Goal: Task Accomplishment & Management: Use online tool/utility

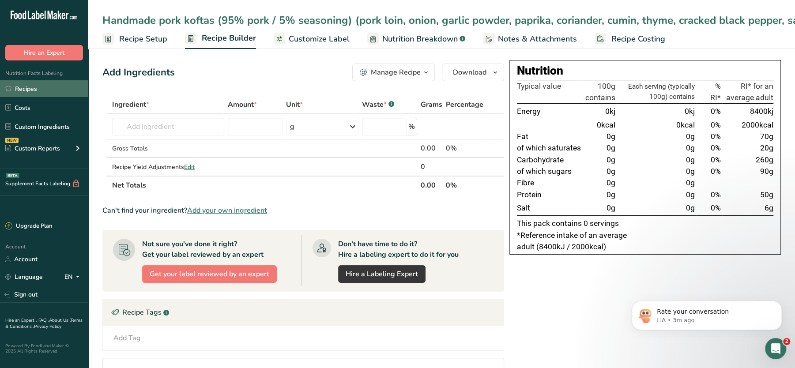
click at [21, 90] on link "Recipes" at bounding box center [44, 88] width 88 height 17
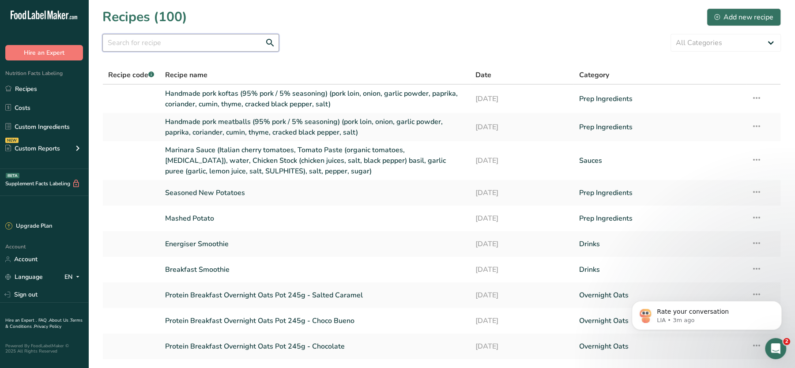
click at [191, 39] on input "text" at bounding box center [190, 43] width 177 height 18
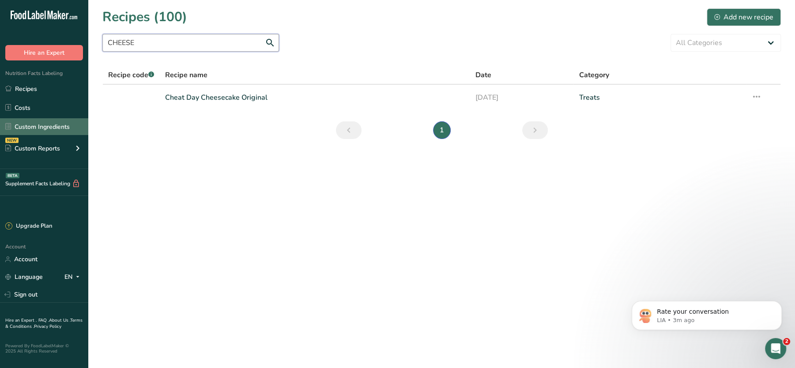
type input "CHEESE"
click at [42, 129] on link "Custom Ingredients" at bounding box center [44, 126] width 88 height 17
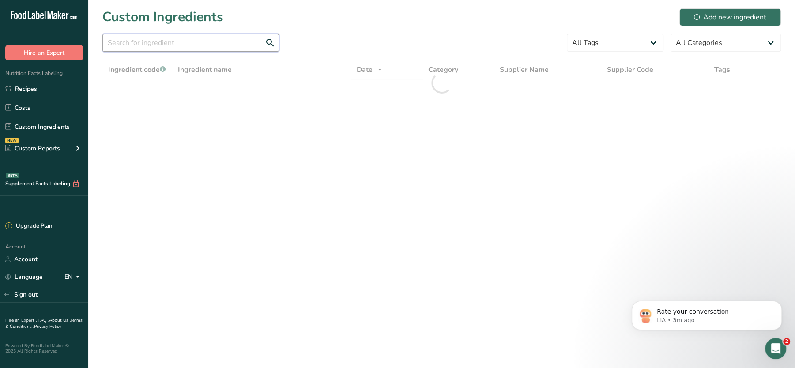
click at [162, 51] on input "text" at bounding box center [190, 43] width 177 height 18
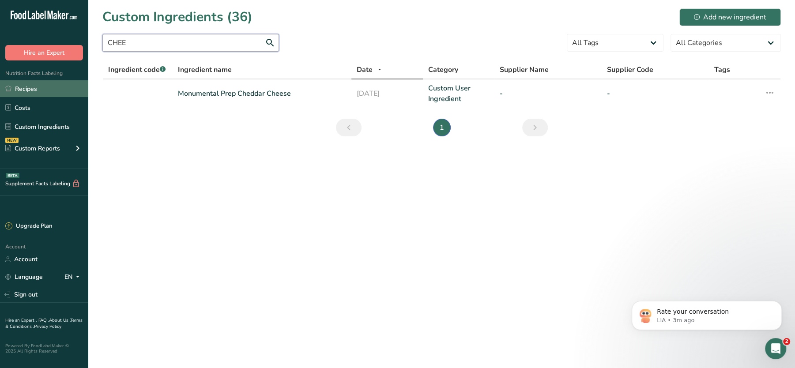
type input "CHEE"
click at [43, 88] on link "Recipes" at bounding box center [44, 88] width 88 height 17
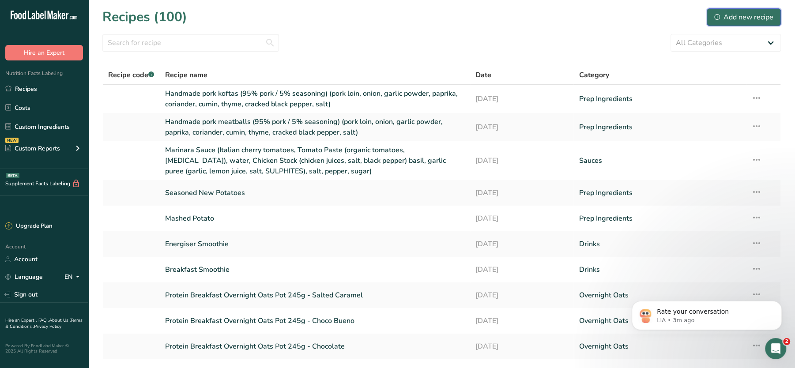
click at [752, 15] on div "Add new recipe" at bounding box center [743, 17] width 59 height 11
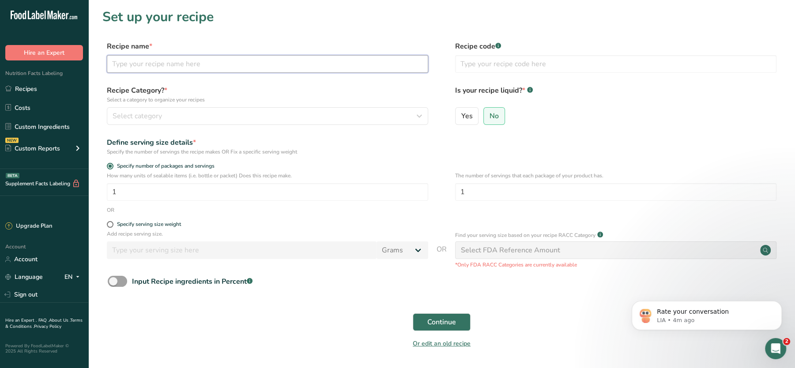
click at [168, 63] on input "text" at bounding box center [267, 64] width 321 height 18
paste input "Cream Sauce (butter (MILK), MILK, Fortified Wheat Flour (WHEAT (GLUTEN) Flour, …"
type input "Cream Sauce (butter (MILK), MILK, Fortified Wheat Flour (WHEAT (GLUTEN) Flour, …"
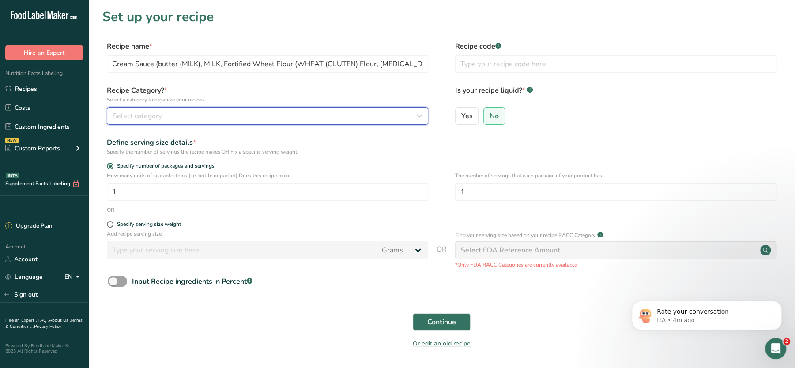
click at [172, 111] on div "Select category" at bounding box center [265, 116] width 305 height 11
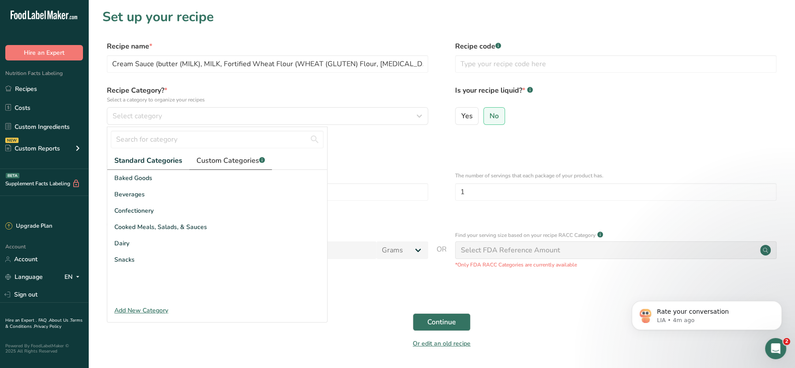
click at [225, 162] on span "Custom Categories .a-a{fill:#347362;}.b-a{fill:#fff;}" at bounding box center [230, 160] width 68 height 11
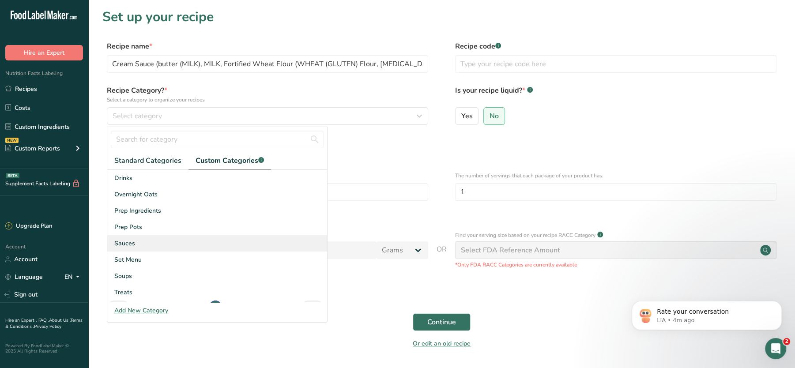
click at [128, 244] on span "Sauces" at bounding box center [124, 243] width 21 height 9
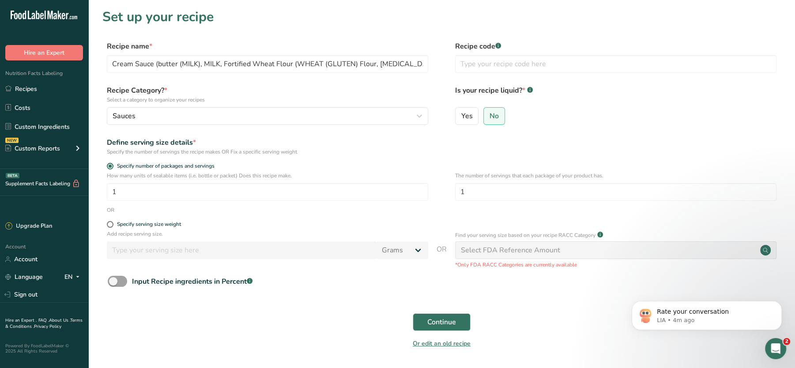
click at [111, 228] on div "Specify serving size weight" at bounding box center [267, 225] width 321 height 9
click at [109, 217] on form "Recipe name * Cream Sauce (butter (MILK), MILK, Fortified Wheat Flour (WHEAT (G…" at bounding box center [441, 197] width 678 height 313
click at [109, 219] on form "Recipe name * Cream Sauce (butter (MILK), MILK, Fortified Wheat Flour (WHEAT (G…" at bounding box center [441, 197] width 678 height 313
click at [109, 223] on span at bounding box center [110, 224] width 7 height 7
click at [109, 223] on input "Specify serving size weight" at bounding box center [110, 225] width 6 height 6
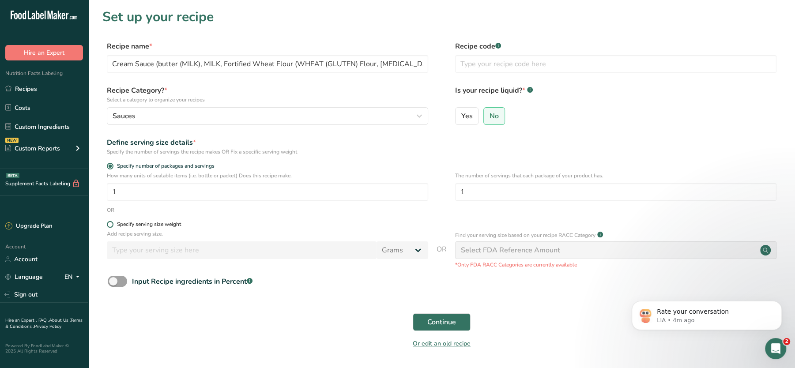
radio input "true"
radio input "false"
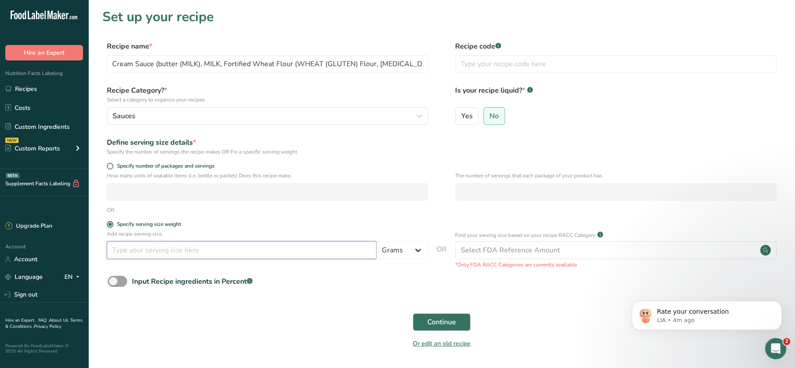
click at [139, 254] on input "number" at bounding box center [242, 250] width 270 height 18
type input "100"
click at [451, 327] on span "Continue" at bounding box center [441, 322] width 29 height 11
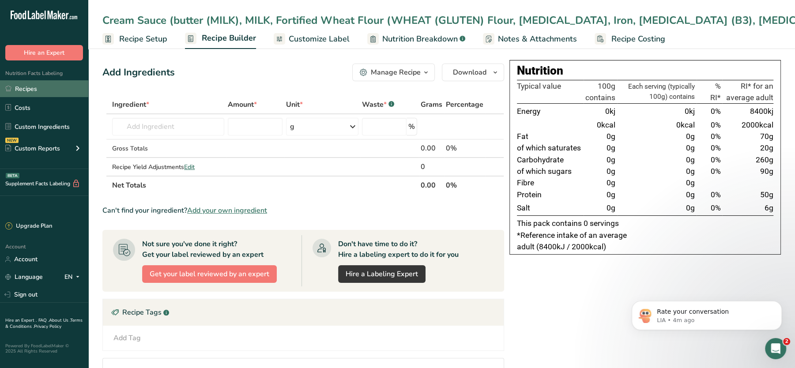
click at [28, 85] on link "Recipes" at bounding box center [44, 88] width 88 height 17
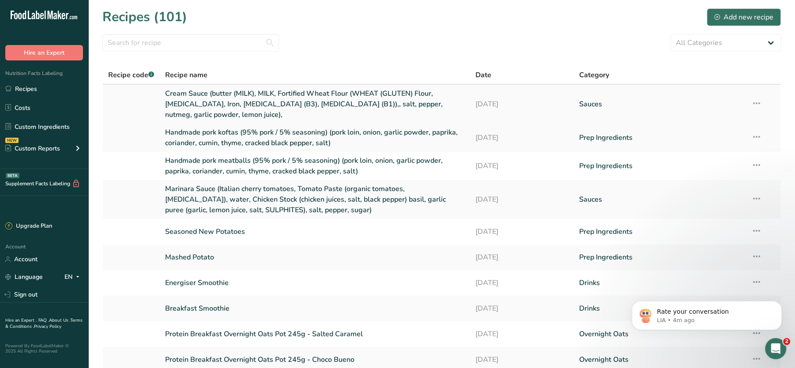
click at [750, 104] on td "Recipe Setup Delete Recipe Duplicate Recipe Scale Recipe Save as Sub-Recipe .a-…" at bounding box center [763, 104] width 34 height 39
click at [759, 102] on icon at bounding box center [756, 103] width 11 height 16
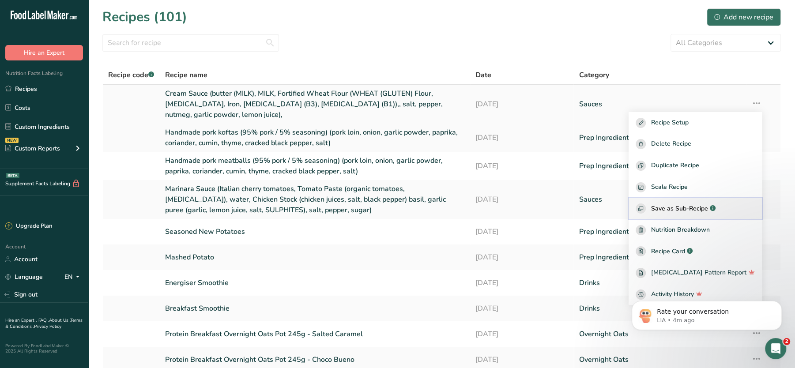
click at [678, 208] on span "Save as Sub-Recipe" at bounding box center [679, 208] width 57 height 9
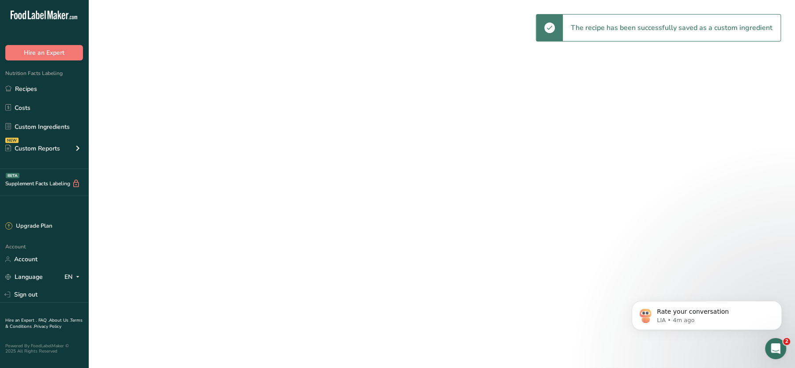
select select "30"
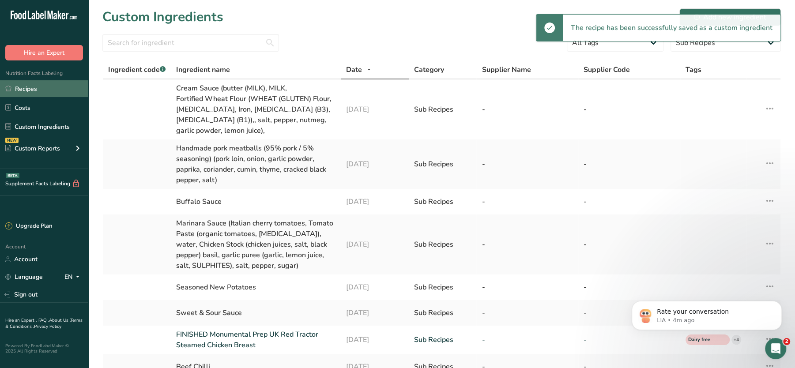
click at [42, 87] on link "Recipes" at bounding box center [44, 88] width 88 height 17
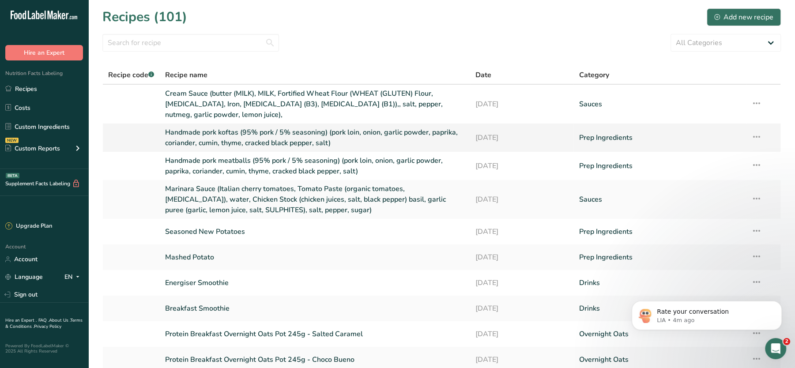
click at [754, 135] on icon at bounding box center [756, 137] width 11 height 16
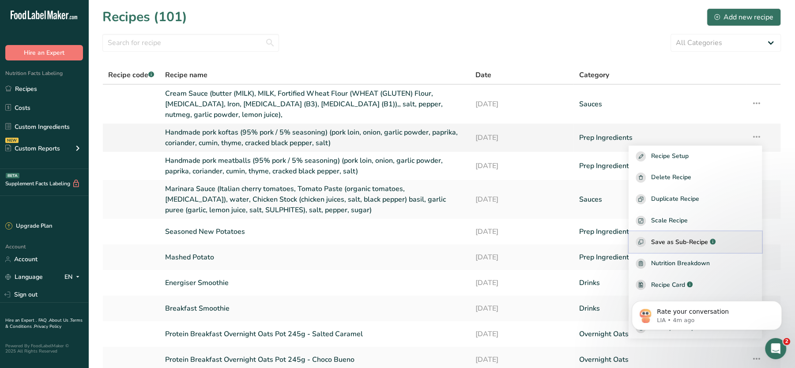
click at [664, 241] on div "Save as Sub-Recipe .a-a{fill:#347362;}.b-a{fill:#fff;}" at bounding box center [695, 242] width 119 height 10
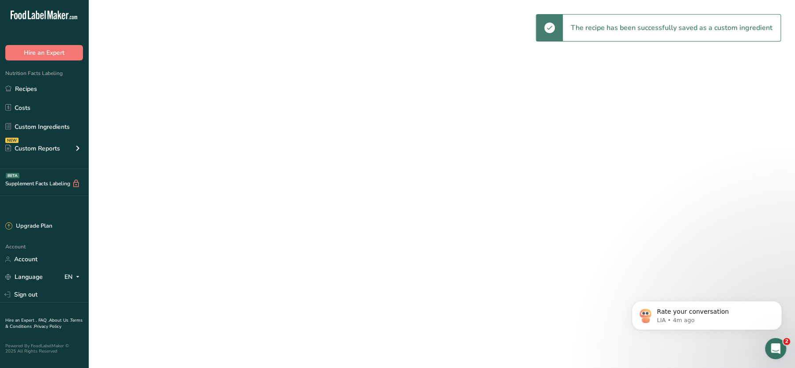
select select "30"
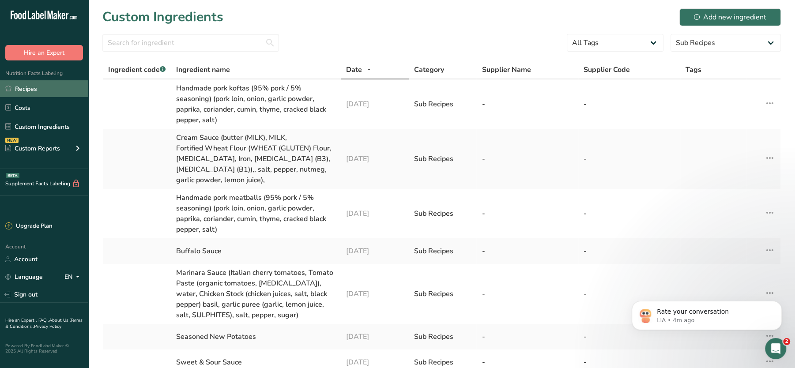
click at [34, 95] on link "Recipes" at bounding box center [44, 88] width 88 height 17
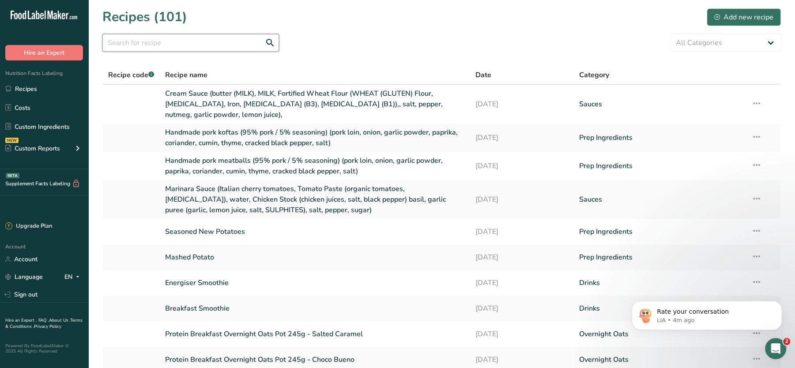
click at [241, 49] on input "text" at bounding box center [190, 43] width 177 height 18
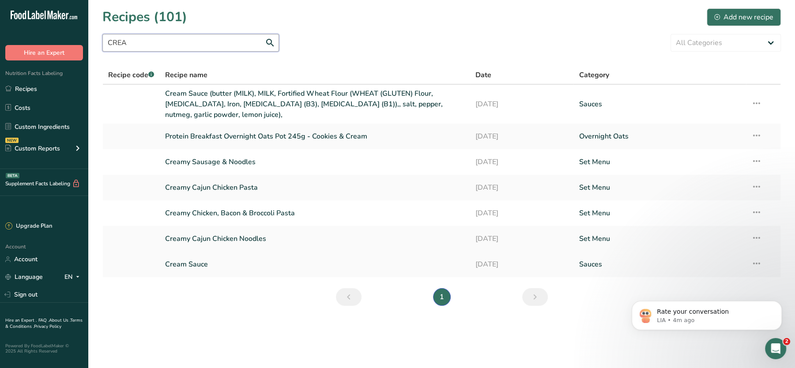
type input "CREA"
click at [223, 260] on link "Cream Sauce" at bounding box center [315, 264] width 300 height 19
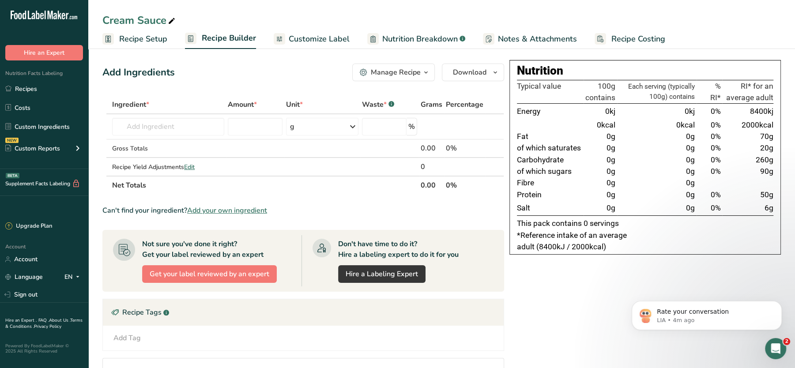
click at [316, 40] on span "Customize Label" at bounding box center [319, 39] width 61 height 12
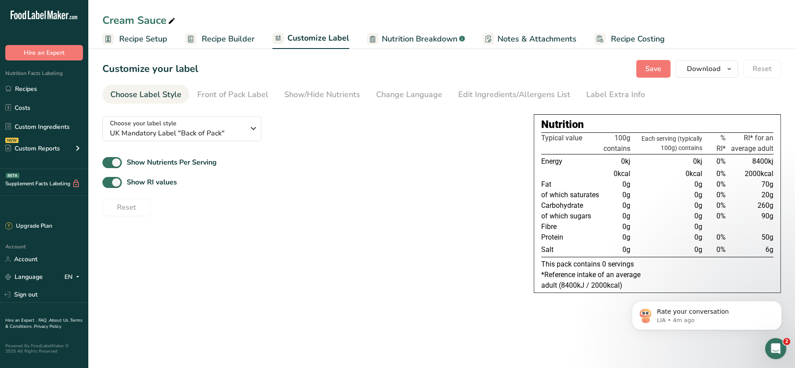
click at [409, 38] on span "Nutrition Breakdown" at bounding box center [419, 39] width 75 height 12
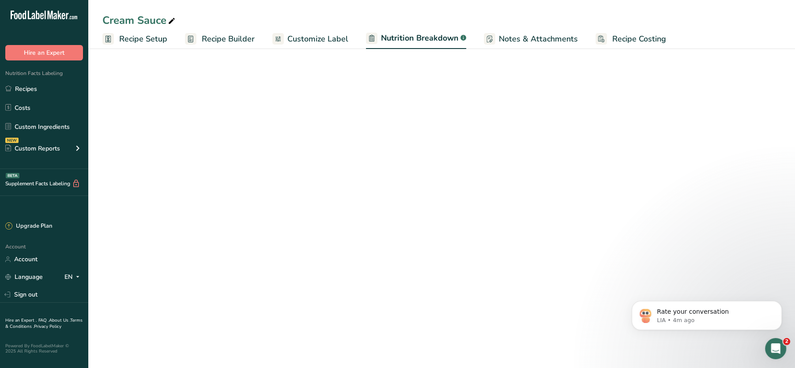
select select "Calories"
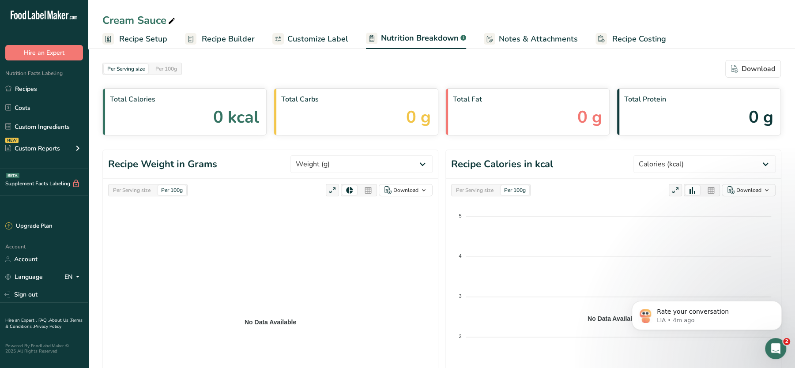
click at [515, 32] on link "Notes & Attachments" at bounding box center [531, 39] width 94 height 20
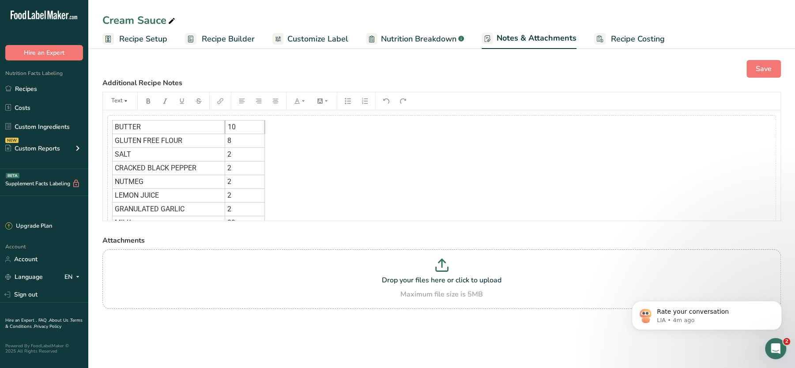
click at [613, 38] on span "Recipe Costing" at bounding box center [638, 39] width 54 height 12
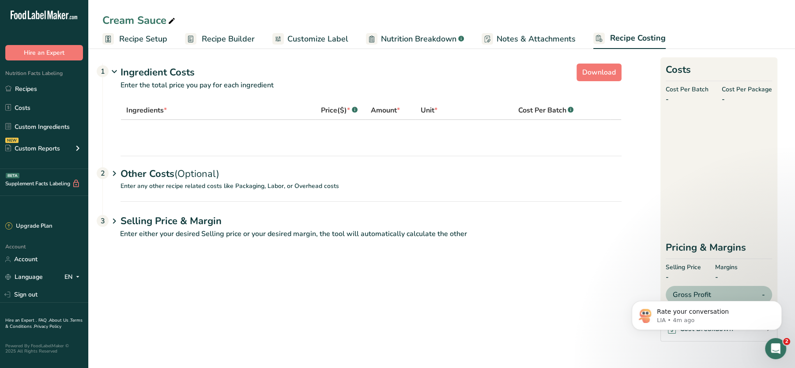
click at [545, 36] on span "Notes & Attachments" at bounding box center [536, 39] width 79 height 12
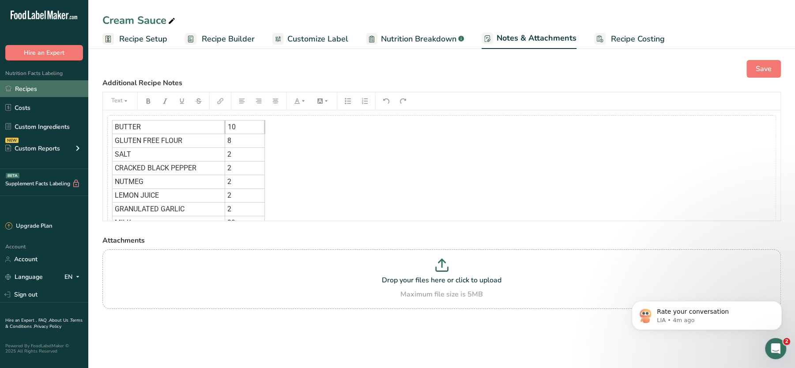
click at [33, 85] on link "Recipes" at bounding box center [44, 88] width 88 height 17
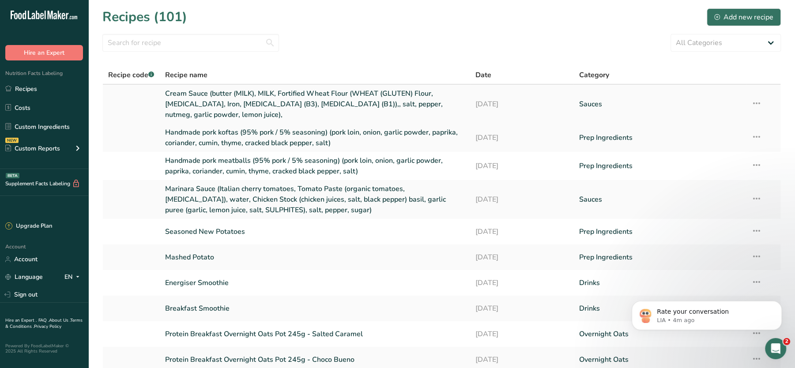
click at [218, 90] on link "Cream Sauce (butter (MILK), MILK, Fortified Wheat Flour (WHEAT (GLUTEN) Flour, …" at bounding box center [315, 104] width 300 height 32
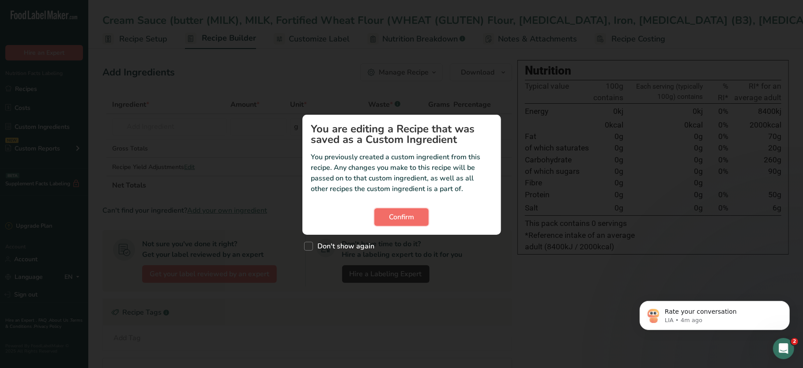
click at [404, 218] on span "Confirm" at bounding box center [401, 217] width 25 height 11
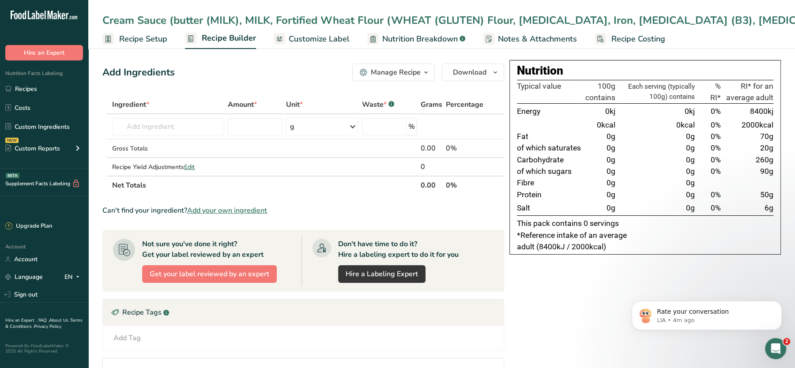
click at [145, 45] on span "Recipe Setup" at bounding box center [143, 39] width 48 height 12
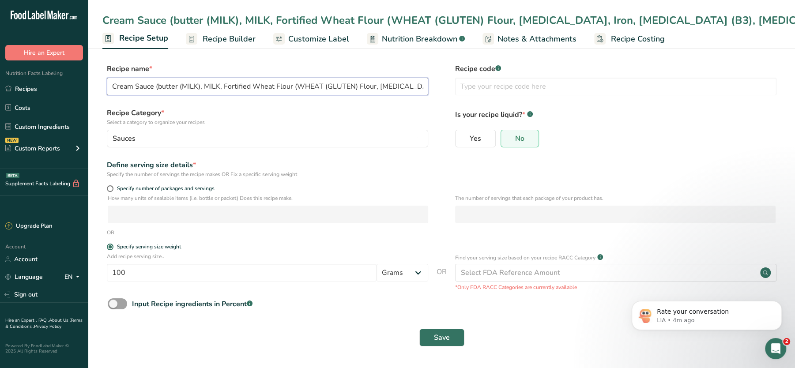
click at [196, 92] on input "Cream Sauce (butter (MILK), MILK, Fortified Wheat Flour (WHEAT (GLUTEN) Flour, …" at bounding box center [267, 87] width 321 height 18
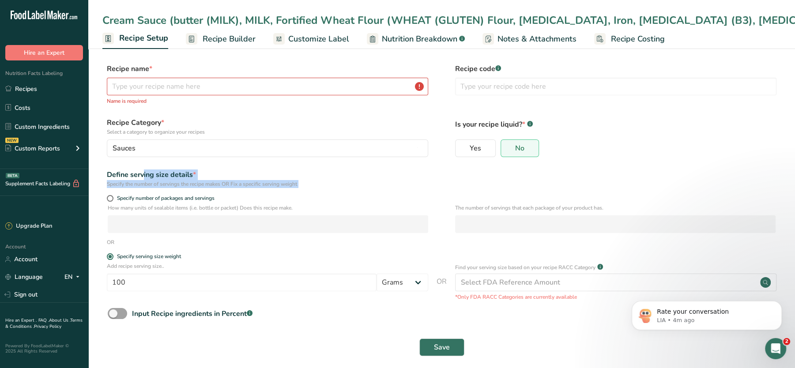
drag, startPoint x: 793, startPoint y: 248, endPoint x: 804, endPoint y: 139, distance: 109.6
click at [794, 139] on html ".a-20{fill:#fff;} Hire an Expert Nutrition Facts Labeling Recipes Costs Custom …" at bounding box center [397, 188] width 795 height 376
click at [24, 90] on link "Recipes" at bounding box center [44, 88] width 88 height 17
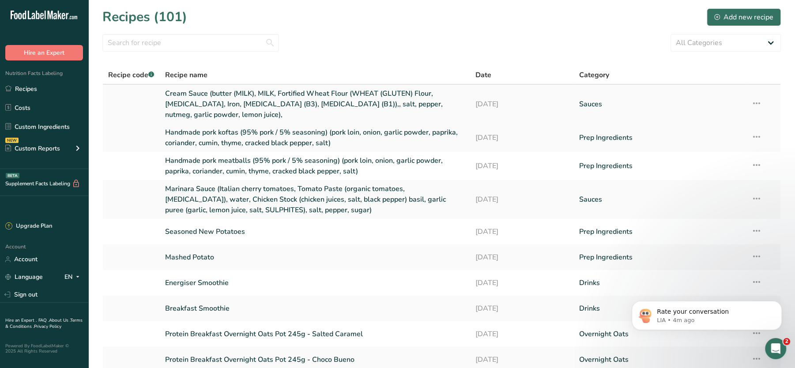
click at [753, 101] on icon at bounding box center [756, 103] width 11 height 16
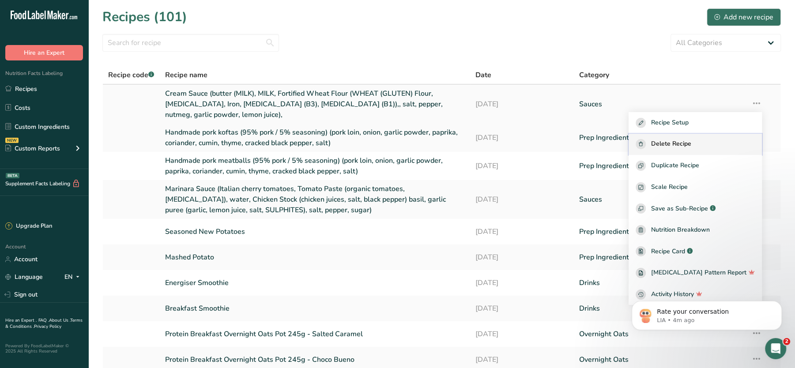
click at [683, 137] on button "Delete Recipe" at bounding box center [694, 145] width 133 height 22
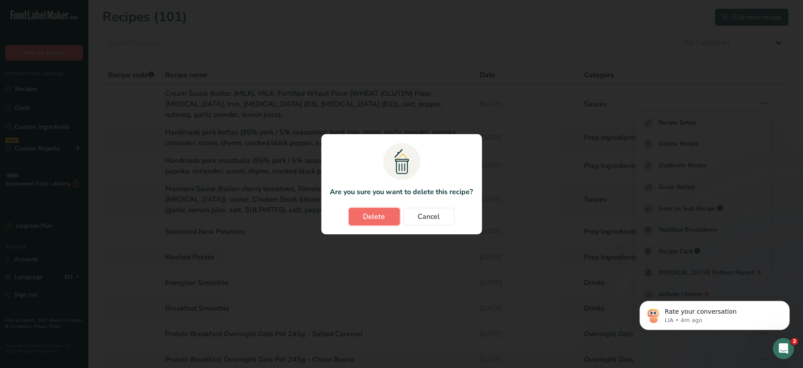
click at [364, 212] on span "Delete" at bounding box center [374, 216] width 22 height 11
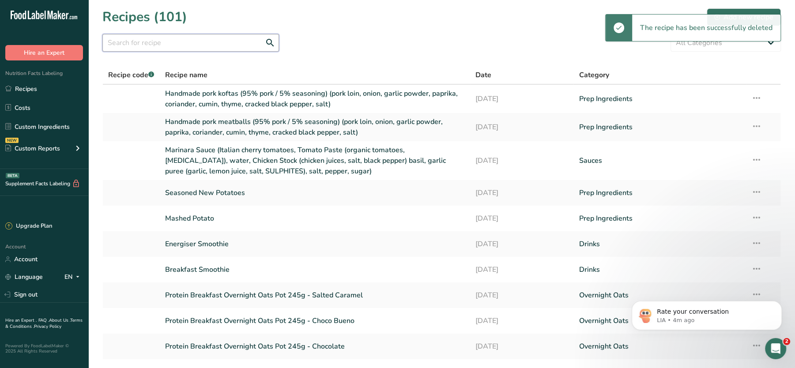
click at [185, 44] on input "text" at bounding box center [190, 43] width 177 height 18
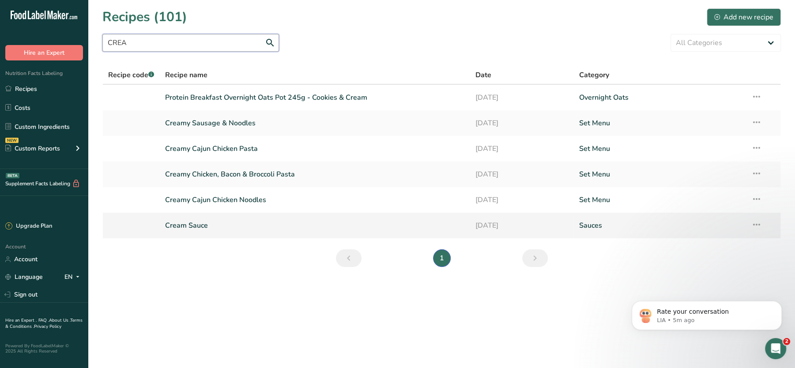
type input "CREA"
click at [757, 224] on icon at bounding box center [756, 225] width 11 height 16
click at [782, 303] on icon "Dismiss notification" at bounding box center [779, 303] width 5 height 5
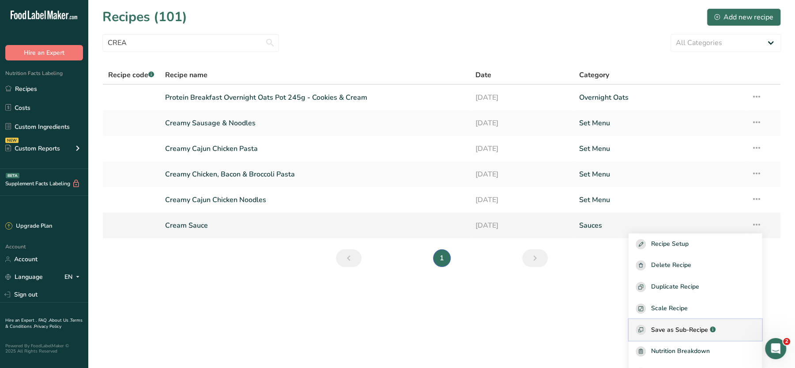
click at [689, 325] on span "Save as Sub-Recipe" at bounding box center [679, 329] width 57 height 9
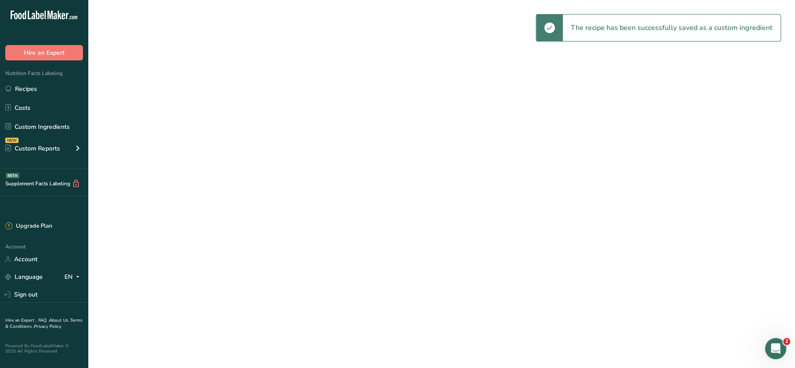
select select "30"
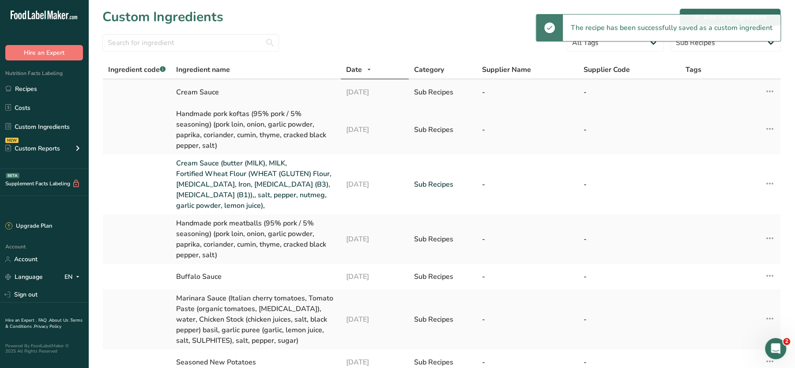
click at [204, 92] on div "Cream Sauce" at bounding box center [255, 92] width 159 height 11
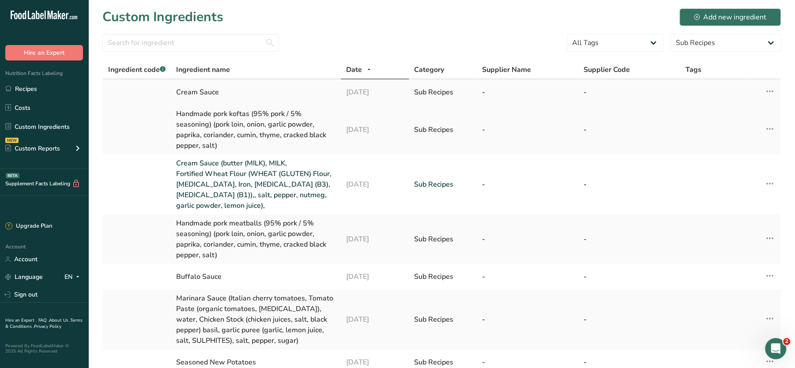
click at [776, 92] on td "Edit Source Recipe Duplicate Ingredient Delete Ingredient Compare Ingredients" at bounding box center [763, 92] width 34 height 26
click at [770, 89] on icon at bounding box center [769, 91] width 11 height 16
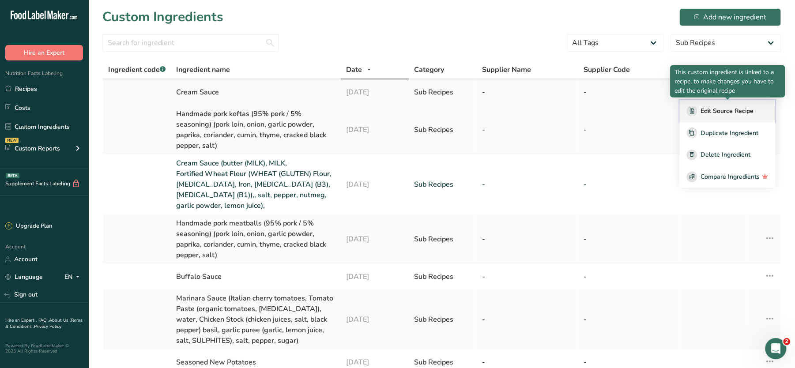
click at [740, 105] on button "Edit Source Recipe" at bounding box center [727, 111] width 96 height 22
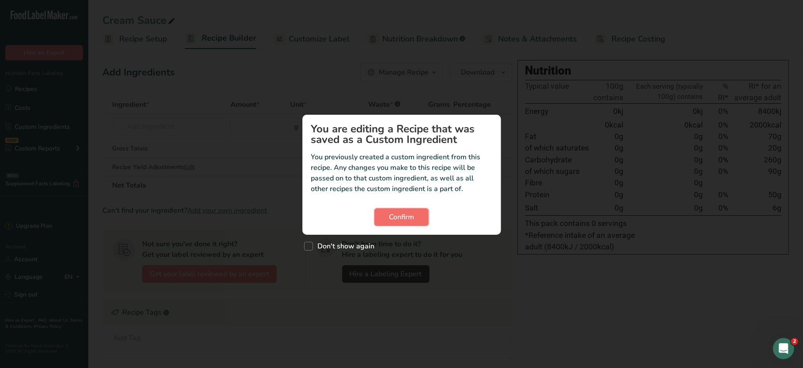
click at [400, 214] on span "Confirm" at bounding box center [401, 217] width 25 height 11
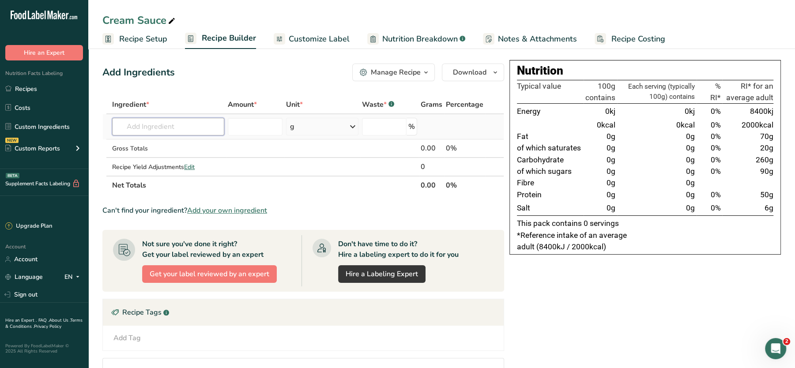
click at [197, 128] on input "text" at bounding box center [168, 127] width 112 height 18
click at [530, 36] on span "Notes & Attachments" at bounding box center [537, 39] width 79 height 12
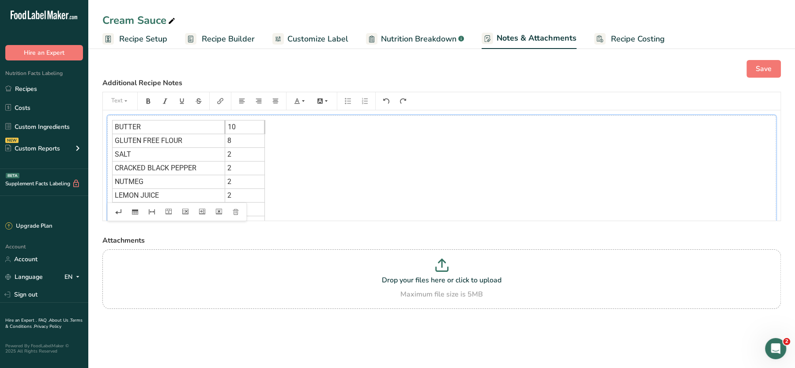
drag, startPoint x: 325, startPoint y: 199, endPoint x: 305, endPoint y: 322, distance: 124.3
click at [305, 322] on div "Save Additional Recipe Notes Text BUTTER 10 GLUTEN FREE FLOUR 8 SALT 2 CRACKED …" at bounding box center [441, 196] width 707 height 300
click at [347, 194] on div "BUTTER 10 GLUTEN FREE FLOUR 8 SALT 2 CRACKED BLACK PEPPER 2 NUTMEG 2 LEMON JUIC…" at bounding box center [441, 175] width 669 height 120
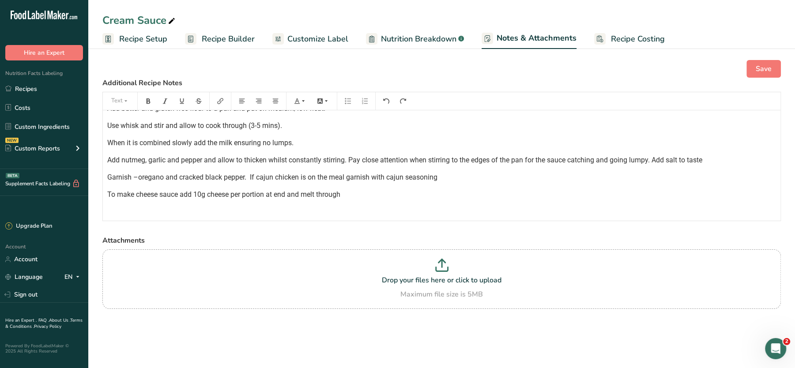
scroll to position [143, 0]
click at [347, 194] on p "To make cheese sauce add 10g cheese per portion at end and melt through" at bounding box center [441, 193] width 669 height 11
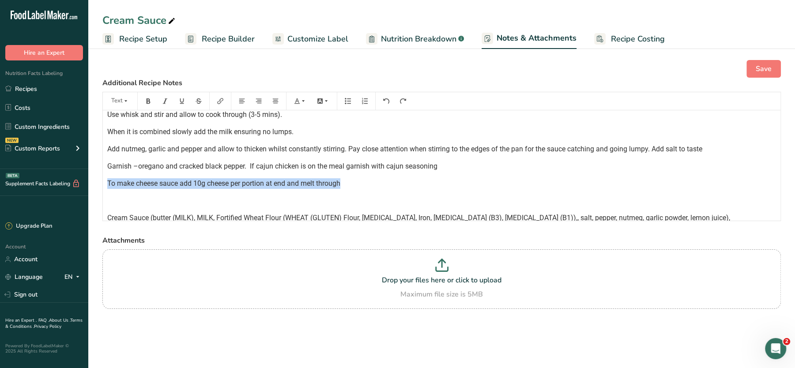
drag, startPoint x: 349, startPoint y: 180, endPoint x: 106, endPoint y: 180, distance: 242.7
click at [106, 180] on div "BUTTER 10 GLUTEN FREE FLOUR 8 SALT 2 CRACKED BLACK PEPPER 2 NUTMEG 2 LEMON JUIC…" at bounding box center [441, 98] width 677 height 283
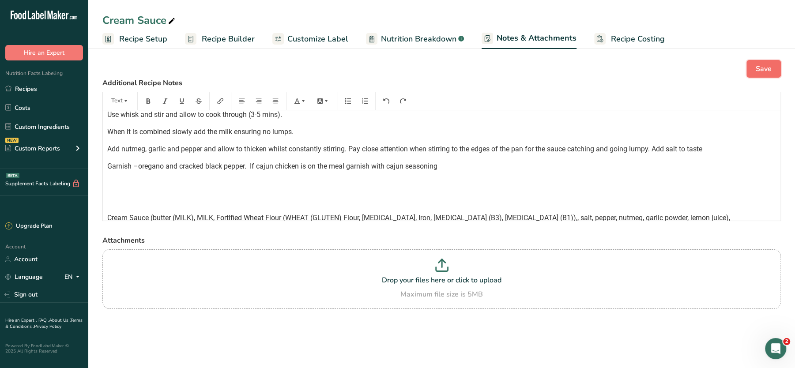
click at [768, 65] on span "Save" at bounding box center [764, 69] width 16 height 11
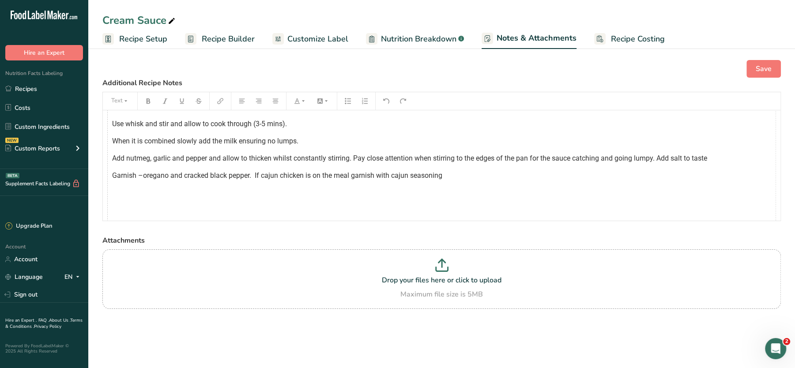
click at [350, 238] on label "Attachments" at bounding box center [441, 240] width 678 height 11
click at [328, 180] on tr "BUTTER 10 GLUTEN FREE FLOUR 8 SALT 2 CRACKED BLACK PEPPER 2 NUTMEG 2 LEMON JUIC…" at bounding box center [423, 112] width 623 height 290
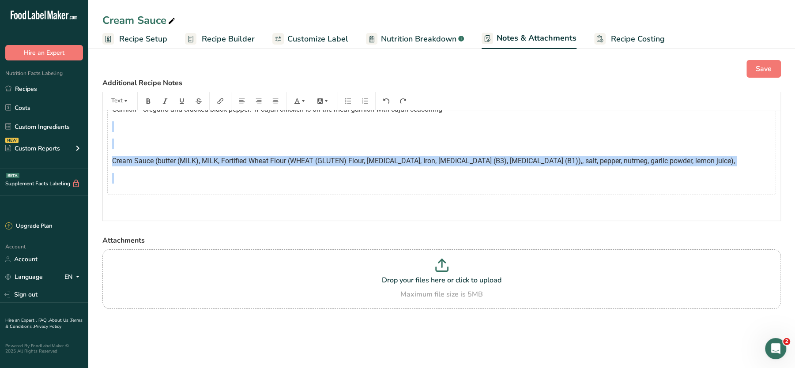
drag, startPoint x: 313, startPoint y: 193, endPoint x: 327, endPoint y: 234, distance: 43.1
click at [327, 234] on div "Save Additional Recipe Notes Text BUTTER 10 GLUTEN FREE FLOUR 8 SALT 2 CRACKED …" at bounding box center [441, 196] width 707 height 300
click at [775, 64] on button "Save" at bounding box center [763, 69] width 34 height 18
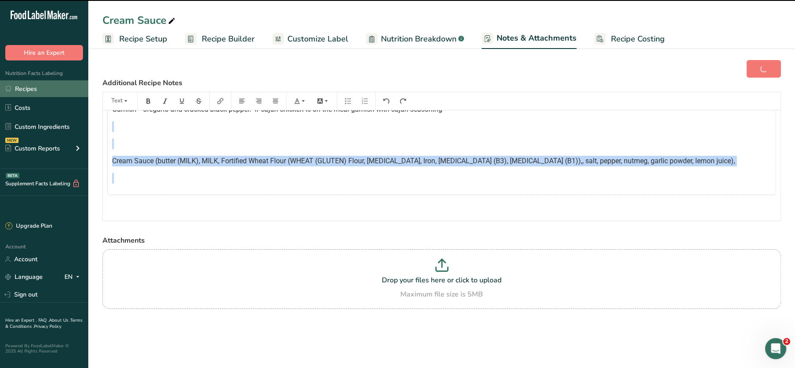
click at [19, 85] on link "Recipes" at bounding box center [44, 88] width 88 height 17
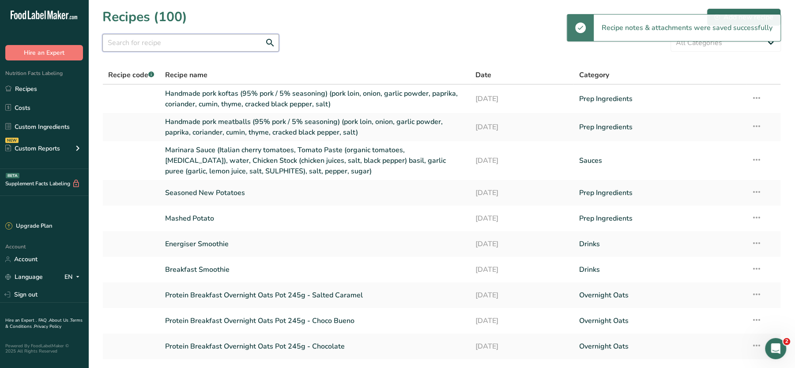
click at [188, 42] on input "text" at bounding box center [190, 43] width 177 height 18
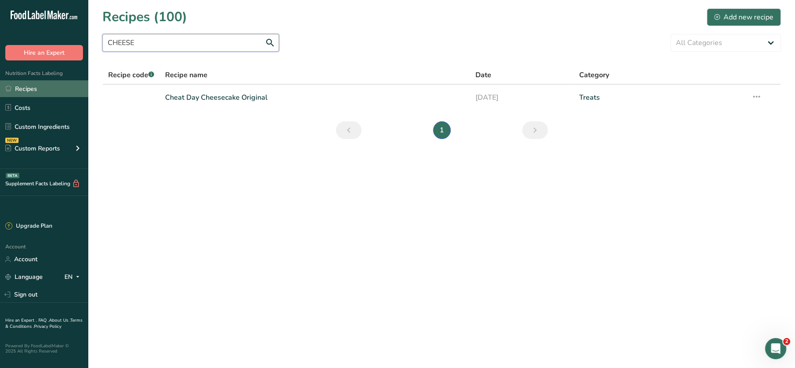
type input "CHEESE"
click at [30, 90] on link "Recipes" at bounding box center [44, 88] width 88 height 17
click at [23, 106] on link "Costs" at bounding box center [44, 107] width 88 height 17
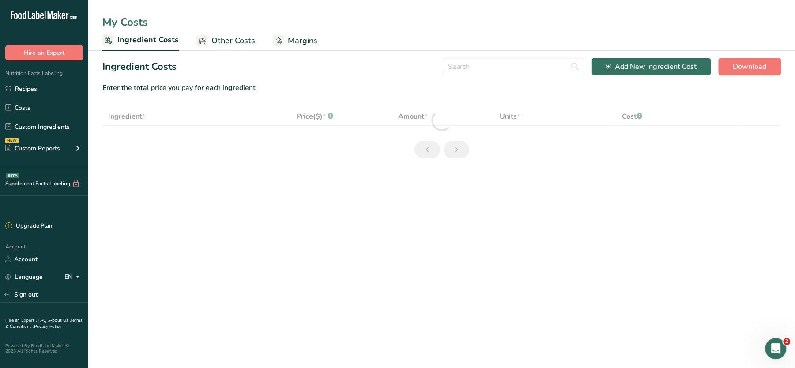
select select "1"
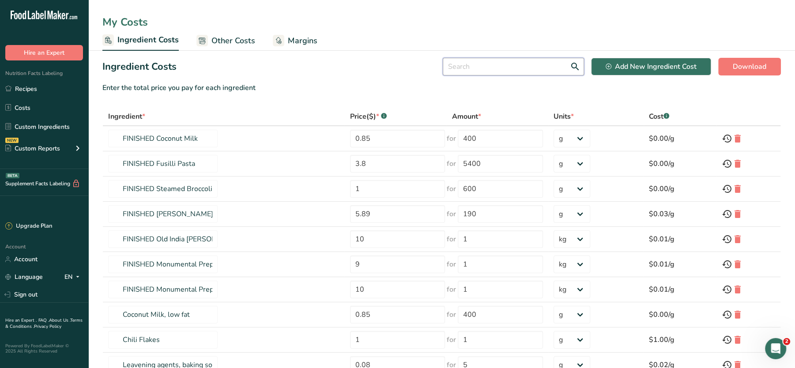
click at [488, 65] on input "text" at bounding box center [513, 67] width 141 height 18
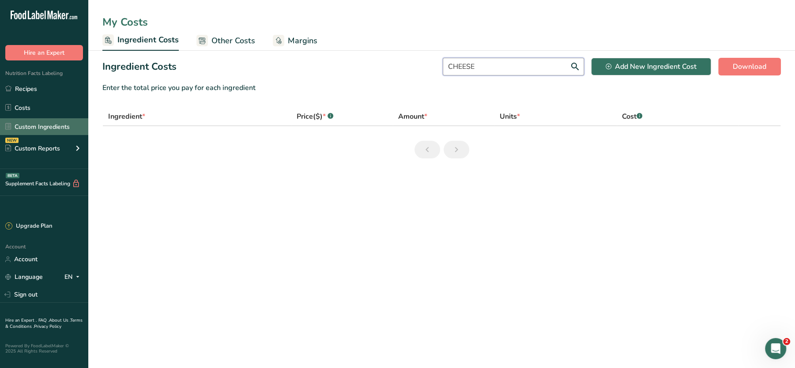
type input "CHEESE"
click at [36, 128] on link "Custom Ingredients" at bounding box center [44, 126] width 88 height 17
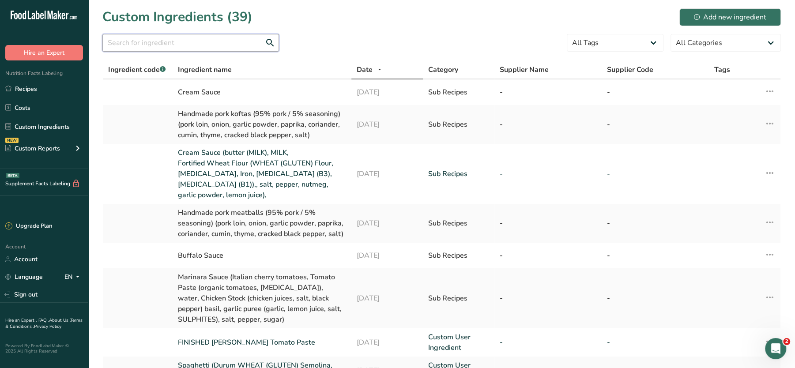
click at [213, 38] on input "text" at bounding box center [190, 43] width 177 height 18
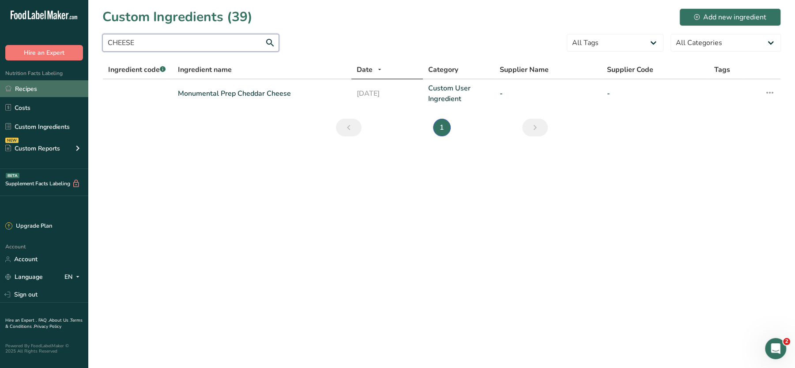
type input "CHEESE"
click at [40, 87] on link "Recipes" at bounding box center [44, 88] width 88 height 17
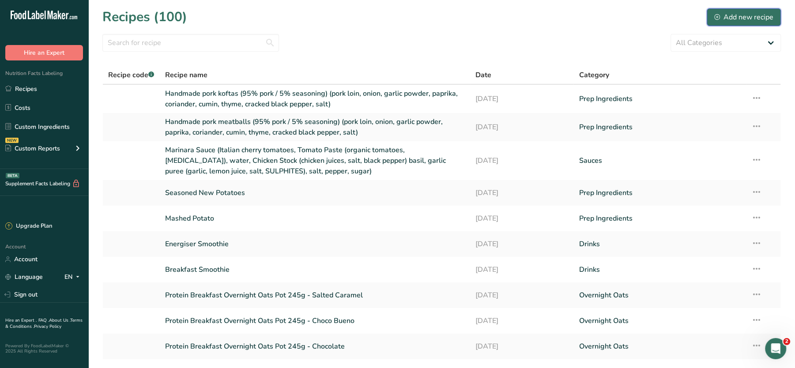
click at [749, 21] on div "Add new recipe" at bounding box center [743, 17] width 59 height 11
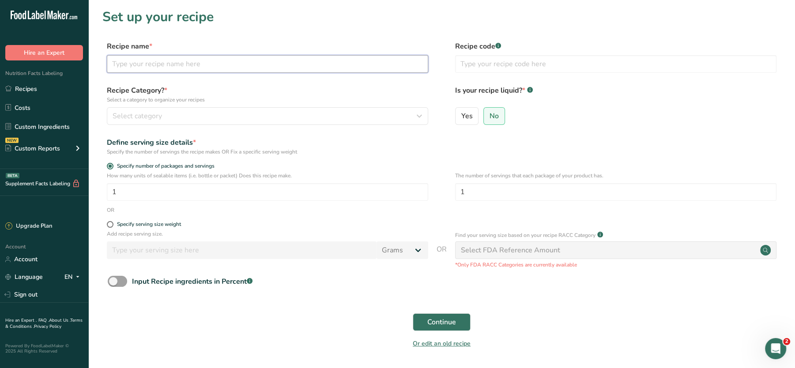
click at [228, 60] on input "text" at bounding box center [267, 64] width 321 height 18
paste input "Creamy Cheese Sauce (butter (MILK), salt, pepper, nutmeg, Fortified Wheat Flour…"
drag, startPoint x: 258, startPoint y: 68, endPoint x: 31, endPoint y: 56, distance: 227.6
click at [31, 56] on div ".a-20{fill:#fff;} Hire an Expert Nutrition Facts Labeling Recipes Costs Custom …" at bounding box center [397, 198] width 795 height 396
type input "Creamy Cheese Sauce (butter (MILK), salt, pepper, nutmeg, Fortified Wheat Flour…"
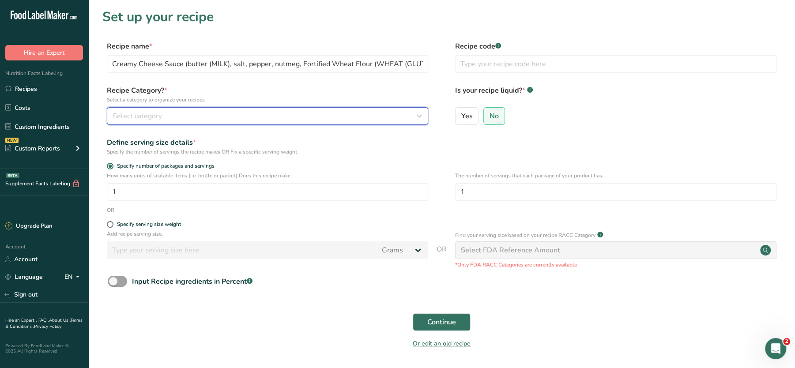
click at [179, 124] on button "Select category" at bounding box center [267, 116] width 321 height 18
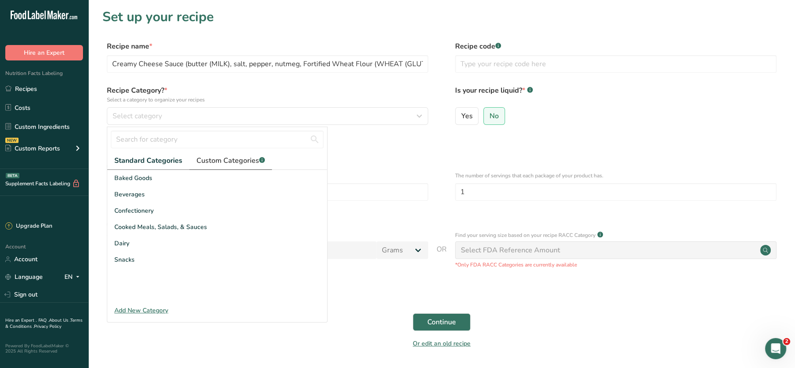
click at [218, 165] on span "Custom Categories .a-a{fill:#347362;}.b-a{fill:#fff;}" at bounding box center [230, 160] width 68 height 11
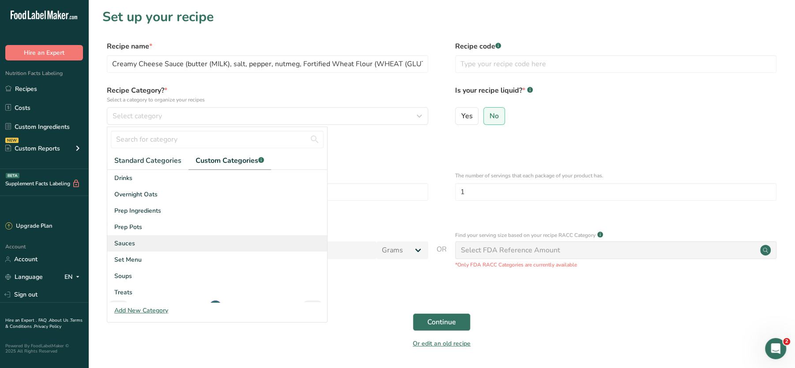
click at [125, 245] on span "Sauces" at bounding box center [124, 243] width 21 height 9
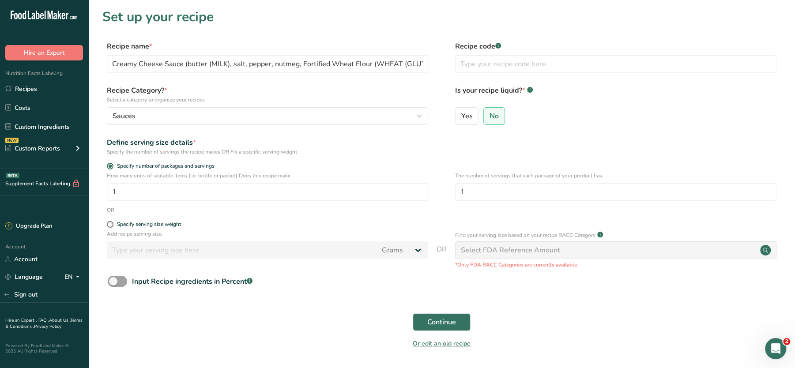
click at [110, 228] on div "Specify serving size weight" at bounding box center [267, 225] width 321 height 9
click at [108, 225] on span at bounding box center [110, 224] width 7 height 7
click at [108, 225] on input "Specify serving size weight" at bounding box center [110, 225] width 6 height 6
radio input "true"
radio input "false"
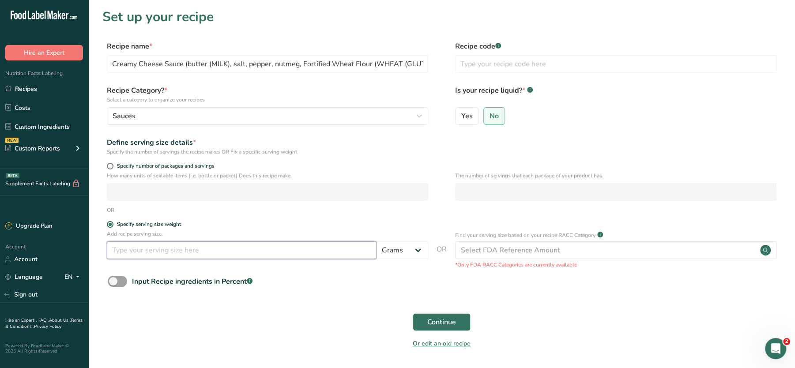
click at [136, 255] on input "number" at bounding box center [242, 250] width 270 height 18
type input "100"
click at [440, 319] on span "Continue" at bounding box center [441, 322] width 29 height 11
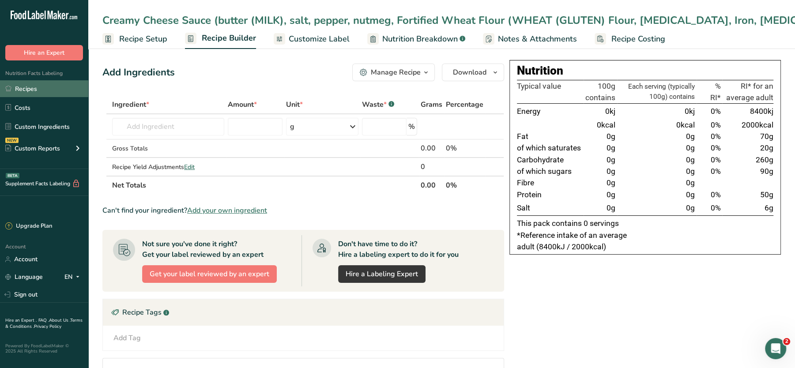
click at [23, 87] on link "Recipes" at bounding box center [44, 88] width 88 height 17
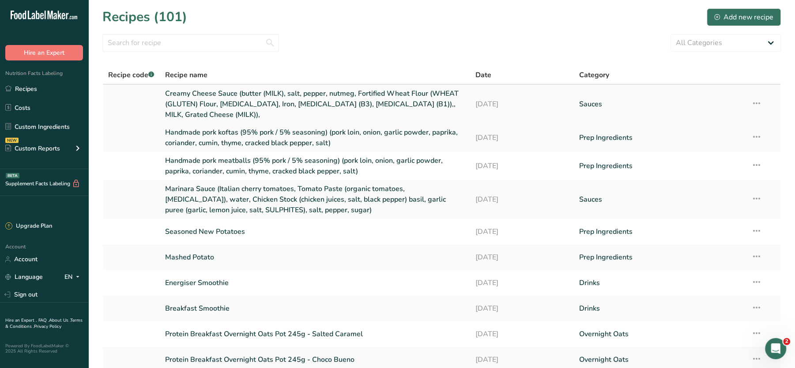
click at [756, 106] on icon at bounding box center [756, 103] width 11 height 16
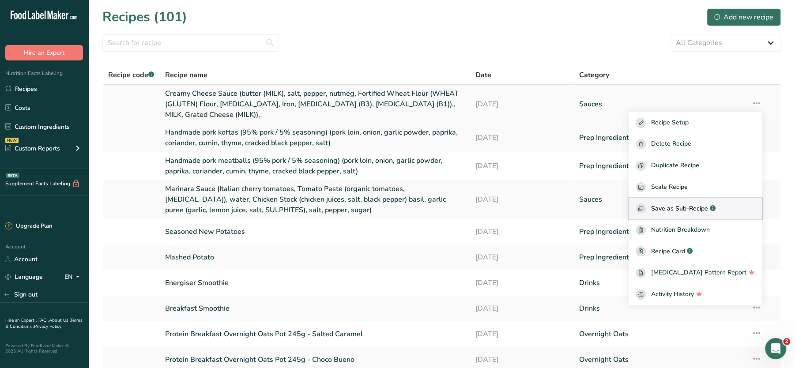
click at [689, 202] on button "Save as Sub-Recipe .a-a{fill:#347362;}.b-a{fill:#fff;}" at bounding box center [694, 209] width 133 height 22
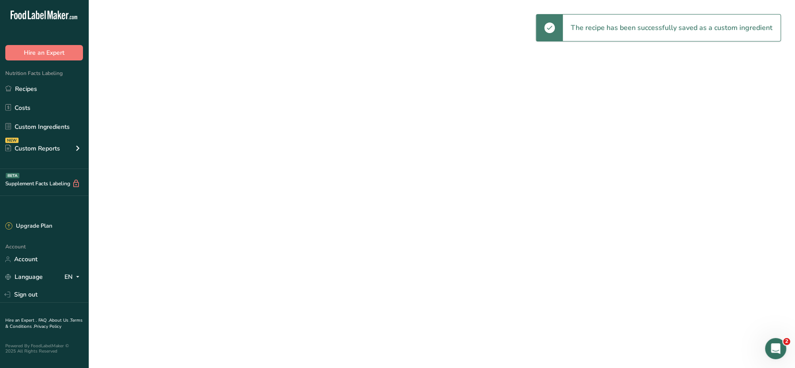
select select "30"
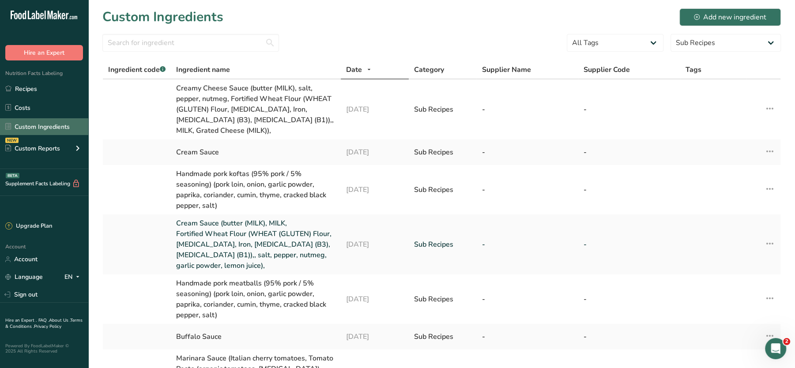
click at [16, 122] on link "Custom Ingredients" at bounding box center [44, 126] width 88 height 17
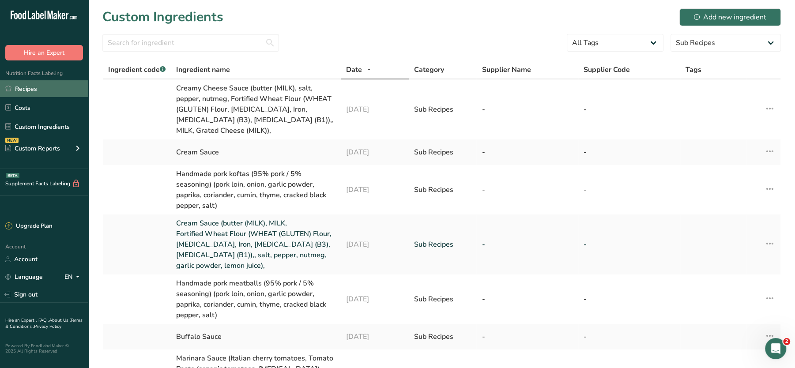
click at [22, 88] on link "Recipes" at bounding box center [44, 88] width 88 height 17
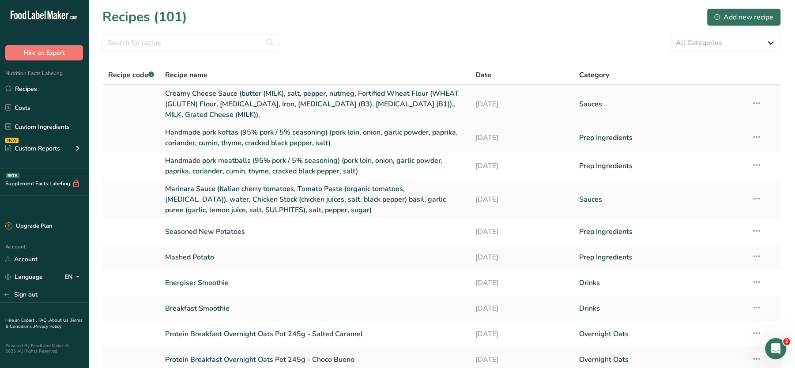
click at [252, 103] on link "Creamy Cheese Sauce (butter (MILK), salt, pepper, nutmeg, Fortified Wheat Flour…" at bounding box center [315, 104] width 300 height 32
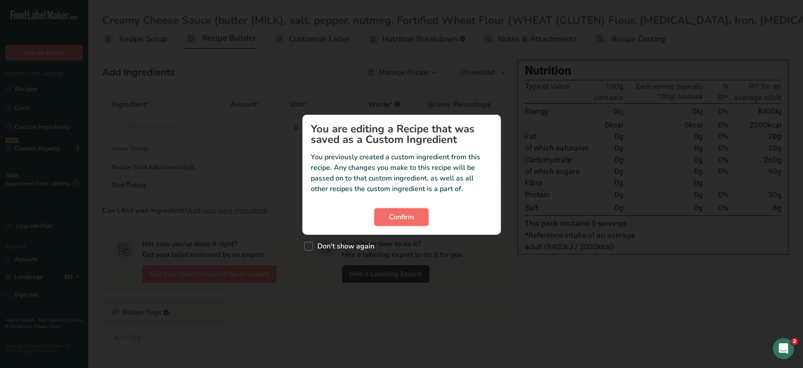
click at [399, 211] on button "Confirm" at bounding box center [401, 217] width 54 height 18
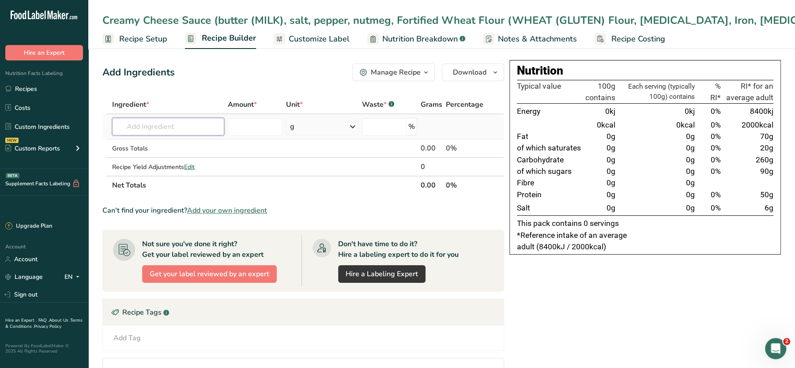
click at [151, 125] on input "text" at bounding box center [168, 127] width 112 height 18
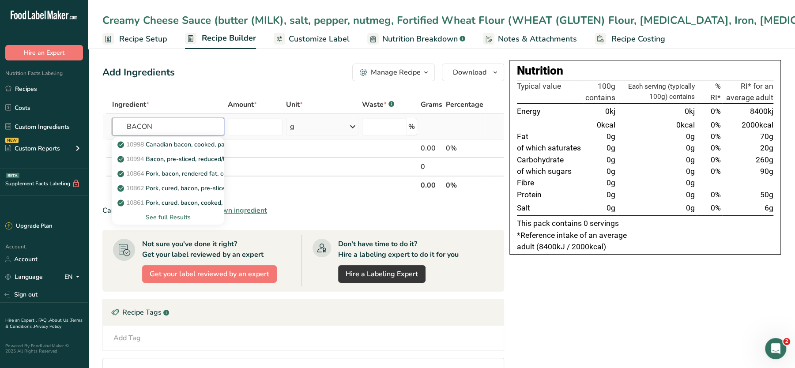
type input "BACON"
click at [161, 214] on div "See full Results" at bounding box center [168, 217] width 98 height 9
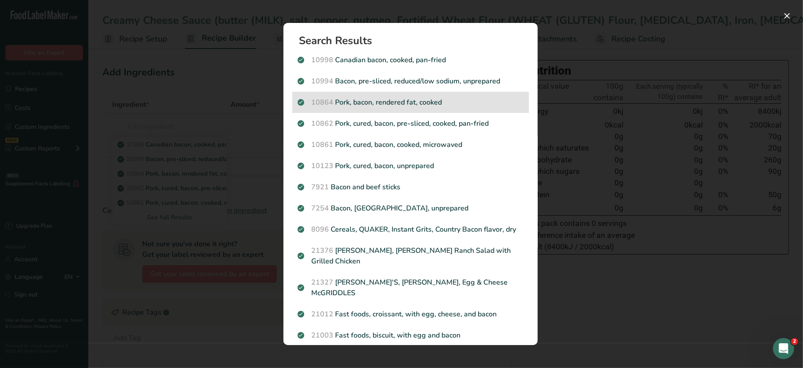
click at [416, 104] on p "10864 Pork, bacon, rendered fat, cooked" at bounding box center [410, 102] width 226 height 11
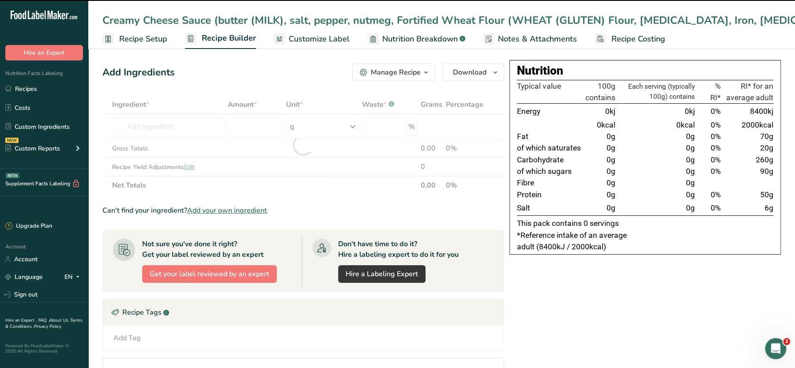
type input "0"
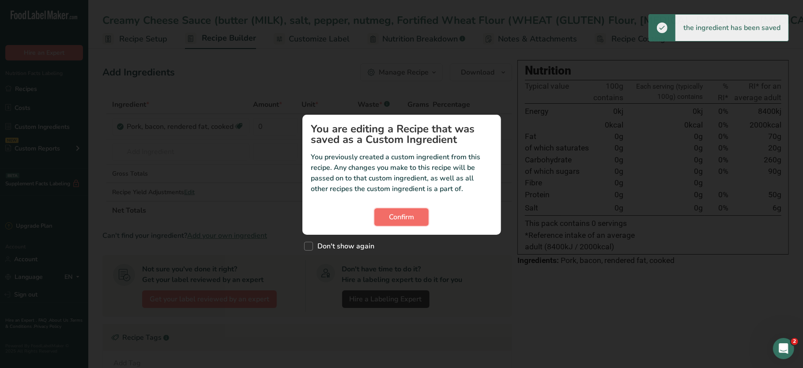
click at [409, 217] on span "Confirm" at bounding box center [401, 217] width 25 height 11
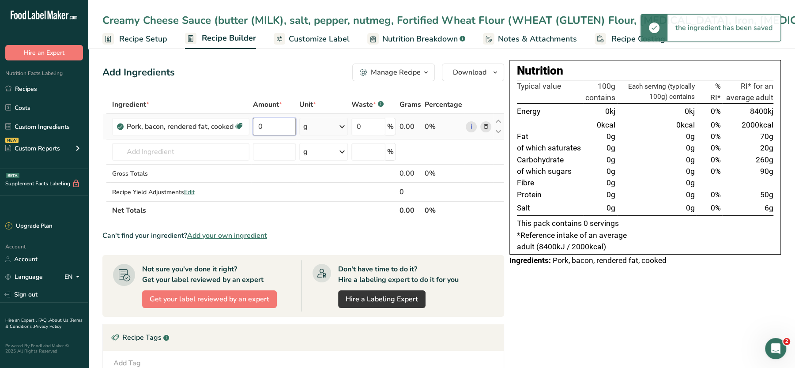
click at [281, 127] on input "0" at bounding box center [274, 127] width 43 height 18
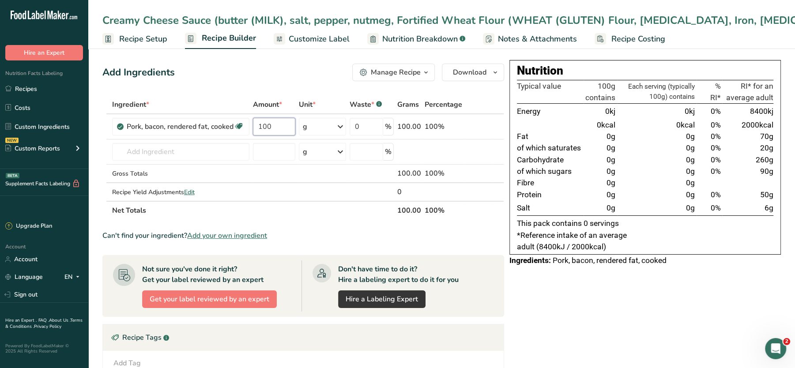
type input "100"
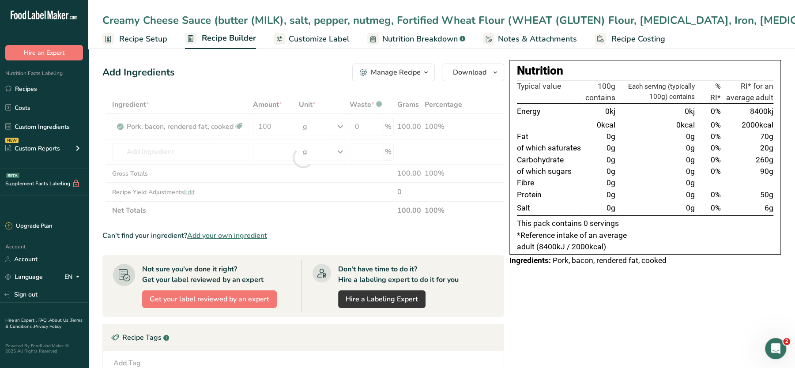
click at [263, 77] on div "Add Ingredients Manage Recipe Delete Recipe Duplicate Recipe Scale Recipe Save …" at bounding box center [303, 73] width 402 height 18
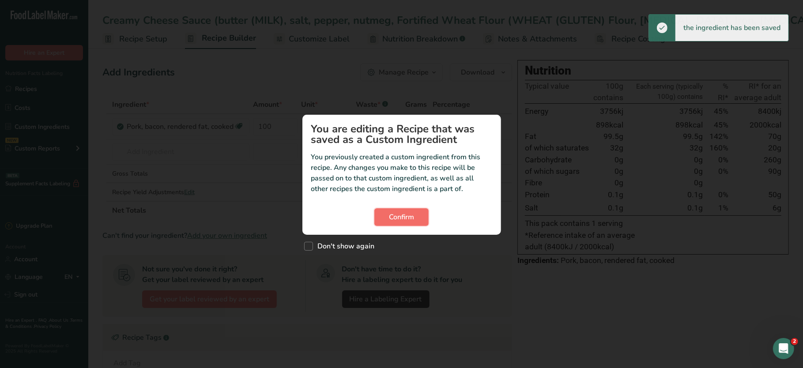
click at [410, 222] on span "Confirm" at bounding box center [401, 217] width 25 height 11
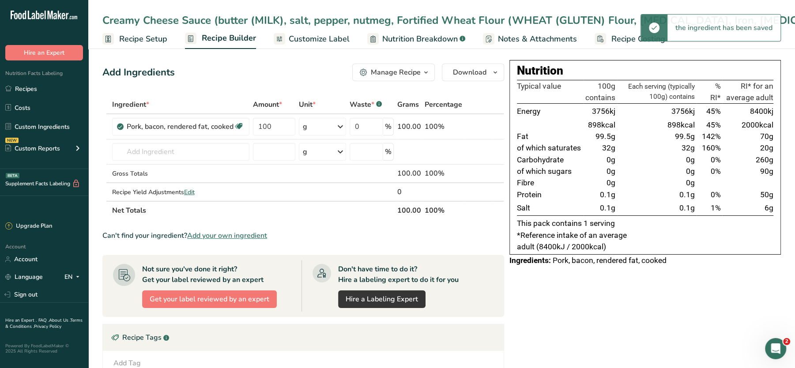
click at [300, 42] on span "Customize Label" at bounding box center [319, 39] width 61 height 12
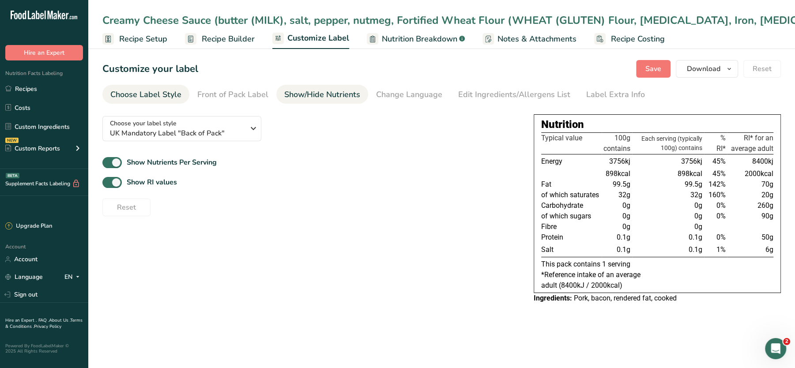
click at [322, 97] on div "Show/Hide Nutrients" at bounding box center [322, 95] width 76 height 12
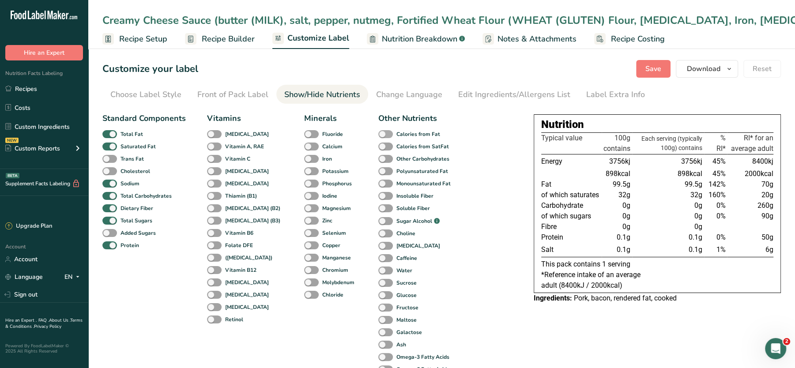
click at [396, 132] on b "Calories from Fat" at bounding box center [418, 134] width 44 height 8
click at [383, 132] on input "Calories from Fat" at bounding box center [381, 134] width 6 height 6
checkbox input "true"
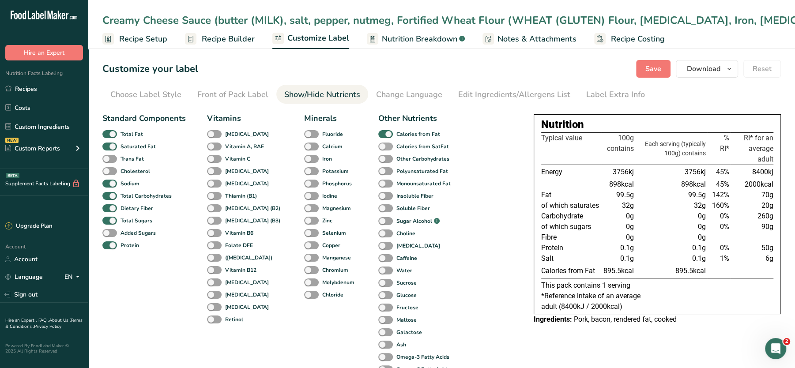
click at [378, 147] on span at bounding box center [385, 147] width 15 height 8
click at [378, 147] on input "Calories from SatFat" at bounding box center [381, 146] width 6 height 6
checkbox input "true"
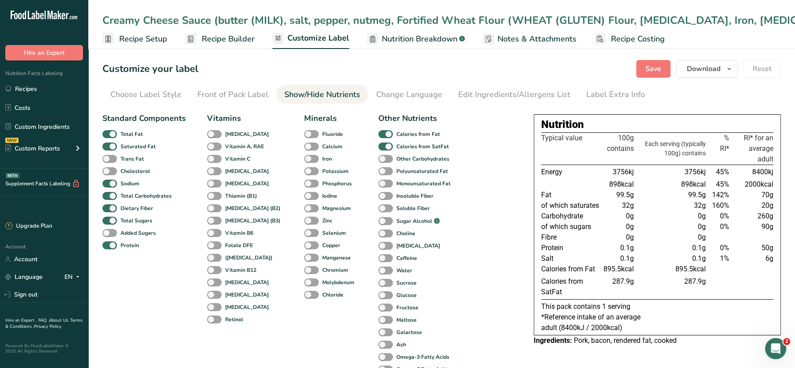
click at [378, 152] on div "Calories from SatFat" at bounding box center [387, 146] width 19 height 12
click at [378, 158] on span at bounding box center [385, 159] width 15 height 8
click at [378, 158] on input "Other Carbohydrates" at bounding box center [381, 159] width 6 height 6
checkbox input "true"
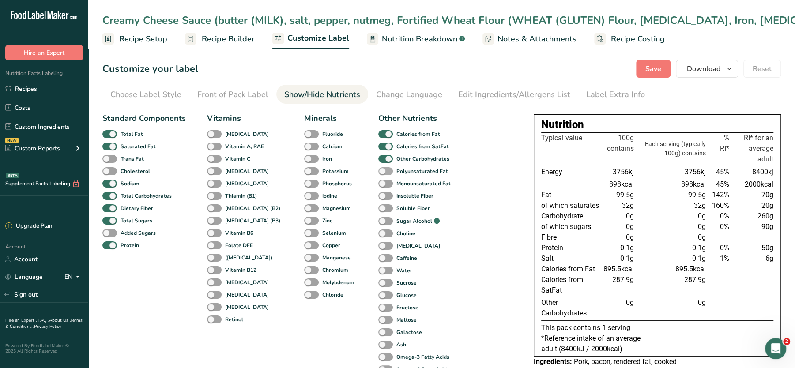
click at [378, 169] on span at bounding box center [385, 171] width 15 height 8
click at [378, 169] on input "Polyunsaturated Fat" at bounding box center [381, 171] width 6 height 6
checkbox input "true"
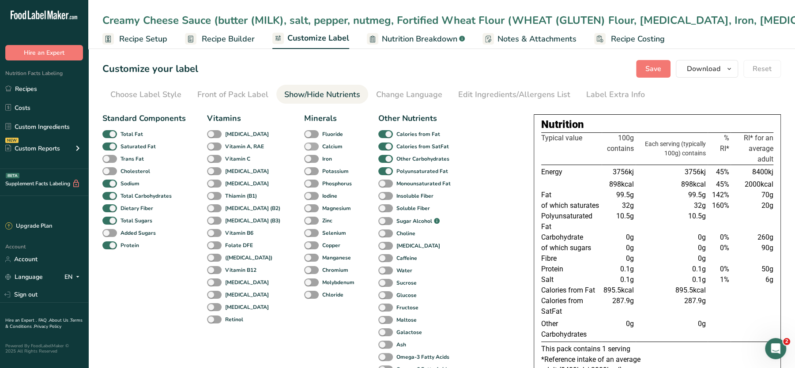
click at [304, 149] on span at bounding box center [311, 147] width 15 height 8
click at [304, 149] on input "Calcium" at bounding box center [307, 146] width 6 height 6
checkbox input "true"
click at [304, 163] on div "Iron" at bounding box center [310, 159] width 13 height 12
click at [304, 171] on span at bounding box center [311, 171] width 15 height 8
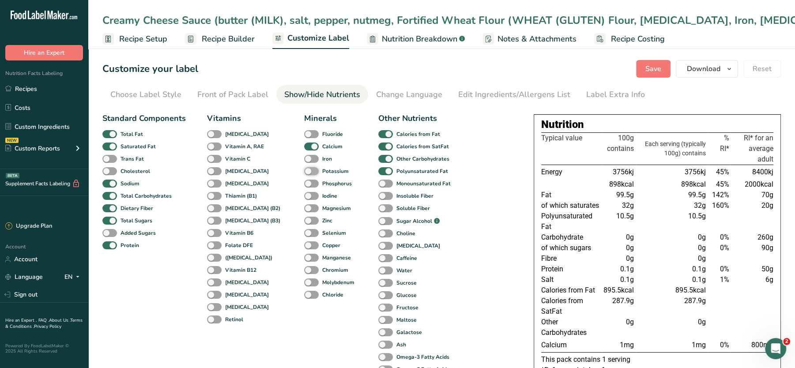
click at [304, 171] on input "Potassium" at bounding box center [307, 171] width 6 height 6
checkbox input "true"
click at [304, 162] on span at bounding box center [311, 159] width 15 height 8
click at [304, 162] on input "Iron" at bounding box center [307, 159] width 6 height 6
checkbox input "true"
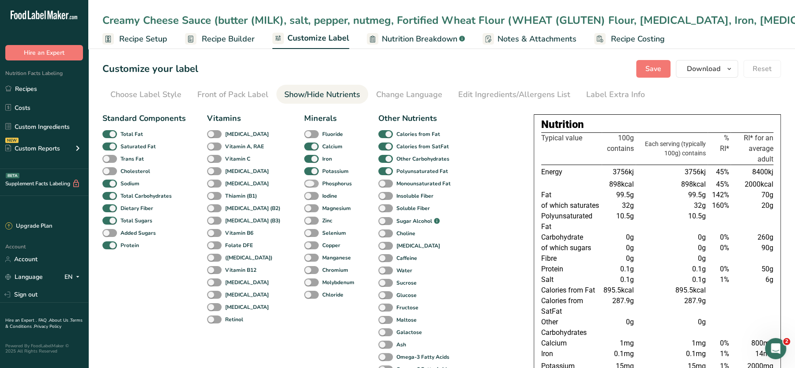
click at [304, 180] on span at bounding box center [311, 184] width 15 height 8
click at [304, 181] on input "Phosphorus" at bounding box center [307, 184] width 6 height 6
checkbox input "true"
click at [304, 194] on span at bounding box center [311, 196] width 15 height 8
click at [304, 194] on input "Iodine" at bounding box center [307, 196] width 6 height 6
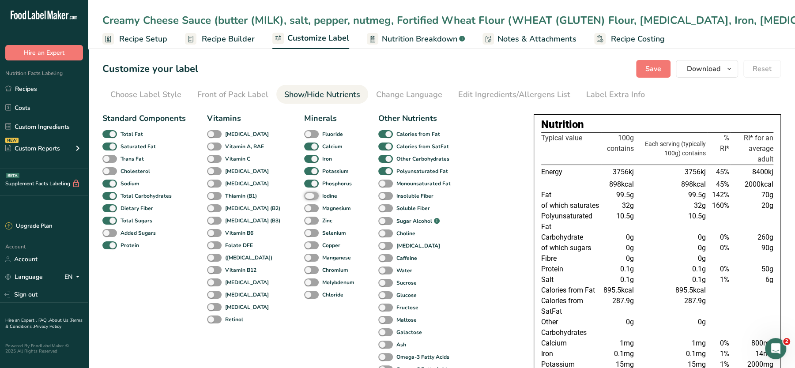
checkbox input "true"
click at [304, 205] on span at bounding box center [311, 208] width 15 height 8
click at [304, 205] on input "Magnesium" at bounding box center [307, 208] width 6 height 6
checkbox input "true"
click at [304, 220] on span at bounding box center [311, 221] width 15 height 8
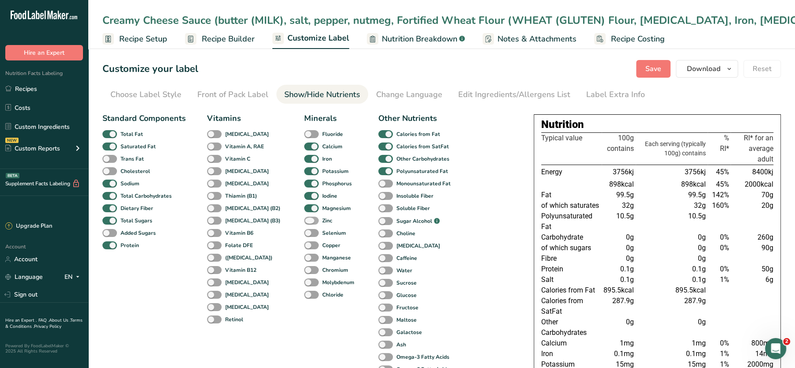
click at [304, 220] on input "Zinc" at bounding box center [307, 221] width 6 height 6
checkbox input "true"
click at [219, 133] on span at bounding box center [214, 134] width 15 height 8
click at [213, 133] on input "[MEDICAL_DATA]" at bounding box center [210, 134] width 6 height 6
checkbox input "true"
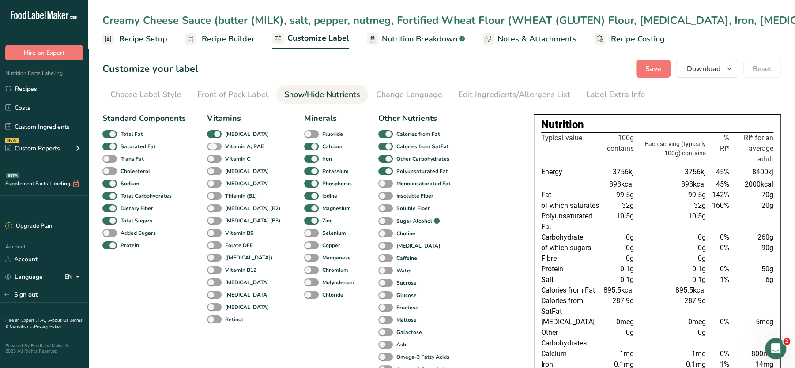
click at [214, 147] on span at bounding box center [214, 147] width 15 height 8
click at [213, 147] on input "Vitamin A, RAE" at bounding box center [210, 146] width 6 height 6
checkbox input "true"
click at [213, 159] on span at bounding box center [214, 159] width 15 height 8
click at [213, 159] on input "Vitamin C" at bounding box center [210, 159] width 6 height 6
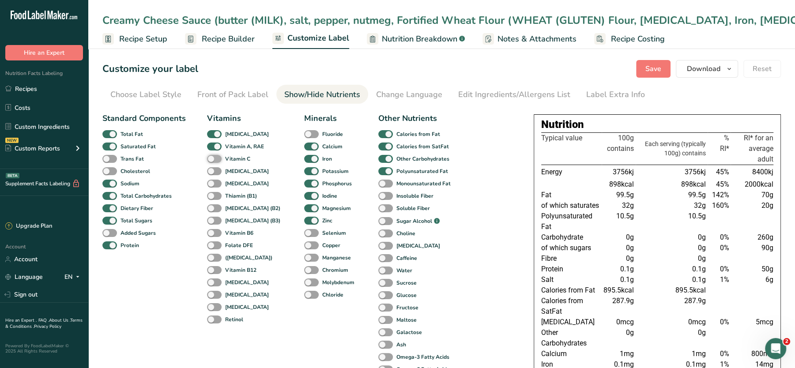
checkbox input "true"
click at [215, 171] on span at bounding box center [214, 171] width 15 height 8
click at [213, 171] on input "[MEDICAL_DATA]" at bounding box center [210, 171] width 6 height 6
checkbox input "true"
click at [214, 181] on span at bounding box center [214, 184] width 15 height 8
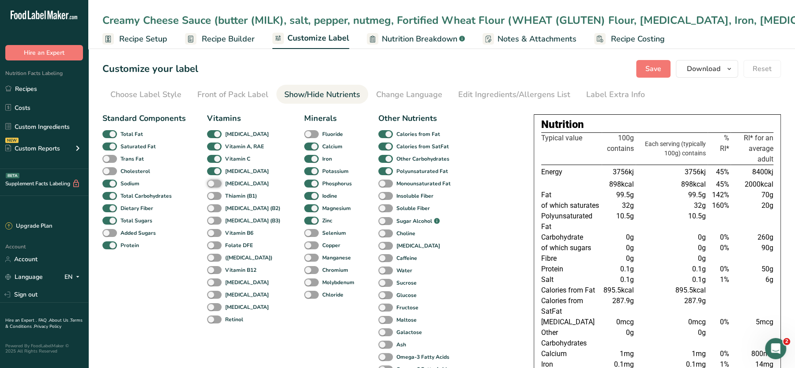
click at [213, 181] on input "[MEDICAL_DATA]" at bounding box center [210, 184] width 6 height 6
checkbox input "true"
click at [214, 192] on span at bounding box center [214, 196] width 15 height 8
click at [213, 193] on input "Thiamin (B1)" at bounding box center [210, 196] width 6 height 6
checkbox input "true"
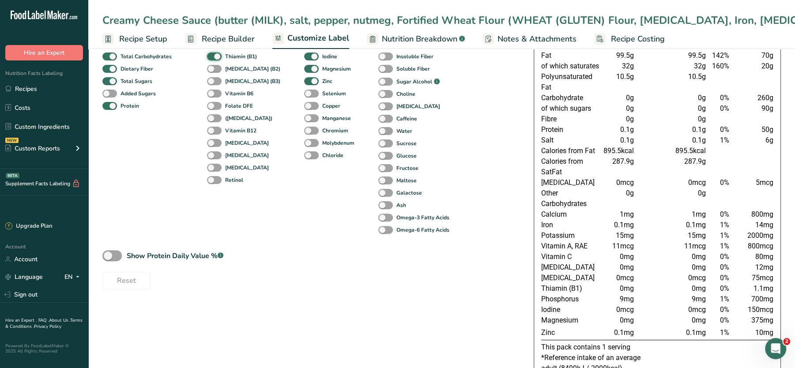
scroll to position [142, 0]
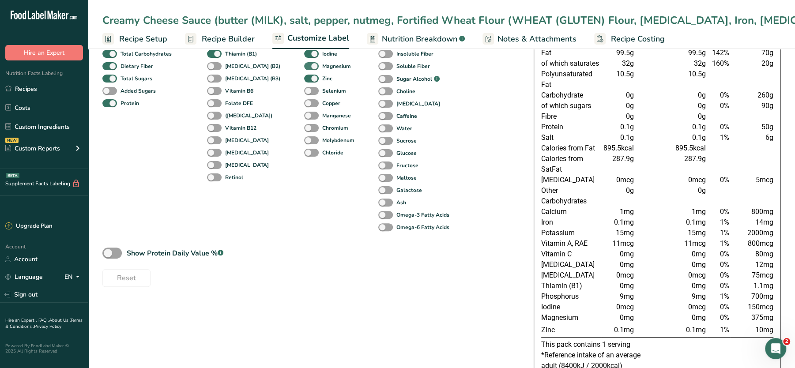
click at [304, 66] on span at bounding box center [311, 66] width 15 height 8
click at [304, 66] on input "Magnesium" at bounding box center [307, 66] width 6 height 6
checkbox input "false"
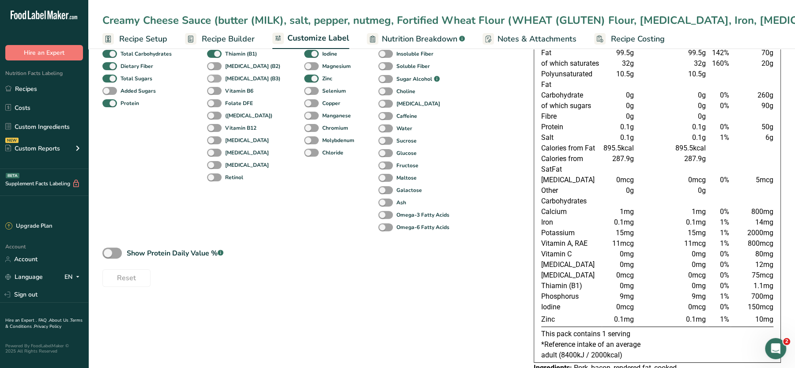
click at [211, 77] on span at bounding box center [214, 79] width 15 height 8
click at [211, 77] on input "[MEDICAL_DATA] (B3)" at bounding box center [210, 78] width 6 height 6
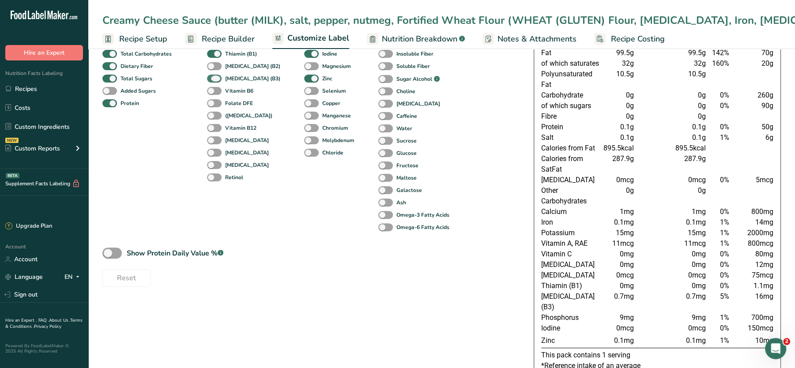
click at [211, 77] on span at bounding box center [214, 79] width 15 height 8
click at [211, 77] on input "[MEDICAL_DATA] (B3)" at bounding box center [210, 78] width 6 height 6
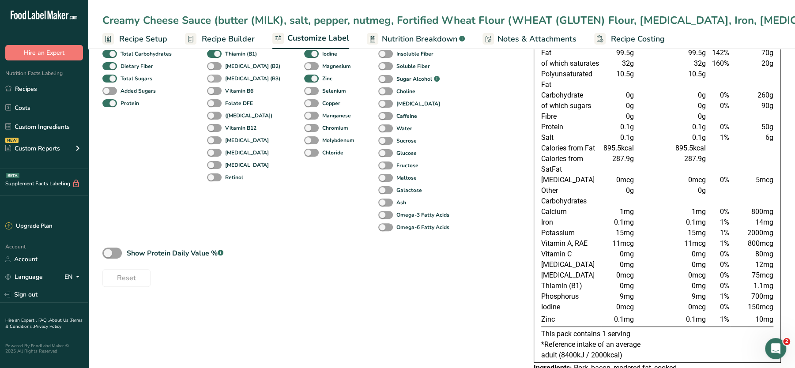
click at [211, 77] on span at bounding box center [214, 79] width 15 height 8
click at [211, 77] on input "[MEDICAL_DATA] (B3)" at bounding box center [210, 78] width 6 height 6
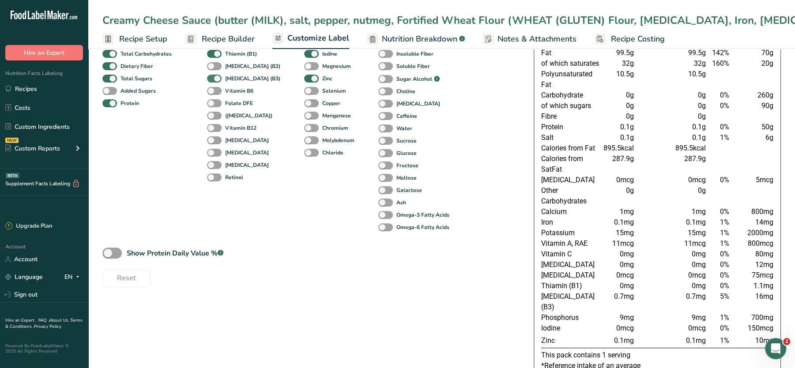
click at [211, 77] on span at bounding box center [214, 79] width 15 height 8
click at [211, 77] on input "[MEDICAL_DATA] (B3)" at bounding box center [210, 78] width 6 height 6
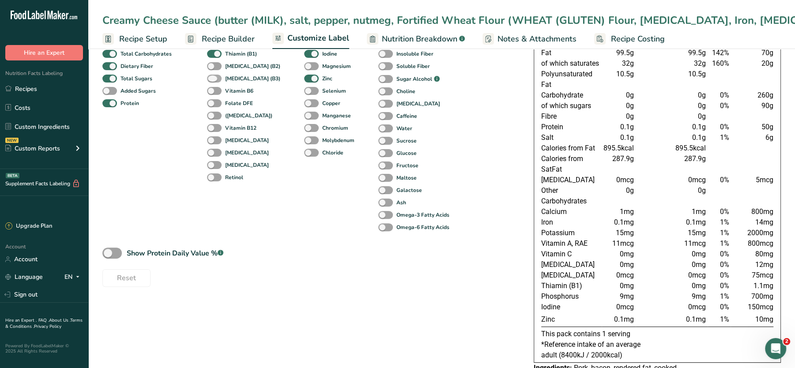
click at [211, 77] on span at bounding box center [214, 79] width 15 height 8
click at [211, 77] on input "[MEDICAL_DATA] (B3)" at bounding box center [210, 78] width 6 height 6
checkbox input "true"
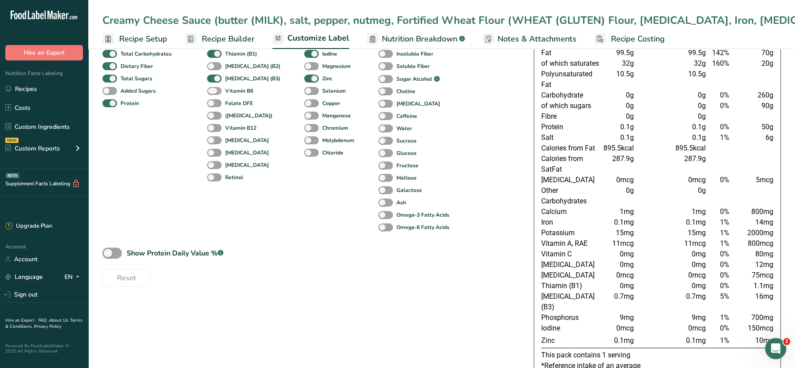
click at [214, 94] on span at bounding box center [214, 91] width 15 height 8
click at [213, 94] on input "Vitamin B6" at bounding box center [210, 91] width 6 height 6
checkbox input "true"
click at [214, 98] on div "Folate DFE" at bounding box center [216, 103] width 19 height 12
click at [214, 104] on span at bounding box center [214, 103] width 15 height 8
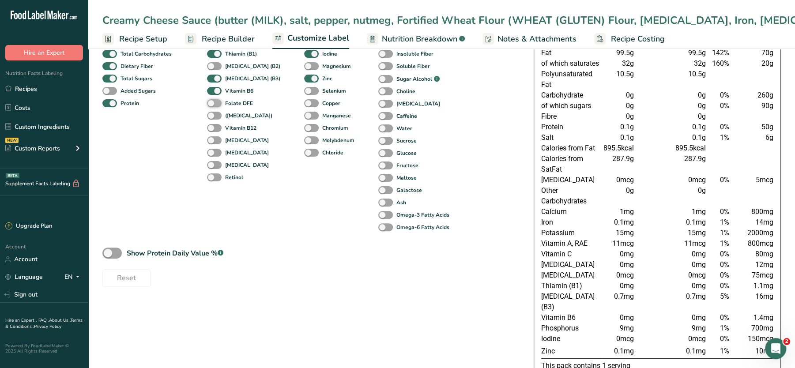
click at [213, 104] on input "Folate DFE" at bounding box center [210, 103] width 6 height 6
checkbox input "true"
click at [214, 113] on span at bounding box center [214, 116] width 15 height 8
click at [213, 113] on input "([MEDICAL_DATA])" at bounding box center [210, 116] width 6 height 6
checkbox input "true"
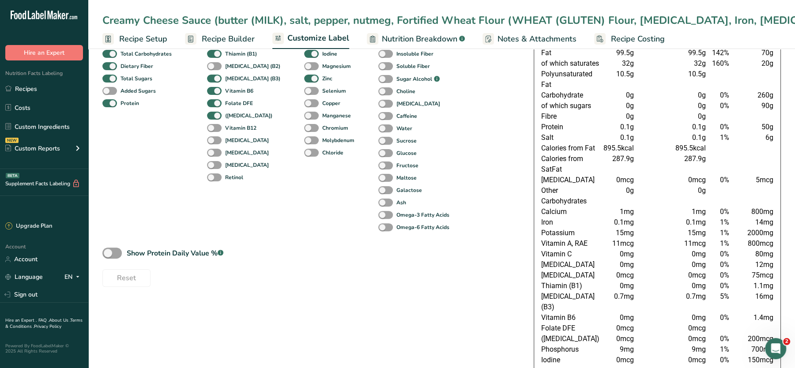
click at [216, 132] on div "Vitamin B12" at bounding box center [216, 128] width 19 height 12
click at [214, 138] on span at bounding box center [214, 140] width 15 height 8
click at [213, 138] on input "[MEDICAL_DATA]" at bounding box center [210, 140] width 6 height 6
checkbox input "true"
click at [211, 150] on span at bounding box center [214, 153] width 15 height 8
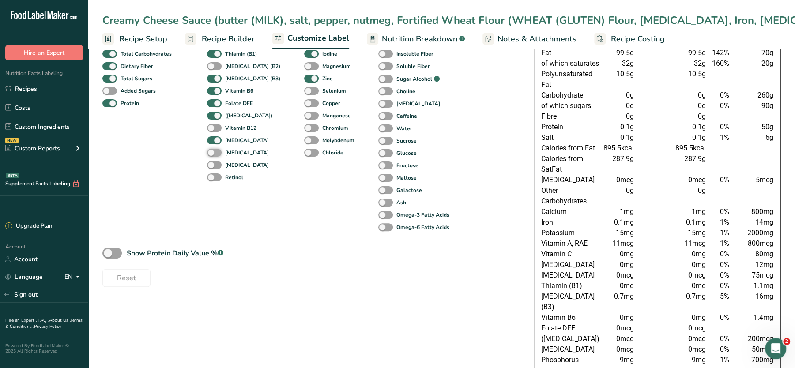
click at [211, 150] on input "[MEDICAL_DATA]" at bounding box center [210, 153] width 6 height 6
checkbox input "true"
click at [215, 169] on div "[MEDICAL_DATA]" at bounding box center [216, 165] width 19 height 12
click at [216, 163] on span at bounding box center [214, 165] width 15 height 8
click at [213, 163] on input "[MEDICAL_DATA]" at bounding box center [210, 165] width 6 height 6
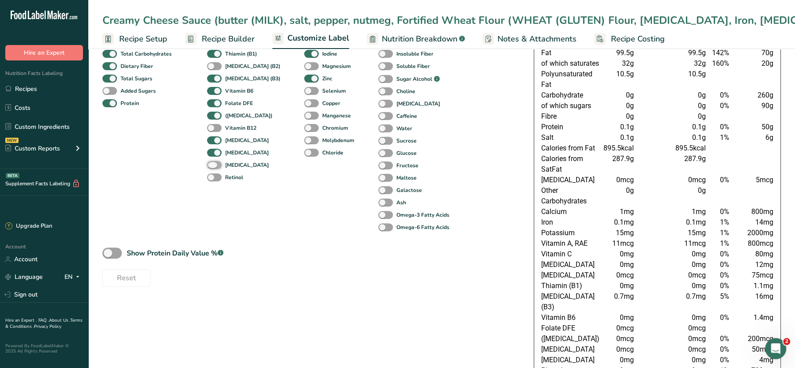
checkbox input "true"
click at [215, 172] on div "Retinol" at bounding box center [216, 177] width 19 height 12
click at [212, 180] on span at bounding box center [214, 177] width 15 height 8
click at [212, 180] on input "Retinol" at bounding box center [210, 177] width 6 height 6
checkbox input "true"
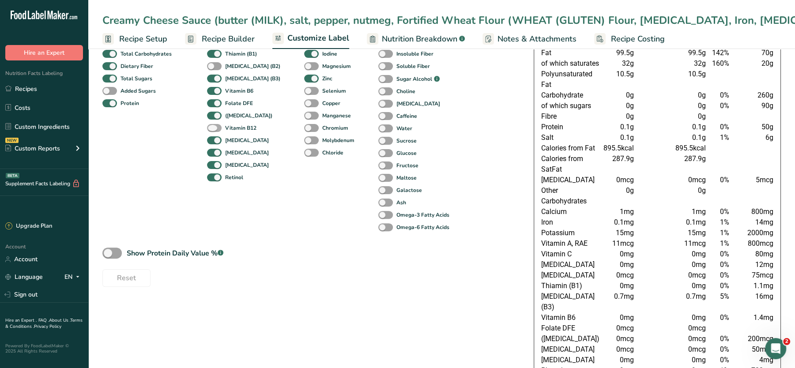
click at [211, 128] on span at bounding box center [214, 128] width 15 height 8
click at [211, 128] on input "Vitamin B12" at bounding box center [210, 128] width 6 height 6
checkbox input "true"
click at [213, 63] on span at bounding box center [214, 66] width 15 height 8
click at [213, 63] on input "[MEDICAL_DATA] (B2)" at bounding box center [210, 66] width 6 height 6
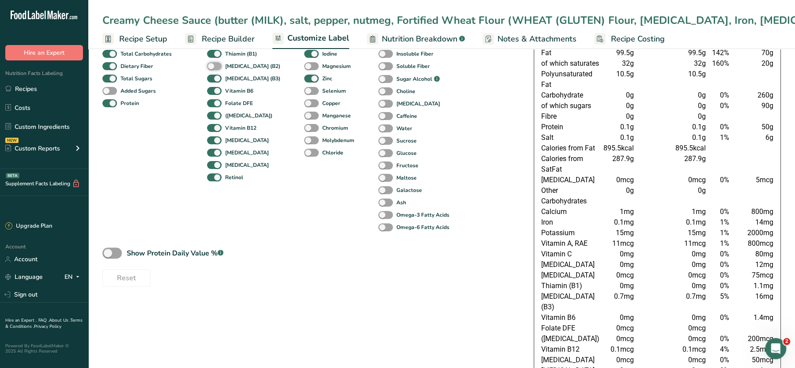
checkbox input "true"
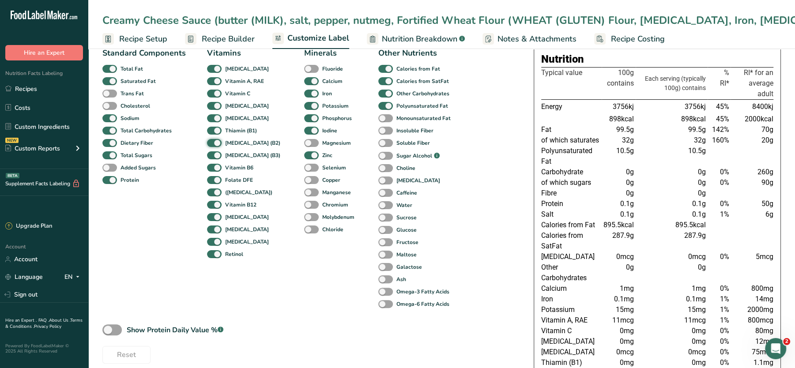
scroll to position [61, 0]
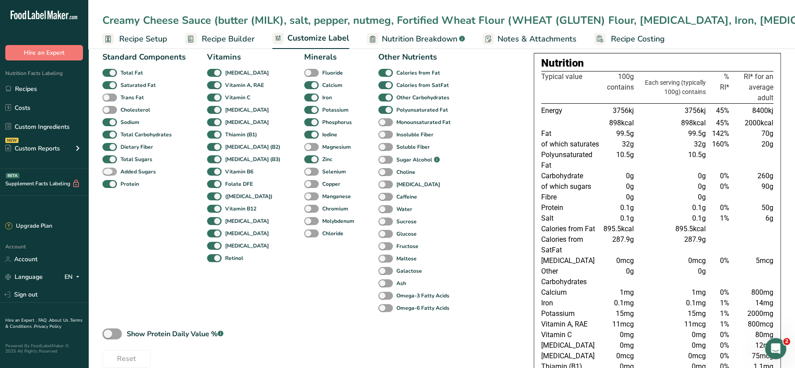
click at [111, 171] on span at bounding box center [109, 172] width 15 height 8
click at [108, 171] on input "Added Sugars" at bounding box center [105, 172] width 6 height 6
checkbox input "true"
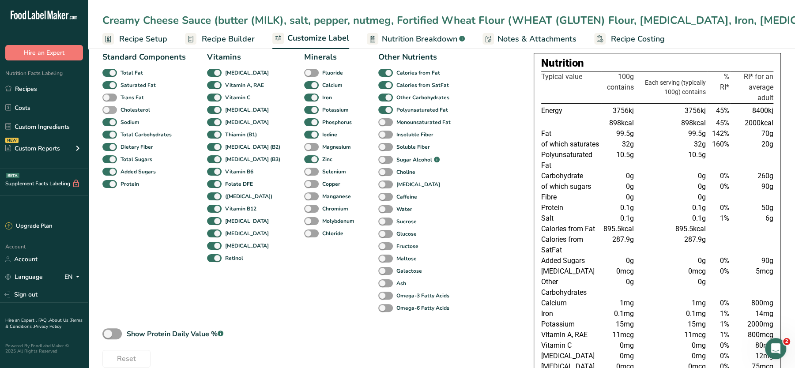
click at [112, 109] on span at bounding box center [109, 110] width 15 height 8
click at [108, 109] on input "Cholesterol" at bounding box center [105, 110] width 6 height 6
checkbox input "true"
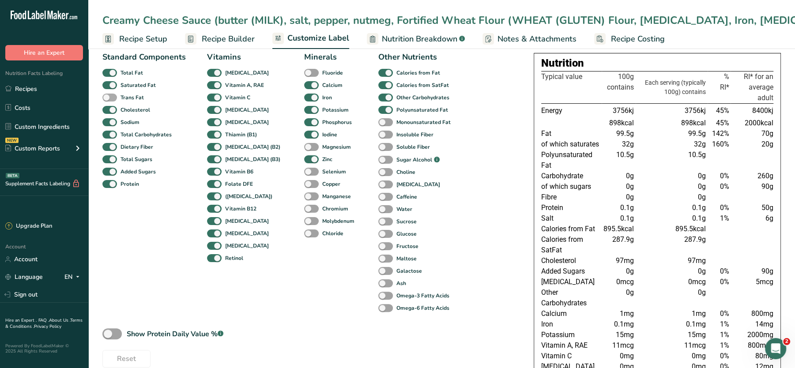
click at [113, 95] on span at bounding box center [109, 98] width 15 height 8
click at [108, 95] on input "Trans Fat" at bounding box center [105, 97] width 6 height 6
checkbox input "true"
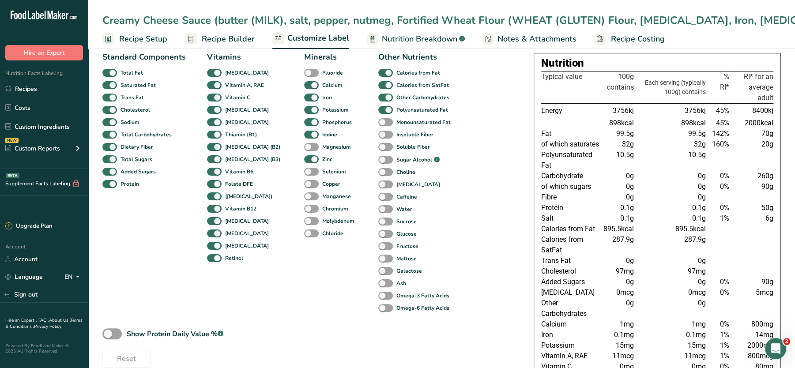
click at [304, 67] on div "Fluoride" at bounding box center [310, 73] width 13 height 12
click at [304, 71] on span at bounding box center [311, 73] width 15 height 8
click at [304, 71] on input "Fluoride" at bounding box center [307, 73] width 6 height 6
checkbox input "true"
click at [378, 124] on span at bounding box center [385, 122] width 15 height 8
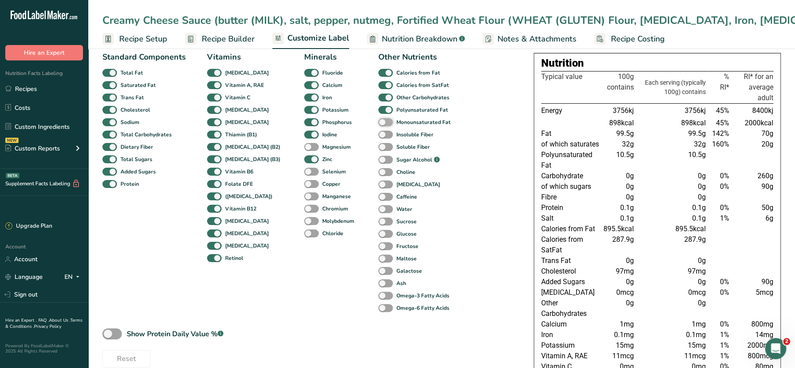
click at [378, 124] on input "Monounsaturated Fat" at bounding box center [381, 122] width 6 height 6
checkbox input "true"
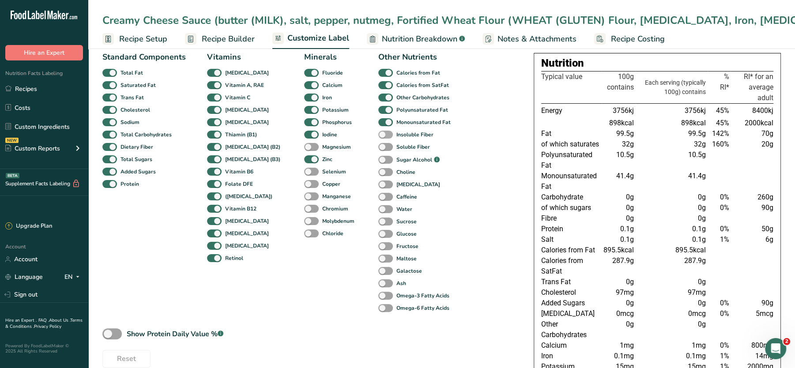
click at [378, 132] on span at bounding box center [385, 135] width 15 height 8
click at [378, 132] on input "Insoluble Fiber" at bounding box center [381, 135] width 6 height 6
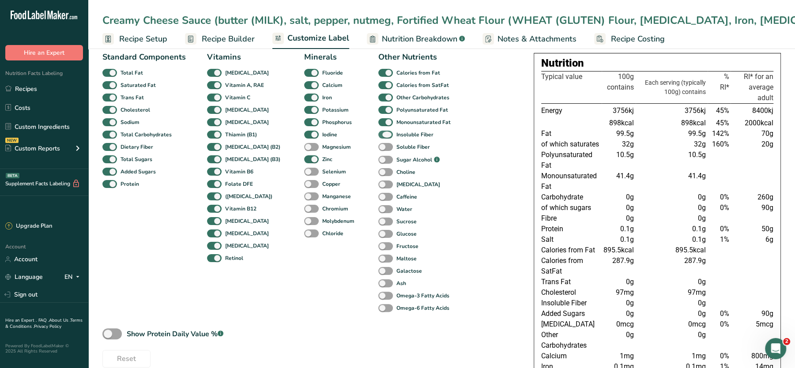
click at [378, 138] on span at bounding box center [385, 135] width 15 height 8
click at [378, 137] on input "Insoluble Fiber" at bounding box center [381, 135] width 6 height 6
checkbox input "false"
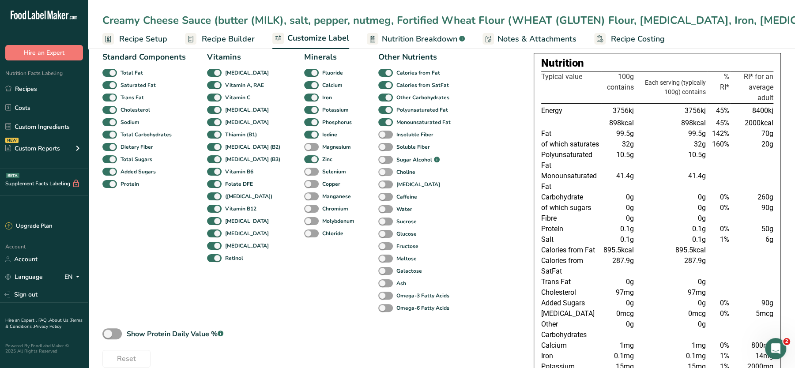
click at [378, 168] on span at bounding box center [385, 172] width 15 height 8
click at [378, 169] on input "Choline" at bounding box center [381, 172] width 6 height 6
checkbox input "true"
click at [378, 295] on span at bounding box center [385, 296] width 15 height 8
click at [378, 295] on input "Omega-3 Fatty Acids" at bounding box center [381, 296] width 6 height 6
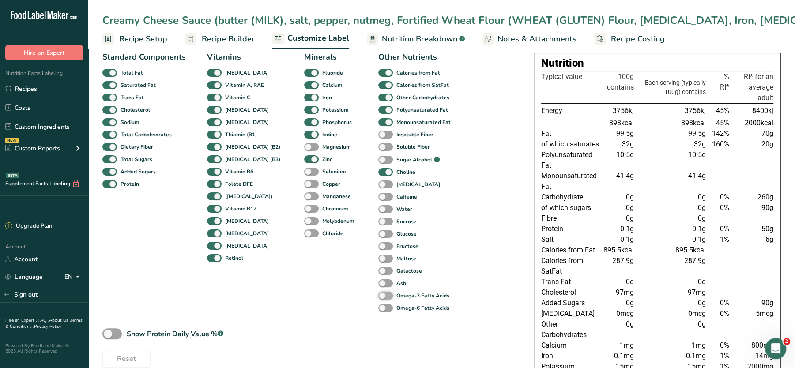
checkbox input "true"
click at [378, 307] on span at bounding box center [385, 308] width 15 height 8
click at [378, 307] on input "Omega-6 Fatty Acids" at bounding box center [381, 308] width 6 height 6
checkbox input "true"
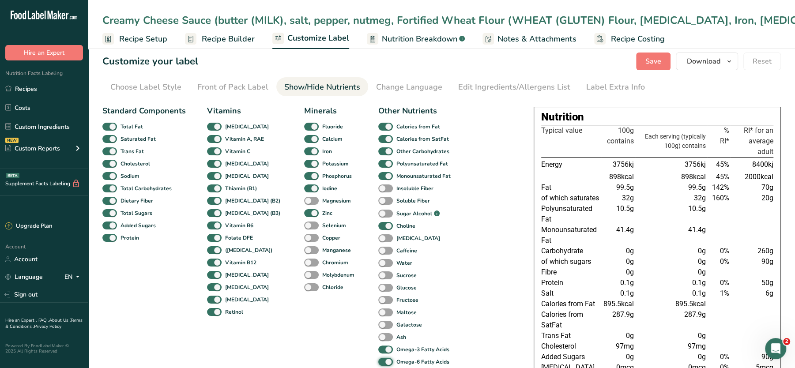
scroll to position [0, 0]
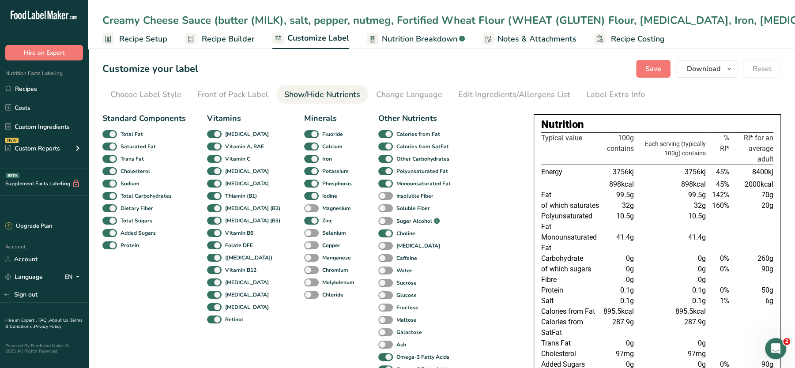
click at [150, 45] on span "Recipe Setup" at bounding box center [143, 39] width 48 height 12
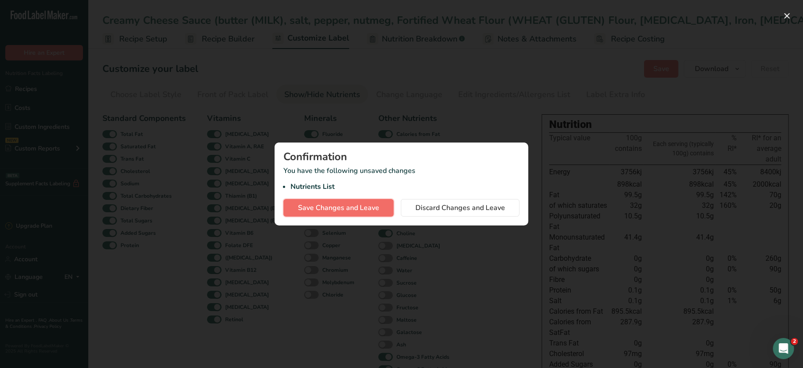
click at [354, 205] on span "Save Changes and Leave" at bounding box center [338, 208] width 81 height 11
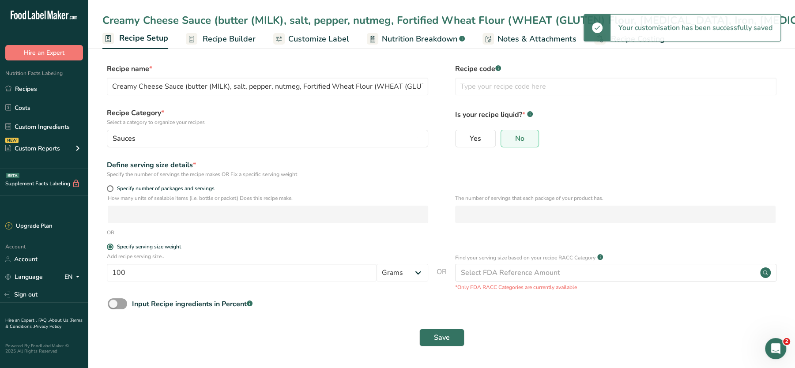
click at [225, 41] on span "Recipe Builder" at bounding box center [229, 39] width 53 height 12
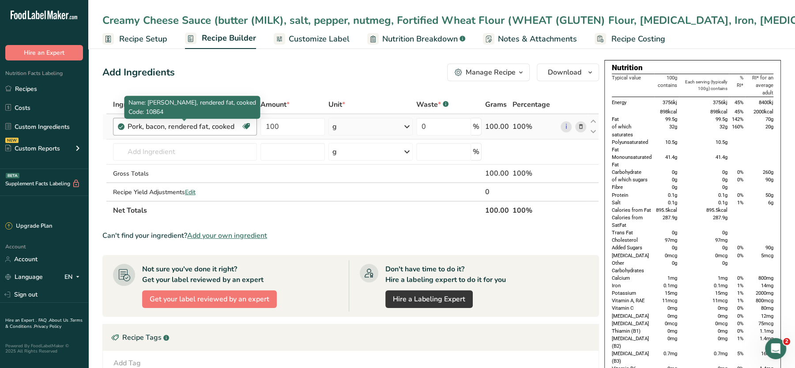
click at [193, 123] on div "Pork, bacon, rendered fat, cooked" at bounding box center [183, 126] width 110 height 11
click at [217, 128] on div "Pork, bacon, rendered fat, cooked" at bounding box center [183, 126] width 110 height 11
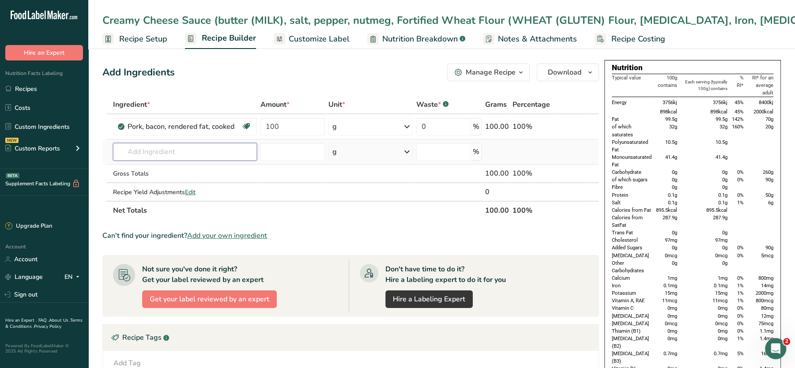
click at [194, 156] on input "text" at bounding box center [185, 152] width 144 height 18
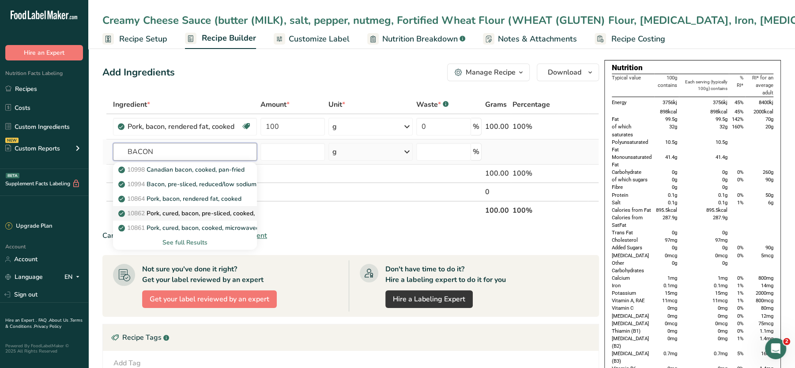
type input "BACON"
click at [191, 209] on p "10862 Pork, cured, bacon, pre-sliced, cooked, pan-fried" at bounding box center [201, 213] width 162 height 9
type input "Pork, cured, bacon, pre-sliced, cooked, pan-fried"
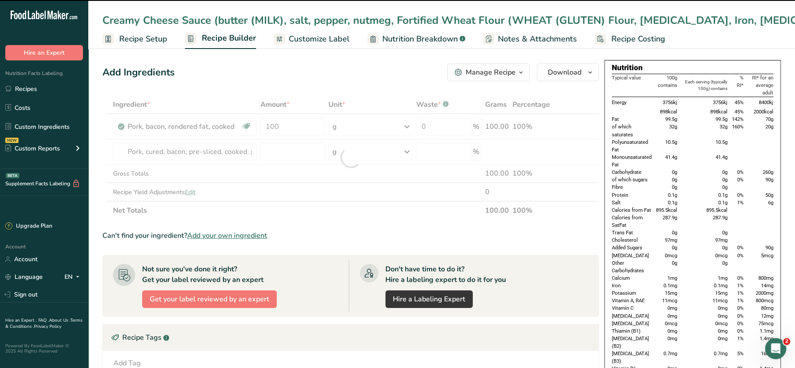
type input "0"
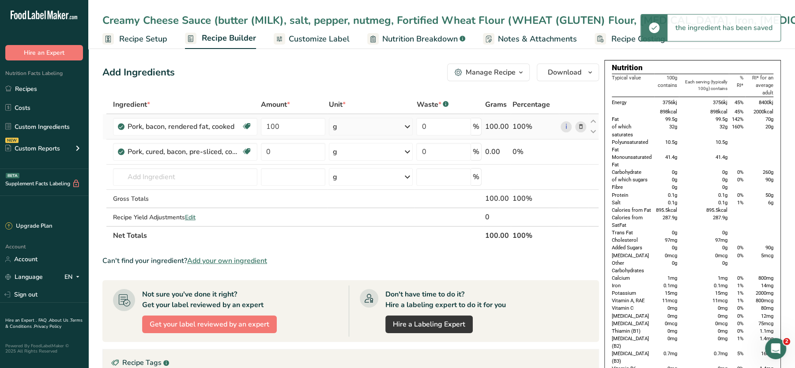
click at [579, 124] on icon at bounding box center [580, 126] width 6 height 9
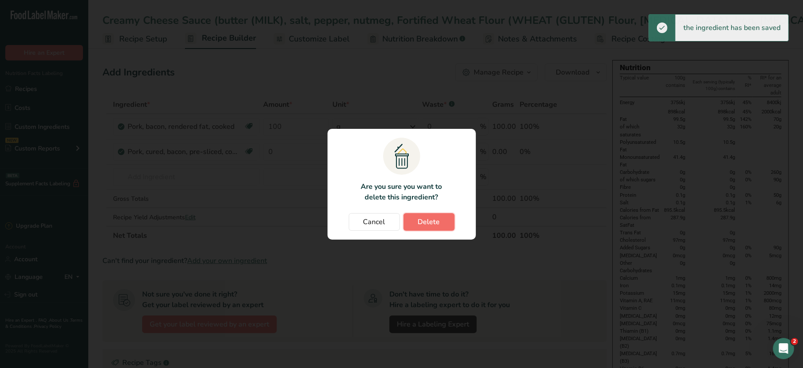
click at [436, 218] on span "Delete" at bounding box center [429, 222] width 22 height 11
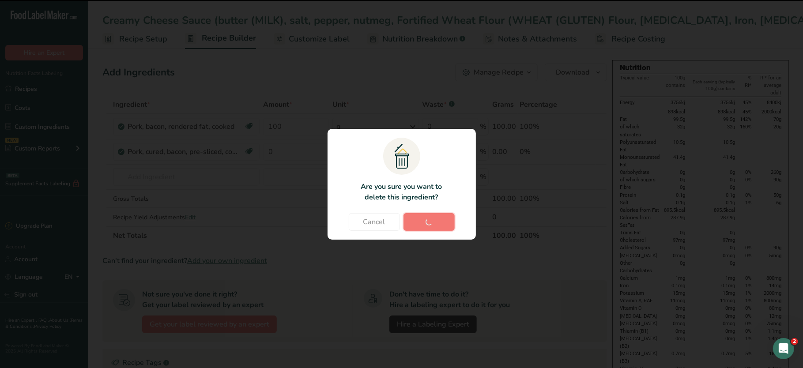
type input "0"
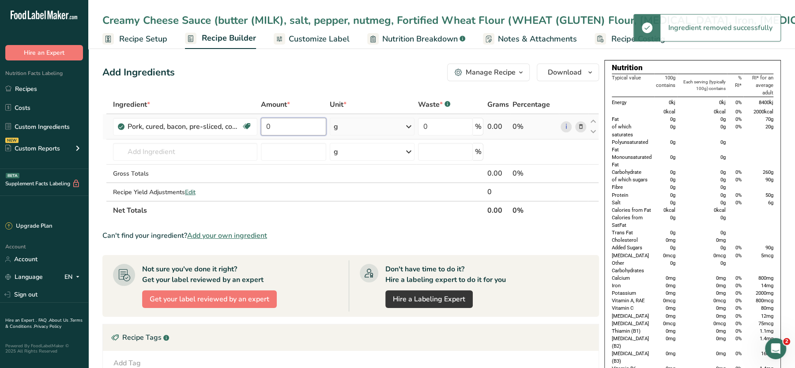
click at [289, 129] on input "0" at bounding box center [293, 127] width 65 height 18
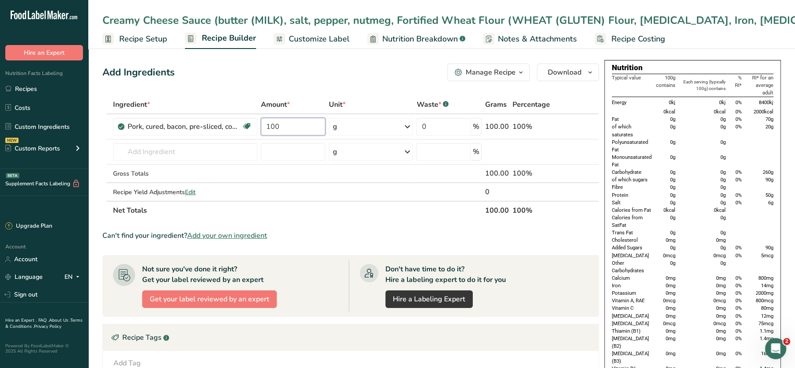
type input "100"
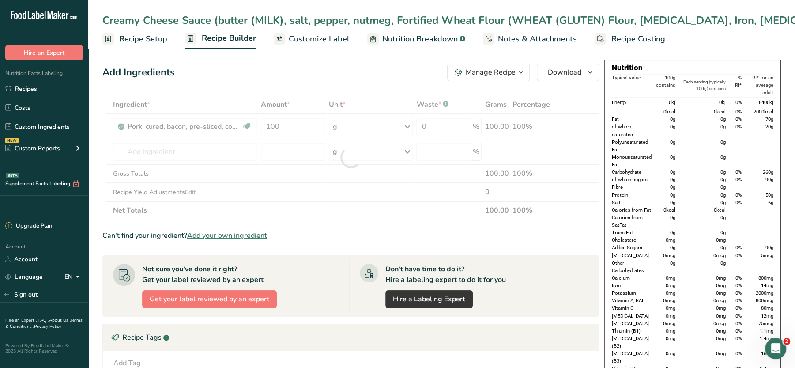
click at [357, 79] on div "Add Ingredients Manage Recipe Delete Recipe Duplicate Recipe Scale Recipe Save …" at bounding box center [350, 73] width 497 height 18
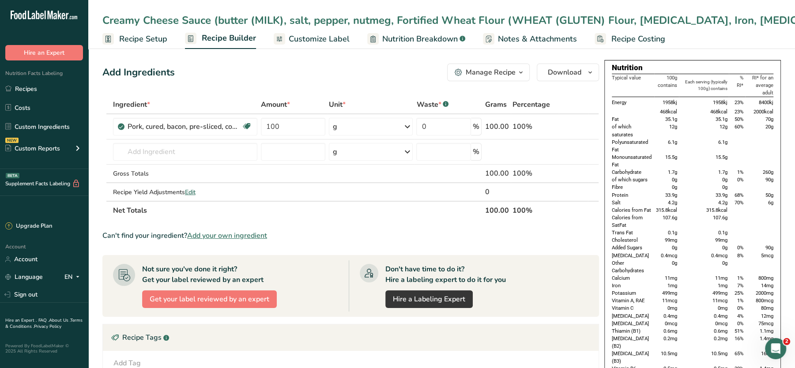
drag, startPoint x: 720, startPoint y: 115, endPoint x: 725, endPoint y: 193, distance: 78.2
click at [725, 193] on tbody "Energy 1958kj 1958kj 23% 8400kj 468kcal 468kcal 23% 2000kcal Fat 35.1g 35.1g 50…" at bounding box center [693, 297] width 162 height 401
click at [725, 193] on span "33.9g" at bounding box center [721, 195] width 12 height 6
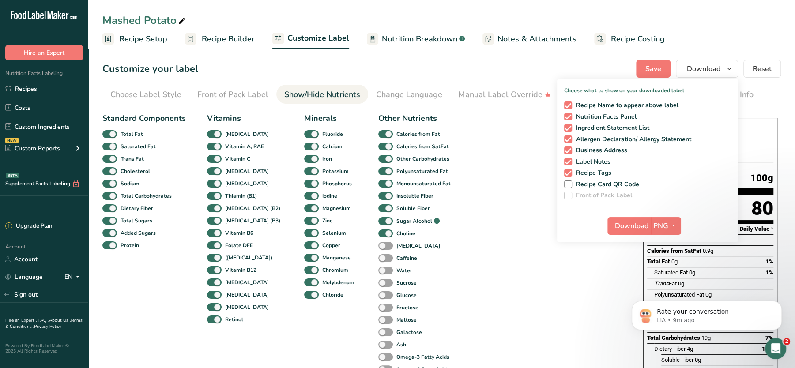
scroll to position [508, 0]
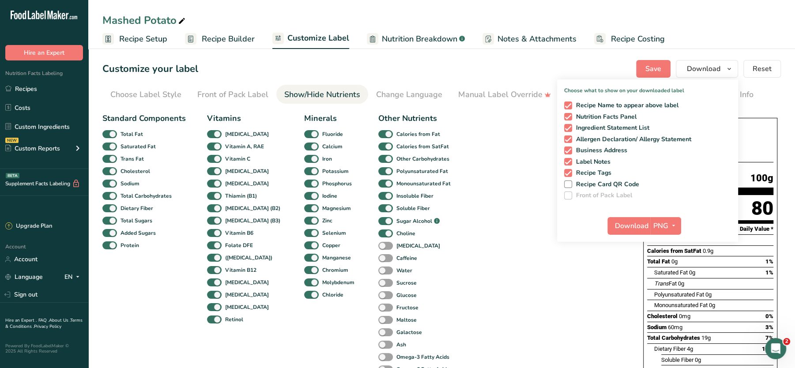
click at [503, 177] on div "Standard Components Total Fat Saturated Fat Trans Fat [MEDICAL_DATA] Sodium Tot…" at bounding box center [363, 329] width 523 height 441
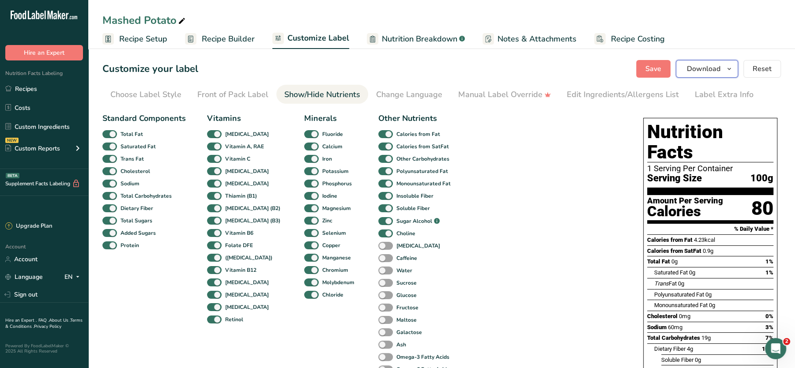
click at [699, 71] on span "Download" at bounding box center [704, 69] width 34 height 11
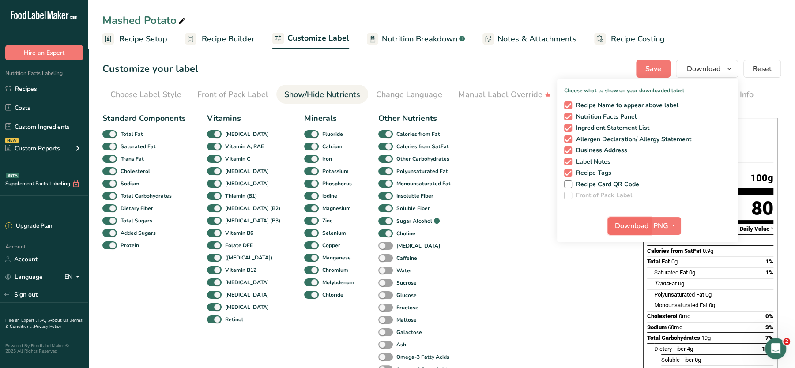
click at [629, 226] on span "Download" at bounding box center [632, 226] width 34 height 11
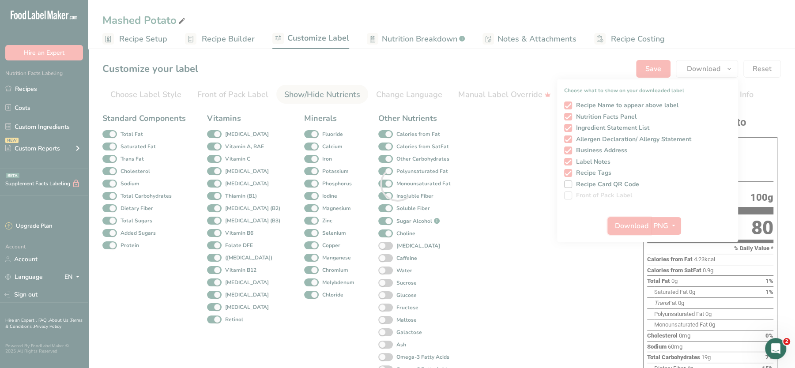
scroll to position [0, 0]
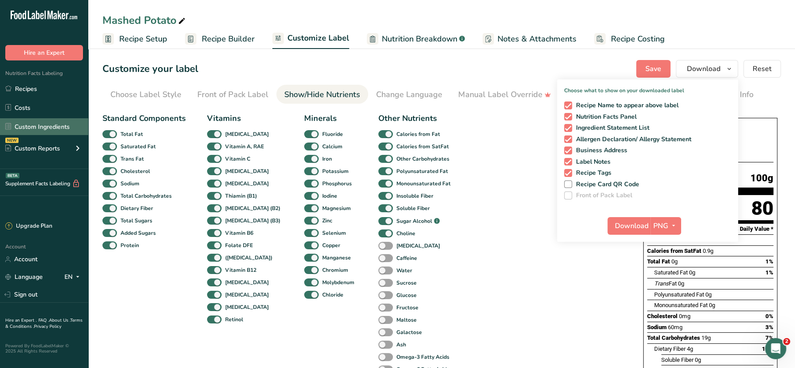
click at [25, 124] on link "Custom Ingredients" at bounding box center [44, 126] width 88 height 17
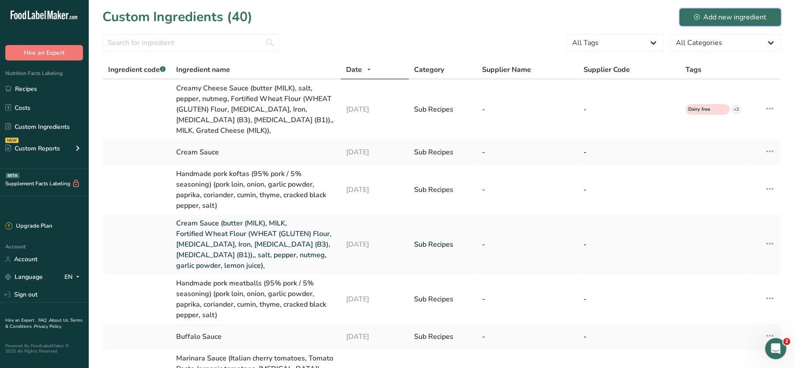
click at [722, 14] on div "Add new ingredient" at bounding box center [730, 17] width 72 height 11
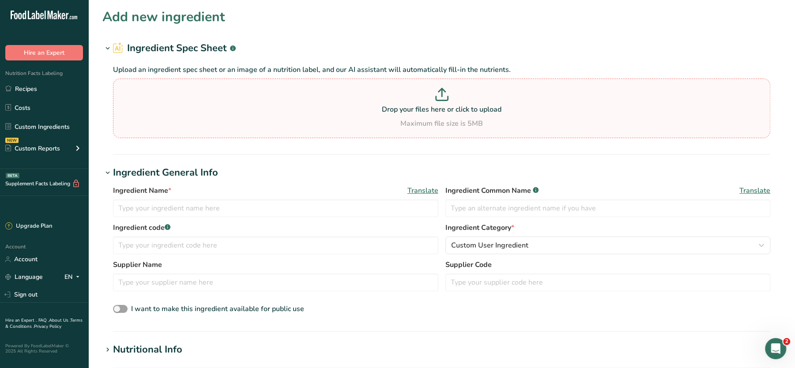
click at [339, 104] on p "Drop your files here or click to upload" at bounding box center [441, 109] width 653 height 11
click at [339, 104] on input "Drop your files here or click to upload Maximum file size is 5MB" at bounding box center [441, 109] width 657 height 60
type input "C:\fakepath\Mashed Potato_27_08_2025, 14_20_05.png"
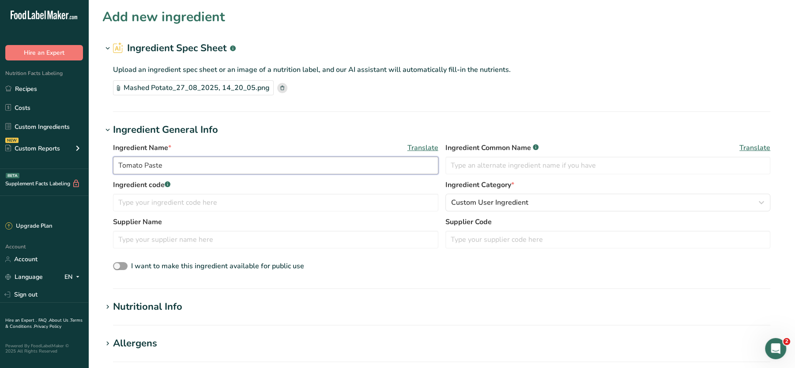
drag, startPoint x: 191, startPoint y: 173, endPoint x: 24, endPoint y: 166, distance: 166.5
click at [24, 166] on div ".a-20{fill:#fff;} Hire an Expert Nutrition Facts Labeling Recipes Costs Custom …" at bounding box center [397, 326] width 795 height 652
type input "c"
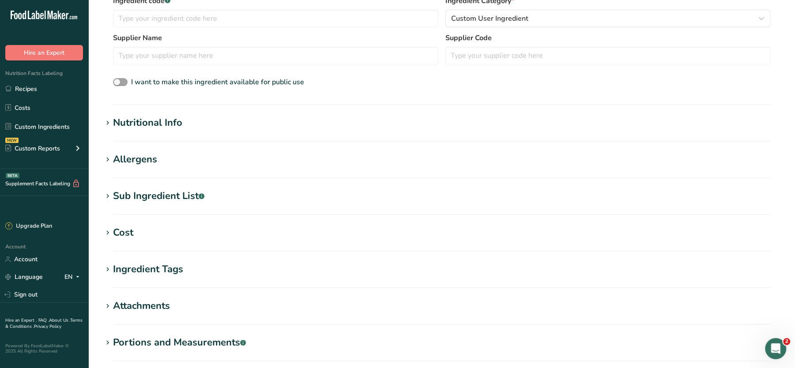
scroll to position [184, 0]
type input "FINISHED Cooked Back Bacon"
click at [149, 119] on div "Nutritional Info" at bounding box center [147, 123] width 69 height 15
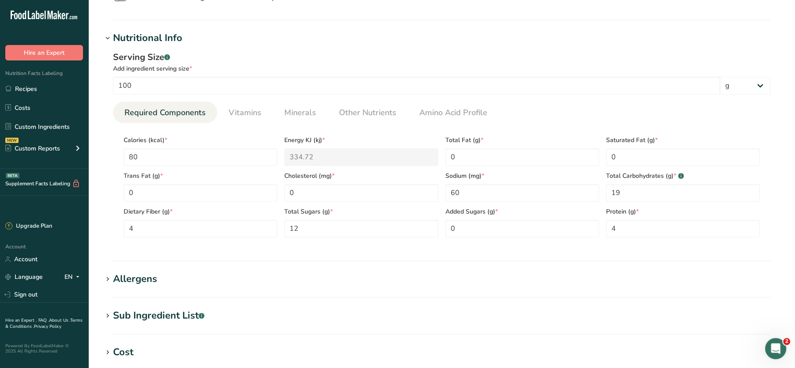
scroll to position [275, 0]
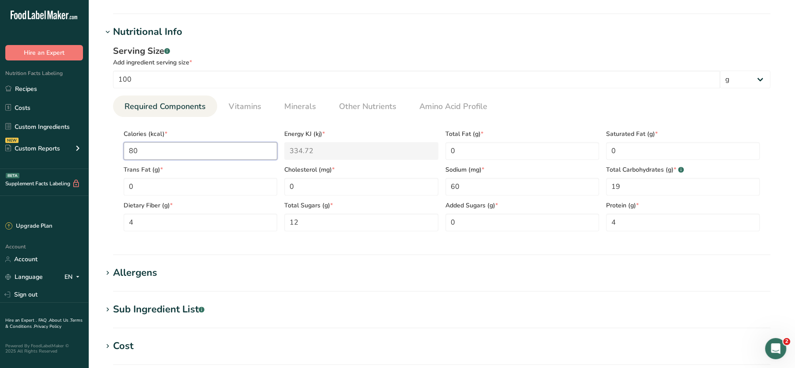
drag, startPoint x: 157, startPoint y: 149, endPoint x: 102, endPoint y: 146, distance: 54.4
click at [102, 146] on div "Serving Size .a-a{fill:#347362;}.b-a{fill:#fff;} Add ingredient serving size * …" at bounding box center [441, 141] width 678 height 204
type input "1"
type KJ "4.2"
type input "18"
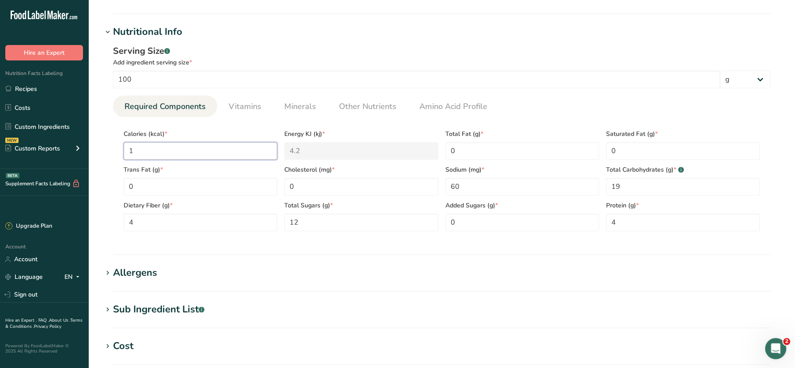
type KJ "75.3"
type input "185"
type KJ "774"
type input "185"
drag, startPoint x: 631, startPoint y: 189, endPoint x: 583, endPoint y: 185, distance: 48.3
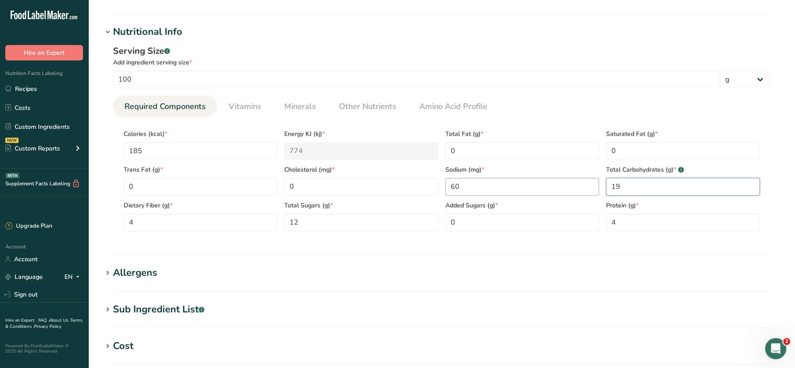
click at [583, 185] on div "Calories (kcal) * 185 Energy KJ (kj) * 774 Total Fat (g) * 0 Saturated Fat (g) …" at bounding box center [441, 177] width 643 height 107
type Carbohydrates "0"
drag, startPoint x: 624, startPoint y: 219, endPoint x: 594, endPoint y: 220, distance: 29.6
click at [594, 220] on div "Calories (kcal) * 185 Energy KJ (kj) * 774 Total Fat (g) * 0 Saturated Fat (g) …" at bounding box center [441, 177] width 643 height 107
type input "0"
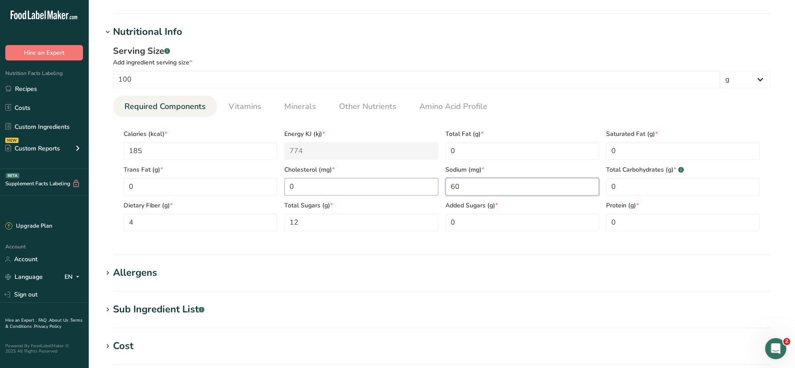
drag, startPoint x: 489, startPoint y: 187, endPoint x: 346, endPoint y: 192, distance: 142.6
click at [346, 192] on div "Calories (kcal) * 185 Energy KJ (kj) * 774 Total Fat (g) * 0 Saturated Fat (g) …" at bounding box center [441, 177] width 643 height 107
type input "0"
click at [305, 212] on div "Total Sugars (g) * 12" at bounding box center [361, 214] width 161 height 36
drag, startPoint x: 303, startPoint y: 227, endPoint x: 265, endPoint y: 224, distance: 37.6
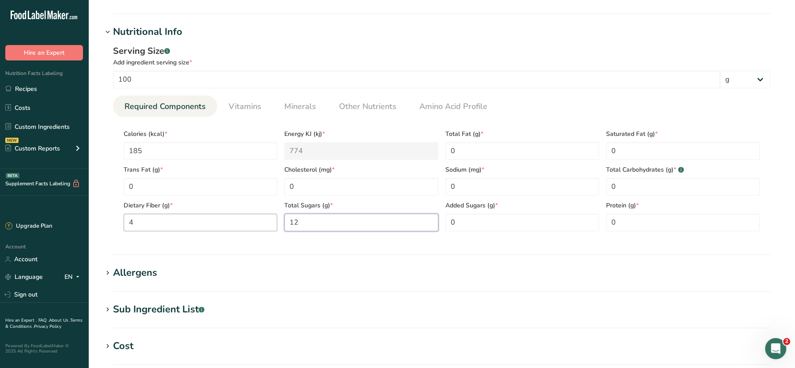
click at [265, 224] on div "Calories (kcal) * 185 Energy KJ (kj) * 774 Total Fat (g) * 0 Saturated Fat (g) …" at bounding box center [441, 177] width 643 height 107
type Sugars "0"
drag, startPoint x: 495, startPoint y: 226, endPoint x: 424, endPoint y: 216, distance: 72.2
click at [424, 216] on div "Calories (kcal) * 185 Energy KJ (kj) * 774 Total Fat (g) * 0 Saturated Fat (g) …" at bounding box center [441, 177] width 643 height 107
drag, startPoint x: 177, startPoint y: 217, endPoint x: 68, endPoint y: 216, distance: 108.1
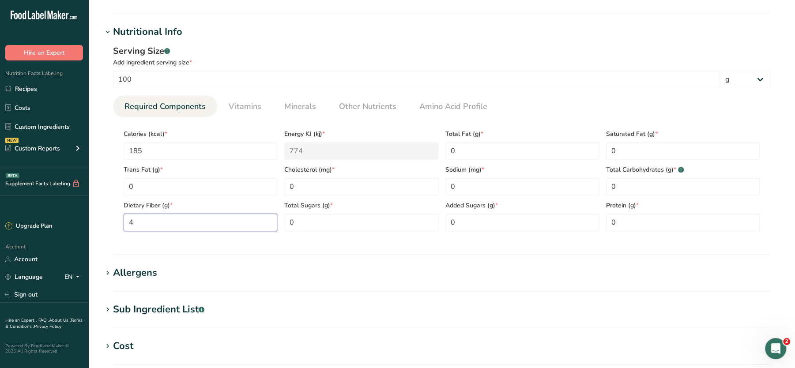
click at [68, 216] on div ".a-20{fill:#fff;} Hire an Expert Nutrition Facts Labeling Recipes Costs Custom …" at bounding box center [397, 153] width 795 height 857
type Fiber "0"
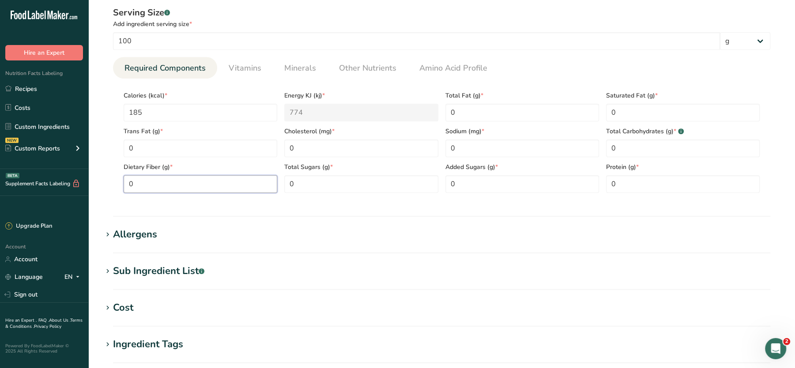
scroll to position [314, 0]
drag, startPoint x: 632, startPoint y: 188, endPoint x: 607, endPoint y: 189, distance: 25.2
click at [607, 189] on input "0" at bounding box center [683, 183] width 154 height 18
type input "16"
click at [429, 111] on div "Calories (kcal) * 185 Energy KJ (kj) * 774 Total Fat (g) * 0 Saturated Fat (g) …" at bounding box center [441, 138] width 643 height 107
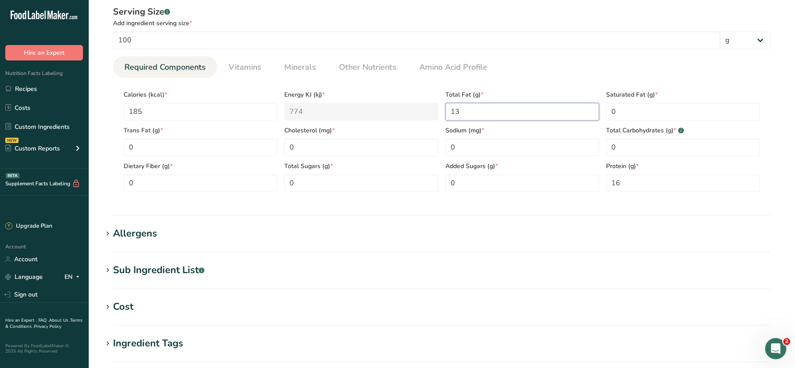
type Fat "13"
drag, startPoint x: 336, startPoint y: 179, endPoint x: 238, endPoint y: 169, distance: 98.0
click at [238, 169] on div "Calories (kcal) * 185 Energy KJ (kj) * 774 Total Fat (g) * 13 Saturated Fat (g)…" at bounding box center [441, 138] width 643 height 107
type Sugars "0"
drag, startPoint x: 481, startPoint y: 152, endPoint x: 419, endPoint y: 152, distance: 62.2
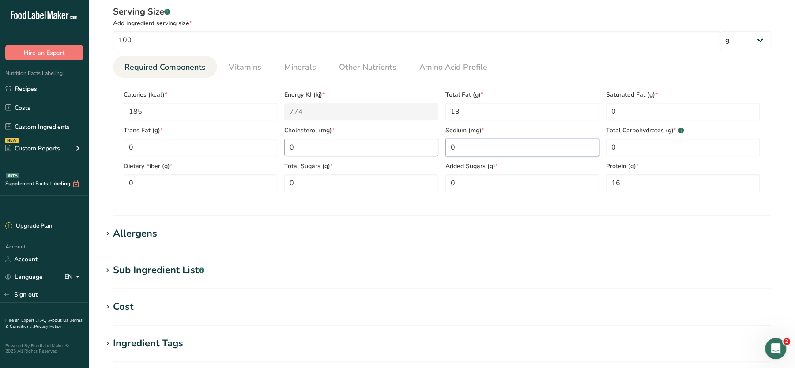
click at [419, 152] on div "Calories (kcal) * 185 Energy KJ (kj) * 774 Total Fat (g) * 13 Saturated Fat (g)…" at bounding box center [441, 138] width 643 height 107
type input "3000"
click at [625, 109] on Fat "0" at bounding box center [683, 112] width 154 height 18
type Fat "5"
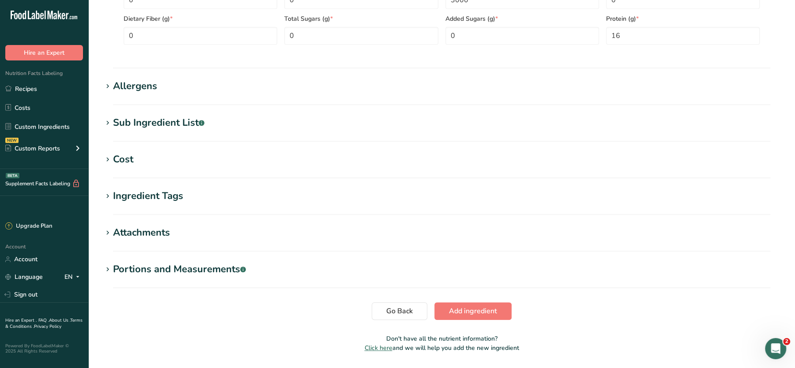
scroll to position [463, 0]
click at [156, 129] on section "Sub Ingredient List .a-a{fill:#347362;}.b-a{fill:#fff;} Translate" at bounding box center [441, 128] width 678 height 26
click at [147, 124] on div "Sub Ingredient List .a-a{fill:#347362;}.b-a{fill:#fff;}" at bounding box center [158, 122] width 91 height 15
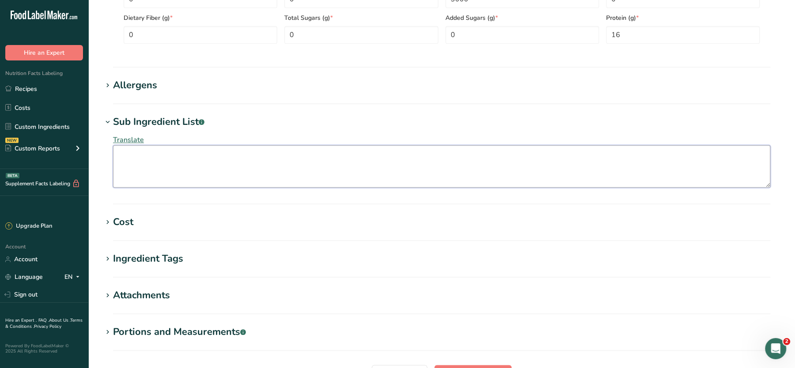
click at [146, 152] on textarea at bounding box center [441, 166] width 657 height 42
paste textarea "Pork (88%), Water, Salt, Brown Sugar [White Sugar, Cane Molasses], Preservative…"
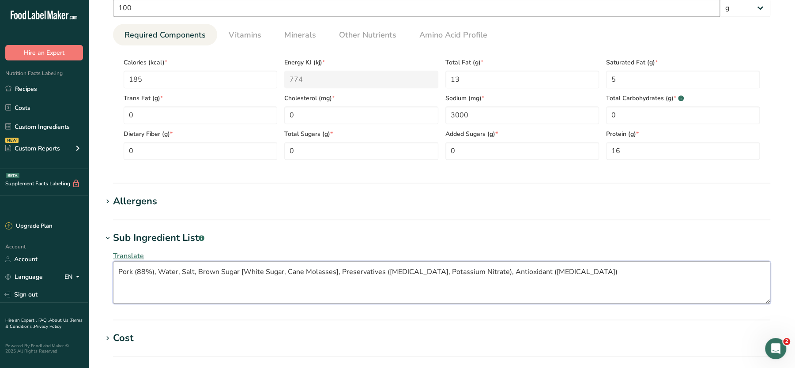
type textarea "Pork (88%), Water, Salt, Brown Sugar [White Sugar, Cane Molasses], Preservative…"
drag, startPoint x: 334, startPoint y: 147, endPoint x: 265, endPoint y: 140, distance: 69.6
click at [265, 140] on div "Calories (kcal) * 185 Energy KJ (kj) * 774 Total Fat (g) * 13 Saturated Fat (g)…" at bounding box center [441, 106] width 643 height 107
type Sugars "1"
drag, startPoint x: 611, startPoint y: 113, endPoint x: 649, endPoint y: 105, distance: 39.2
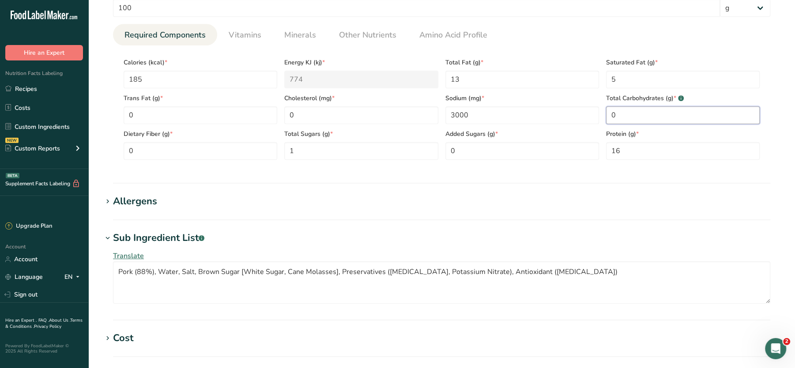
click at [649, 105] on div "Total Carbohydrates (g) * .a-a{fill:#347362;}.b-a{fill:#fff;} 0" at bounding box center [682, 106] width 161 height 36
type Carbohydrates "1"
click at [693, 44] on ul "Required Components Vitamins Minerals Other Nutrients Amino Acid Profile" at bounding box center [441, 35] width 657 height 22
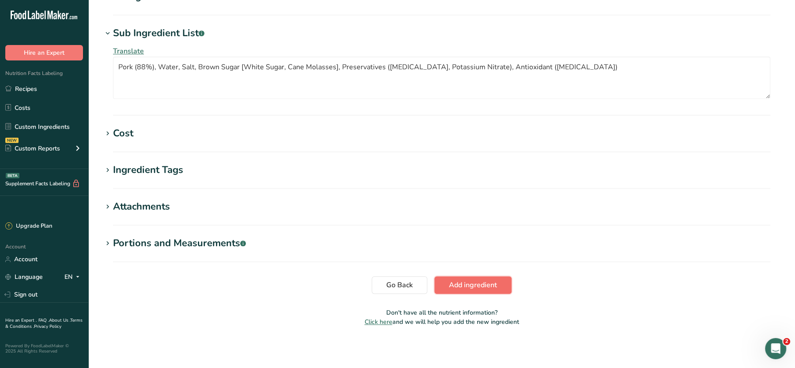
click at [474, 282] on span "Add ingredient" at bounding box center [473, 285] width 48 height 11
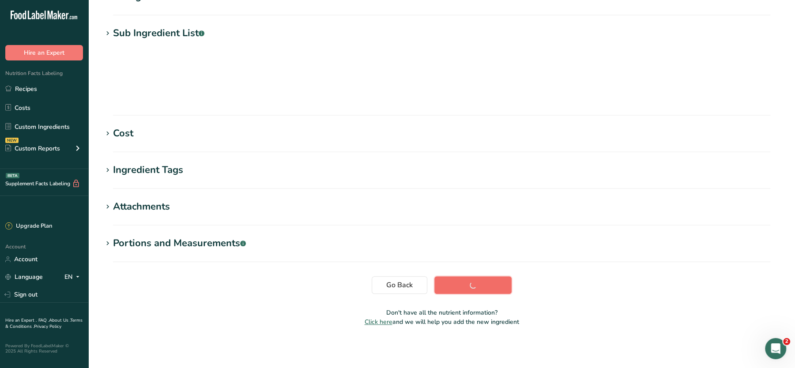
scroll to position [98, 0]
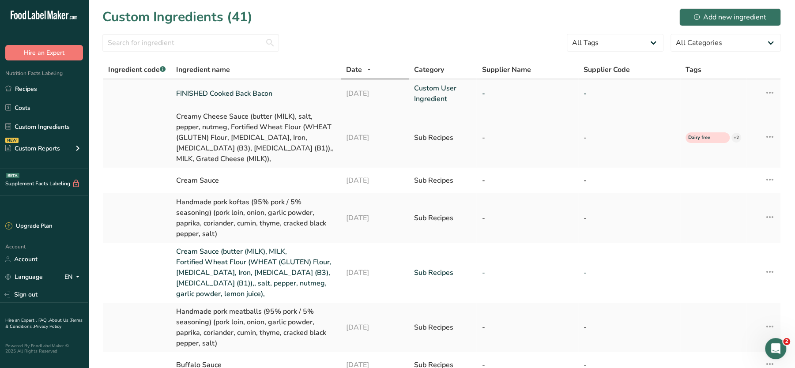
click at [223, 95] on link "FINISHED Cooked Back Bacon" at bounding box center [255, 93] width 159 height 11
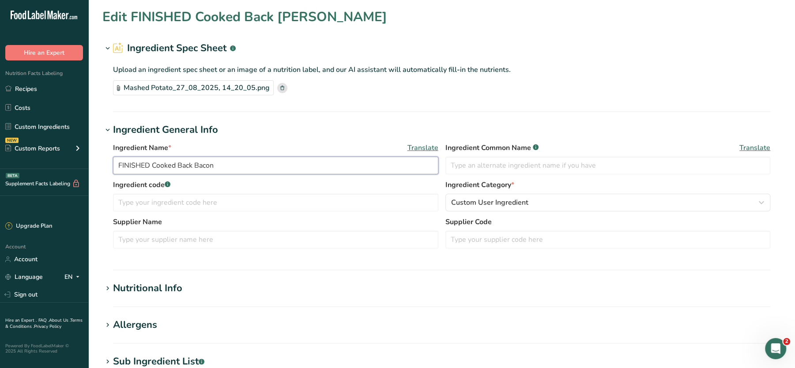
click at [177, 162] on input "FINISHED Cooked Back Bacon" at bounding box center [275, 166] width 325 height 18
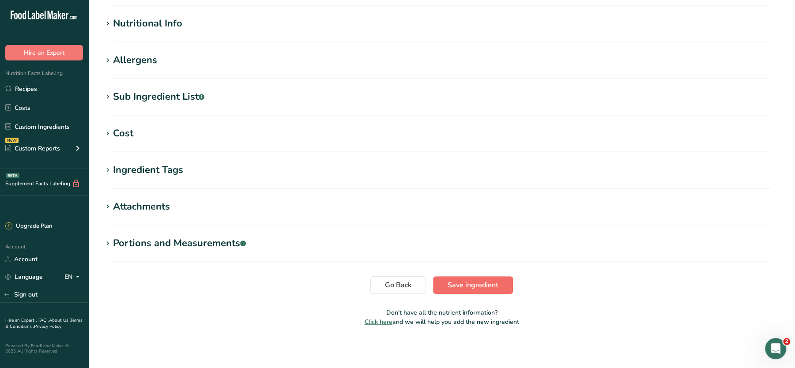
type input "FINISHED Cooked Smoked Back Bacon"
click at [477, 282] on span "Save ingredient" at bounding box center [473, 285] width 51 height 11
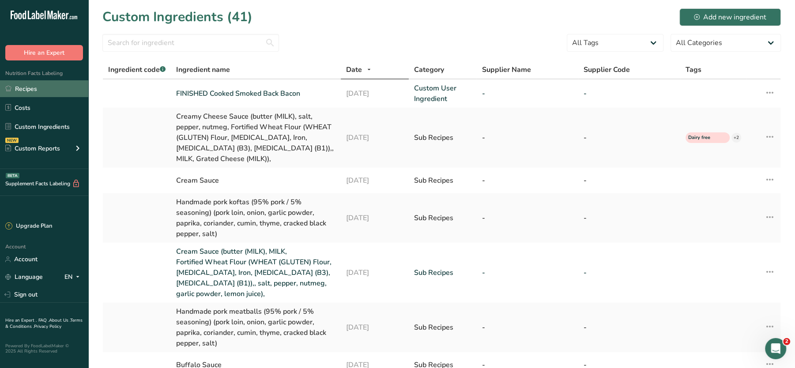
click at [29, 90] on link "Recipes" at bounding box center [44, 88] width 88 height 17
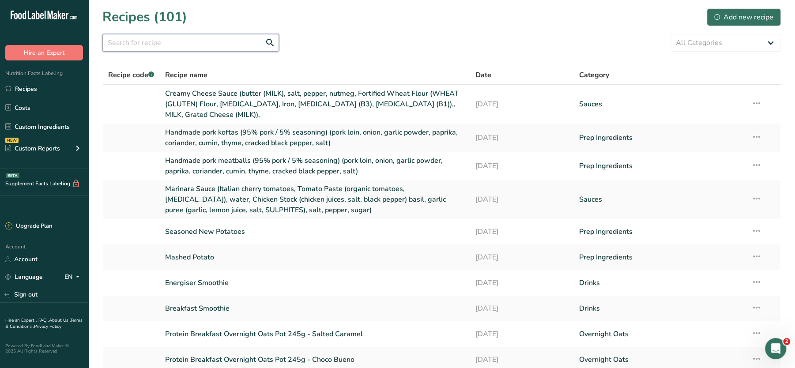
click at [167, 40] on input "text" at bounding box center [190, 43] width 177 height 18
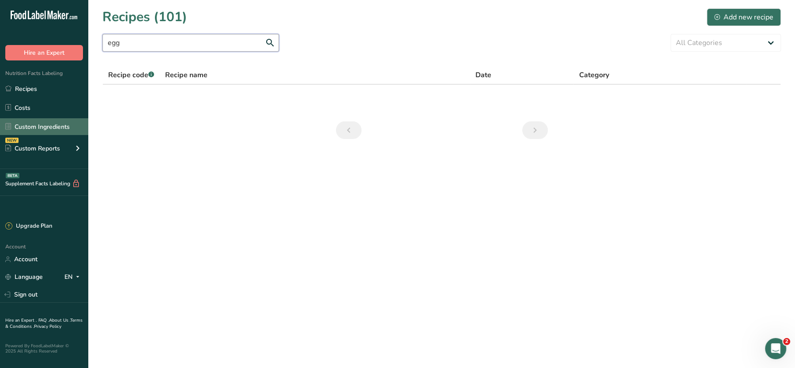
type input "egg"
click at [28, 128] on link "Custom Ingredients" at bounding box center [44, 126] width 88 height 17
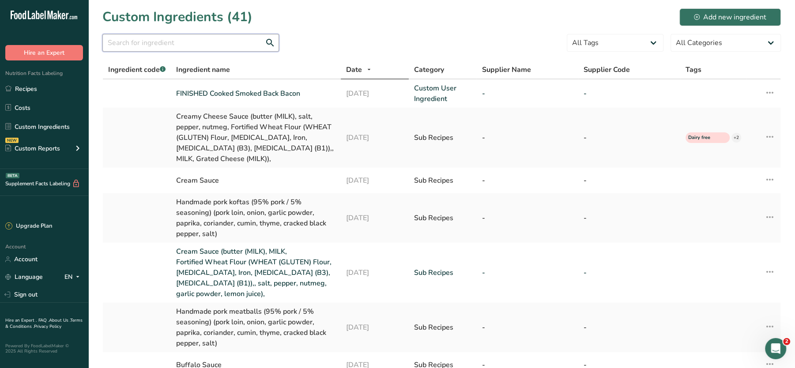
click at [218, 40] on input "text" at bounding box center [190, 43] width 177 height 18
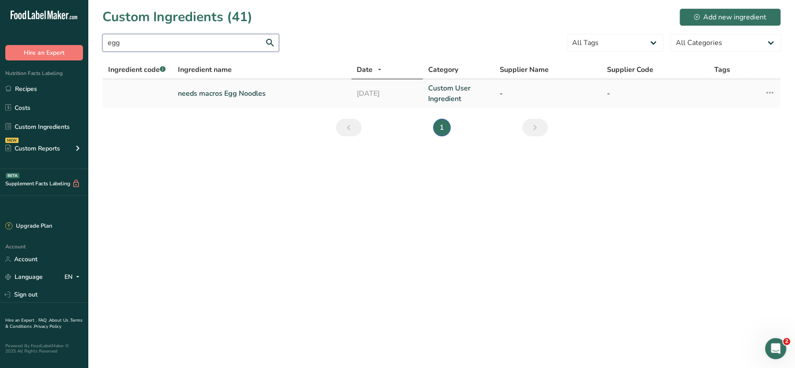
type input "egg"
click at [244, 89] on link "needs macros Egg Noodles" at bounding box center [262, 93] width 168 height 11
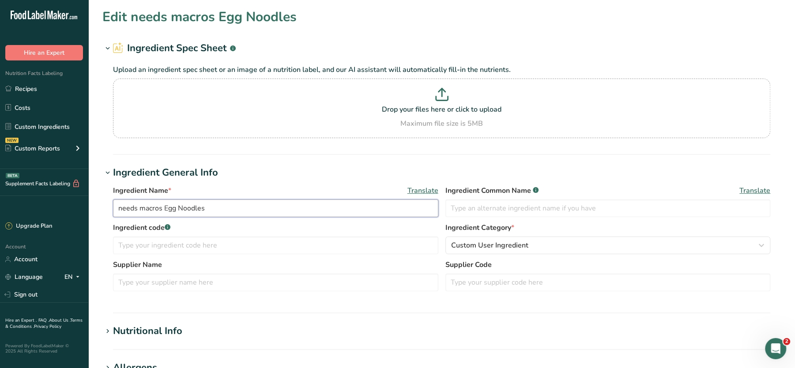
click at [162, 206] on input "needs macros Egg Noodles" at bounding box center [275, 208] width 325 height 18
paste input "Egg Noodles (Wheat flour (GLUTEN), Water, Egg Powder (EGG), Salt, Stabilisers: …"
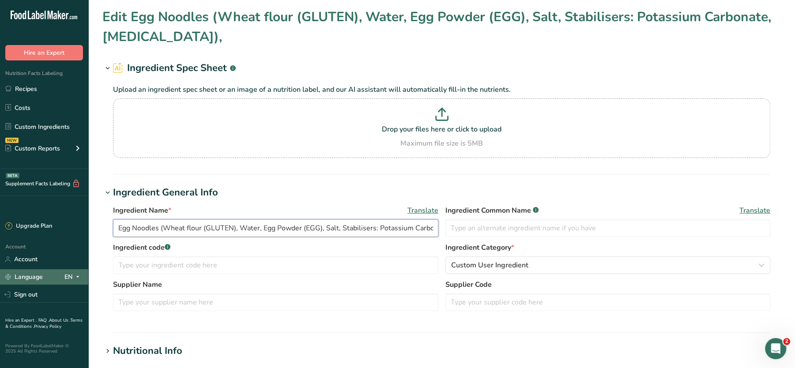
drag, startPoint x: 196, startPoint y: 226, endPoint x: 31, endPoint y: 280, distance: 173.2
click at [31, 280] on div ".a-20{fill:#fff;} Hire an Expert Nutrition Facts Labeling Recipes Costs Custom …" at bounding box center [397, 348] width 795 height 696
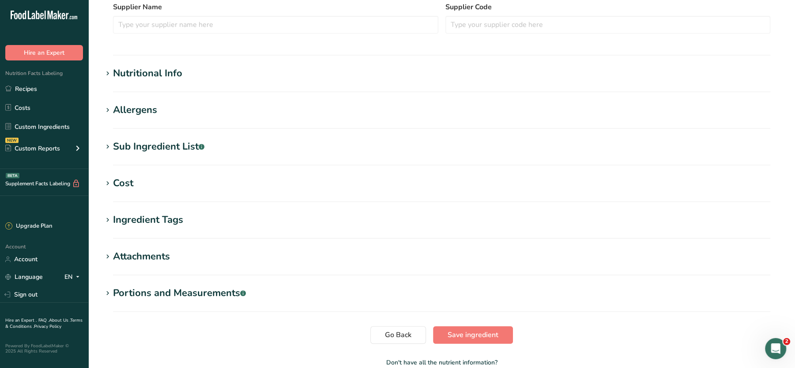
scroll to position [327, 0]
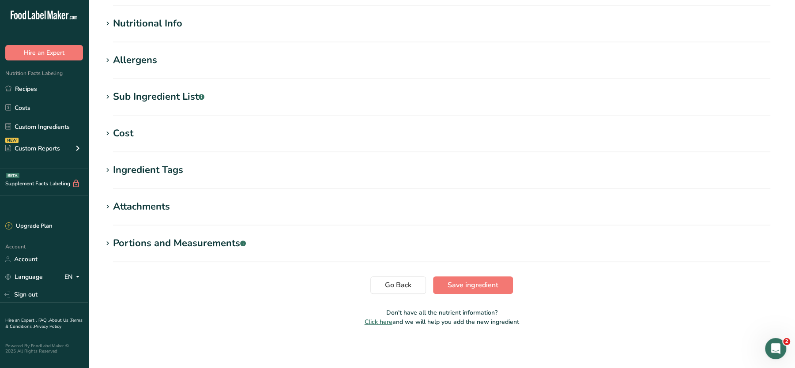
type input "Egg Noodles (Wheat flour (GLUTEN), Water, Egg Powder (EGG), Salt, Stabilisers: …"
click at [504, 294] on section "Edit Egg Noodles (Wheat flour (GLUTEN), Water, Egg Powder (EGG), Salt, Stabilis…" at bounding box center [441, 7] width 707 height 668
click at [482, 278] on button "Save ingredient" at bounding box center [473, 285] width 80 height 18
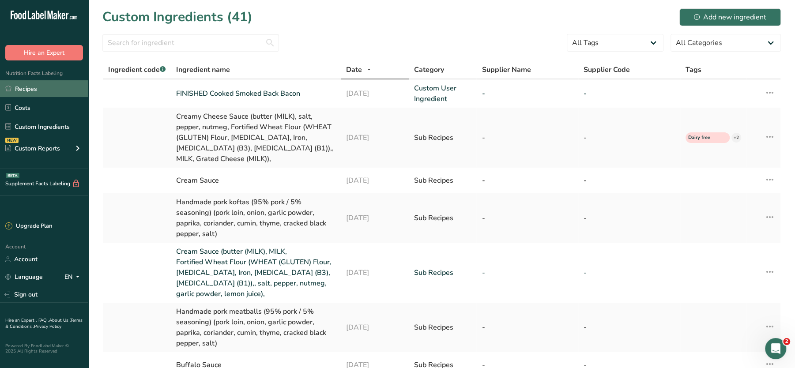
click at [43, 89] on link "Recipes" at bounding box center [44, 88] width 88 height 17
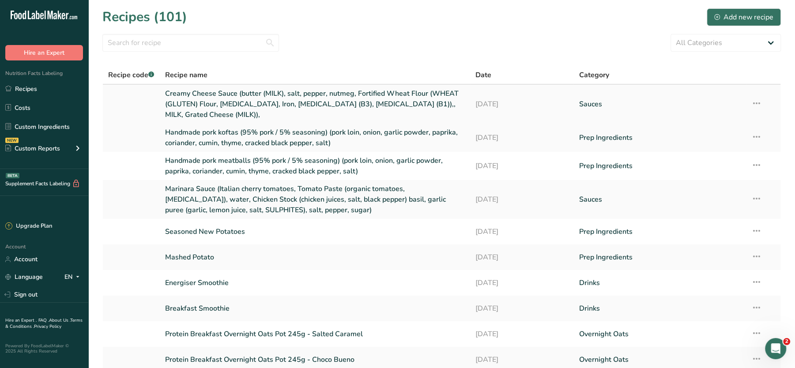
click at [297, 98] on link "Creamy Cheese Sauce (butter (MILK), salt, pepper, nutmeg, Fortified Wheat Flour…" at bounding box center [315, 104] width 300 height 32
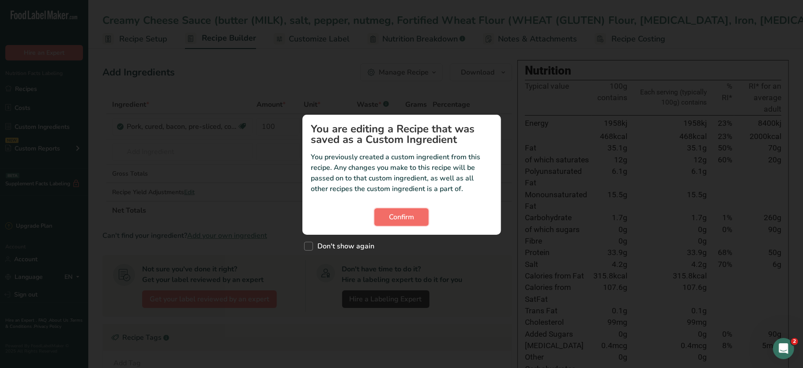
click at [380, 213] on button "Confirm" at bounding box center [401, 217] width 54 height 18
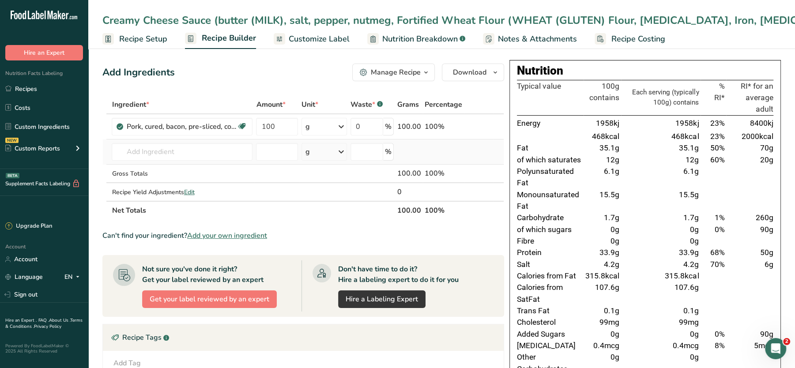
click at [174, 141] on td "Almond flour 1211 Milk, whole, 3.25% milkfat, without added vitamin A and [MEDI…" at bounding box center [182, 151] width 144 height 25
click at [162, 152] on input "text" at bounding box center [182, 152] width 141 height 18
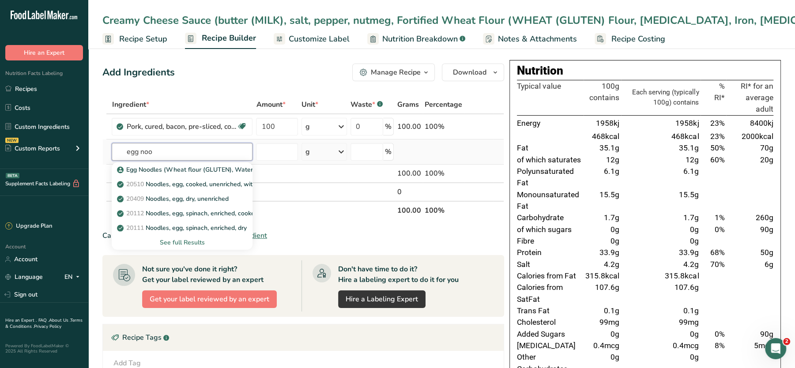
type input "egg noo"
click at [188, 241] on div "See full Results" at bounding box center [182, 242] width 127 height 9
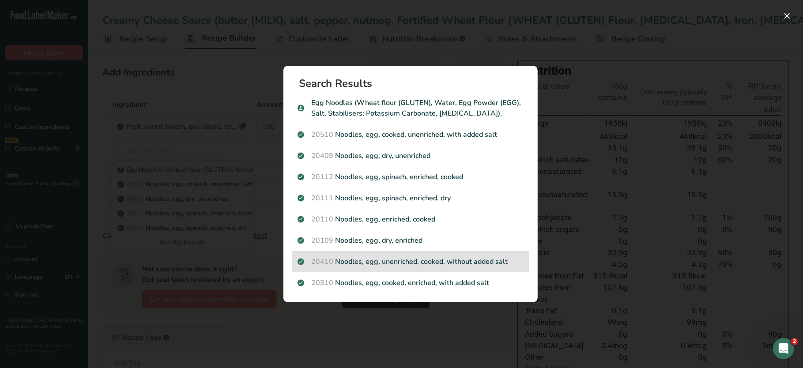
click at [444, 261] on p "20410 Noodles, egg, unenriched, cooked, without added salt" at bounding box center [410, 261] width 226 height 11
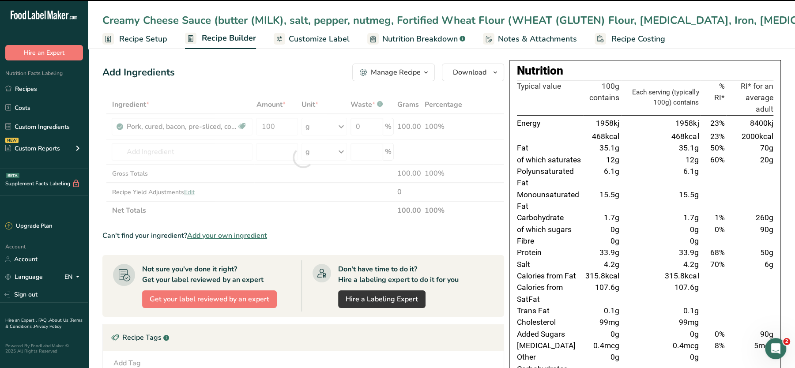
type input "0"
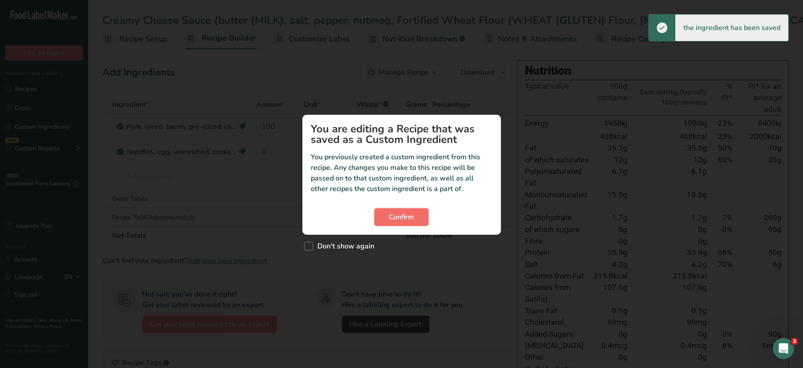
click at [385, 211] on button "Confirm" at bounding box center [401, 217] width 54 height 18
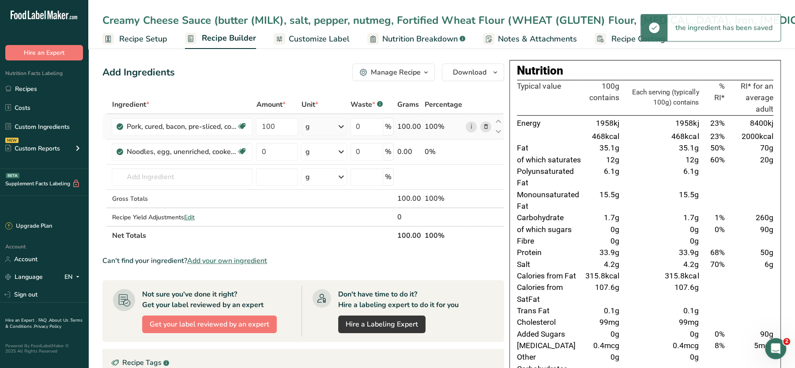
click at [483, 124] on icon at bounding box center [486, 126] width 6 height 9
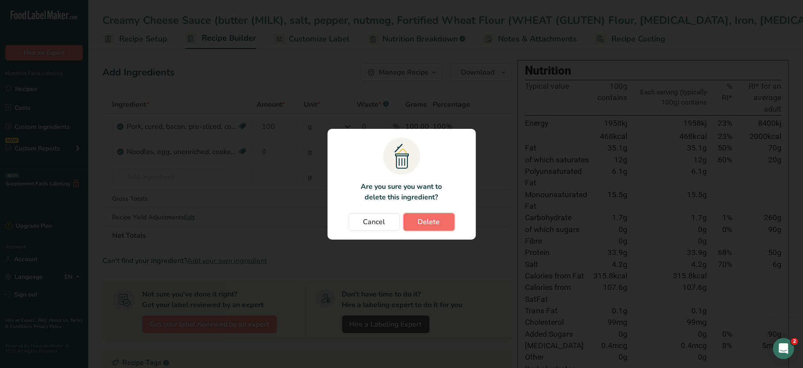
click at [414, 221] on button "Delete" at bounding box center [428, 222] width 51 height 18
type input "0"
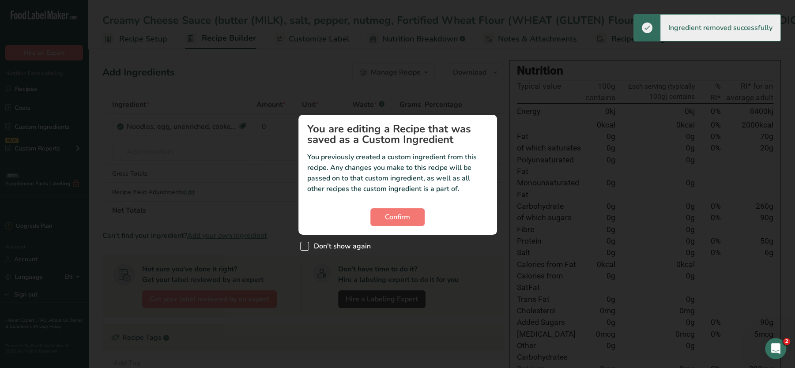
click at [342, 245] on span "Don't show again" at bounding box center [340, 246] width 62 height 9
click at [306, 245] on input "Don't show again" at bounding box center [303, 246] width 6 height 6
checkbox input "true"
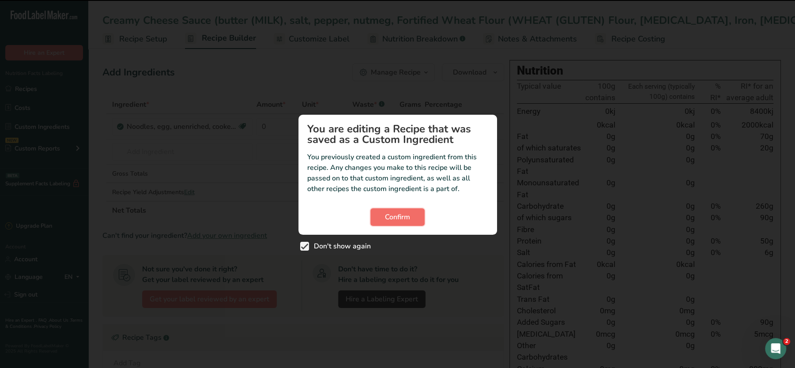
click at [397, 221] on span "Confirm" at bounding box center [397, 217] width 25 height 11
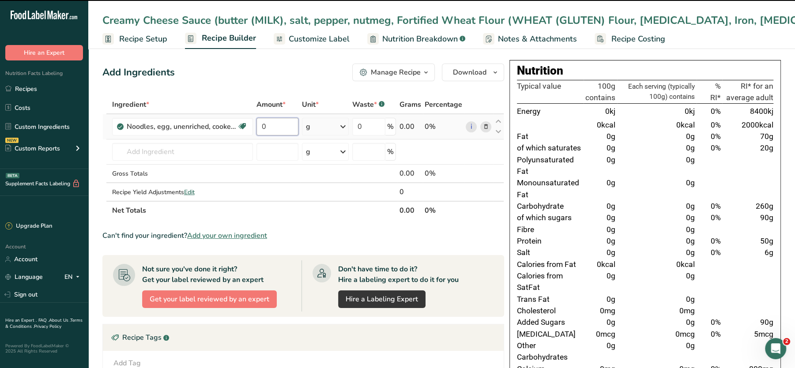
click at [270, 124] on input "0" at bounding box center [277, 127] width 42 height 18
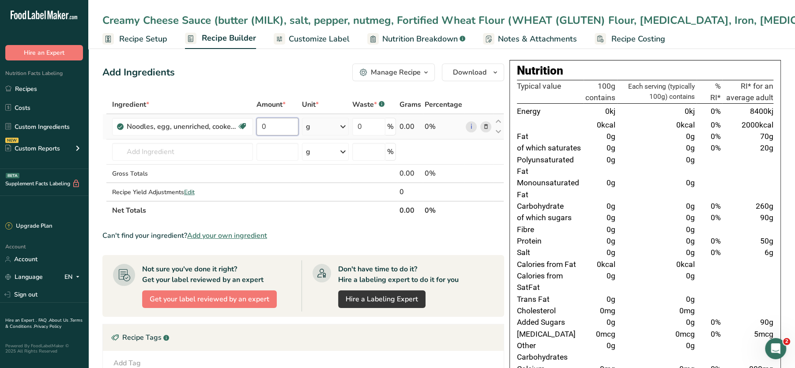
click at [270, 124] on input "0" at bounding box center [277, 127] width 42 height 18
type input "100"
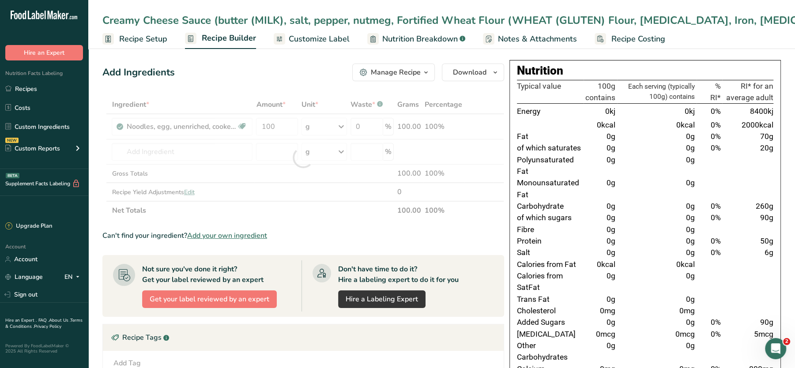
click at [308, 71] on div "Add Ingredients Manage Recipe Delete Recipe Duplicate Recipe Scale Recipe Save …" at bounding box center [303, 73] width 402 height 18
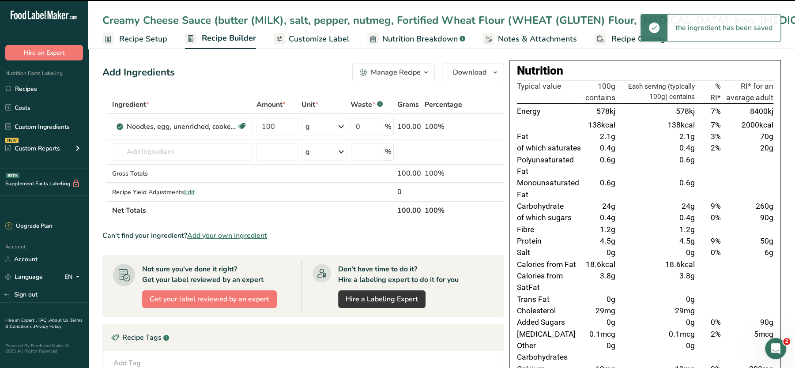
click at [304, 45] on span "Customize Label" at bounding box center [319, 39] width 61 height 12
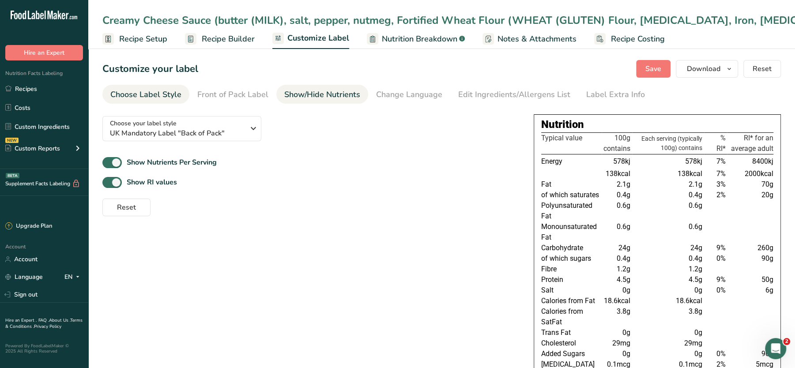
click at [297, 95] on div "Show/Hide Nutrients" at bounding box center [322, 95] width 76 height 12
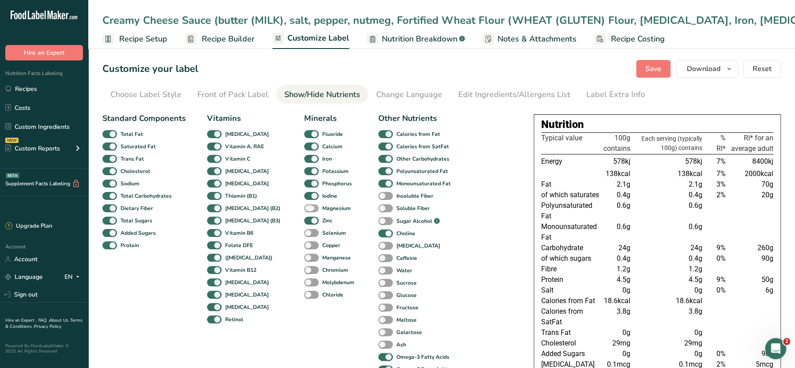
click at [304, 208] on span at bounding box center [311, 208] width 15 height 8
click at [304, 208] on input "Magnesium" at bounding box center [307, 208] width 6 height 6
checkbox input "true"
click at [304, 230] on span at bounding box center [311, 233] width 15 height 8
click at [304, 230] on input "Selenium" at bounding box center [307, 233] width 6 height 6
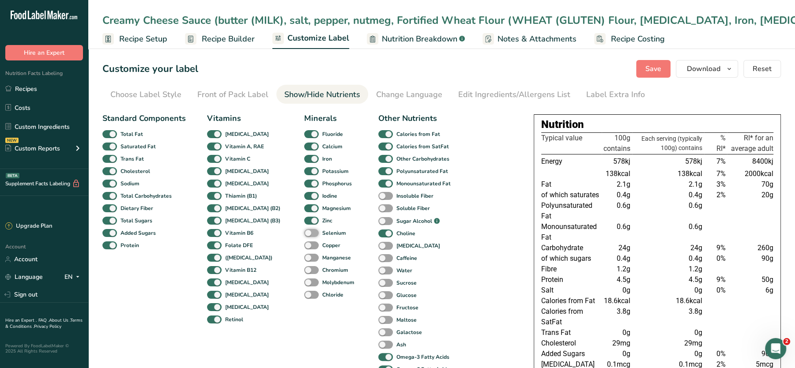
checkbox input "true"
drag, startPoint x: 294, startPoint y: 243, endPoint x: 294, endPoint y: 254, distance: 11.0
click at [304, 254] on div "Minerals Fluoride Calcium Iron Potassium Phosphorus Iodine Magnesium Zinc Selen…" at bounding box center [330, 244] width 53 height 263
drag, startPoint x: 294, startPoint y: 254, endPoint x: 294, endPoint y: 270, distance: 15.9
click at [304, 270] on div "Minerals Fluoride Calcium Iron Potassium Phosphorus Iodine Magnesium Zinc Selen…" at bounding box center [330, 244] width 53 height 263
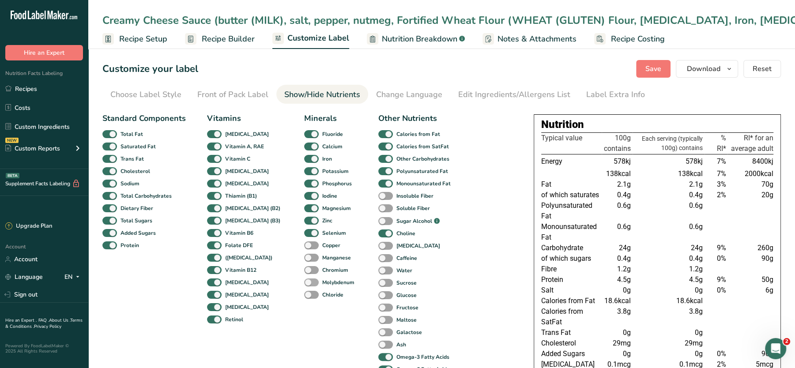
drag, startPoint x: 294, startPoint y: 270, endPoint x: 295, endPoint y: 282, distance: 11.5
click at [304, 282] on div "Minerals Fluoride Calcium Iron Potassium Phosphorus Iodine Magnesium Zinc Selen…" at bounding box center [330, 244] width 53 height 263
click at [304, 282] on span at bounding box center [311, 282] width 15 height 8
click at [304, 282] on input "Molybdenum" at bounding box center [307, 282] width 6 height 6
checkbox input "true"
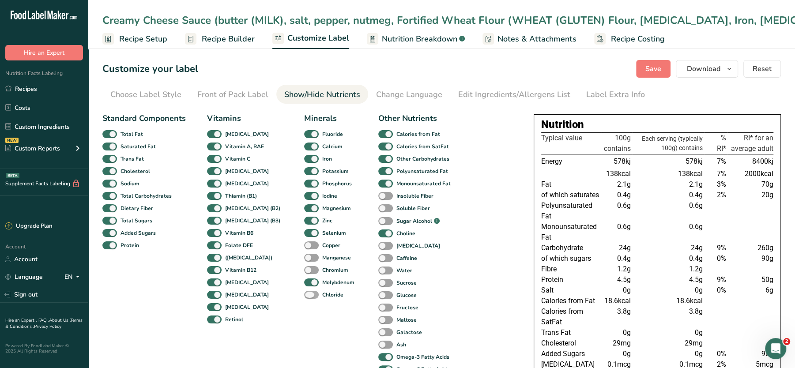
click at [304, 293] on span at bounding box center [311, 295] width 15 height 8
click at [304, 293] on input "Chloride" at bounding box center [307, 295] width 6 height 6
checkbox input "true"
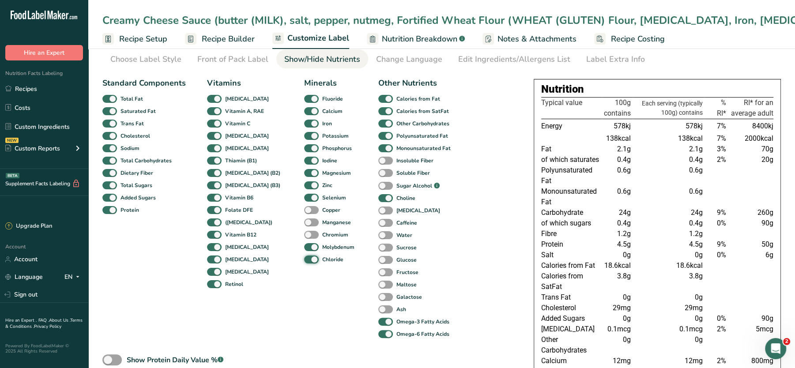
scroll to position [42, 0]
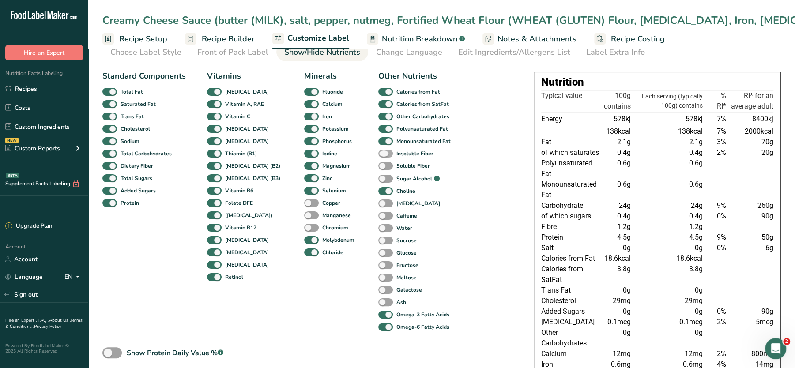
click at [378, 153] on span at bounding box center [385, 154] width 15 height 8
click at [378, 153] on input "Insoluble Fiber" at bounding box center [381, 154] width 6 height 6
checkbox input "true"
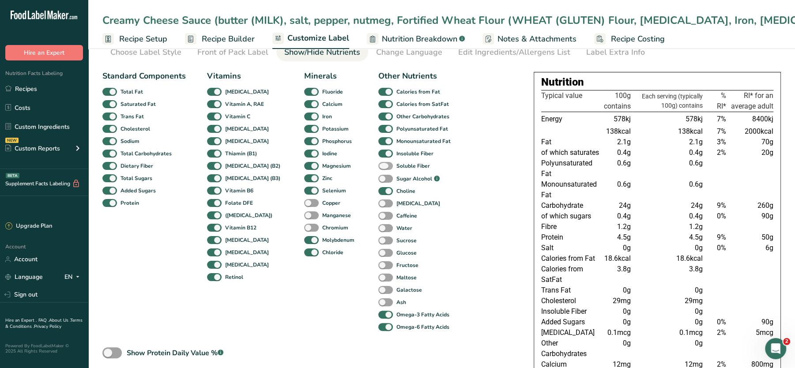
click at [378, 167] on span at bounding box center [385, 166] width 15 height 8
click at [378, 167] on input "Soluble Fiber" at bounding box center [381, 166] width 6 height 6
checkbox input "true"
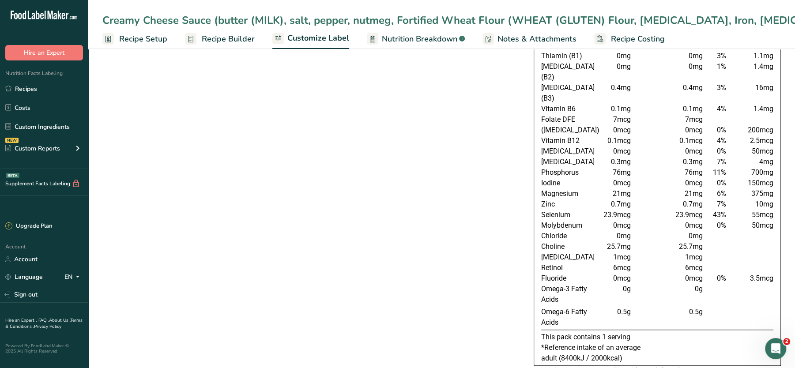
scroll to position [0, 0]
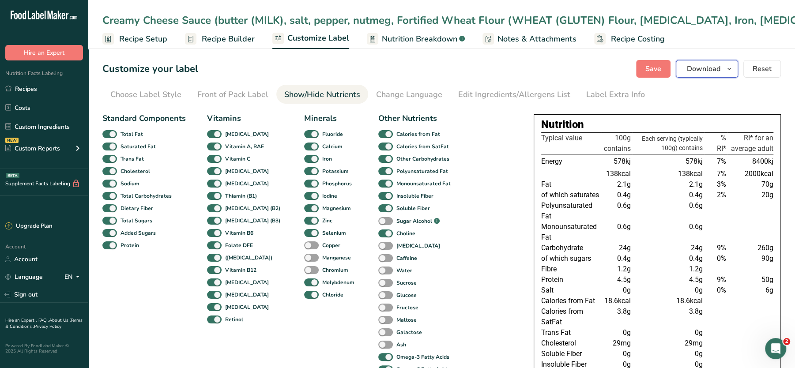
click at [708, 66] on span "Download" at bounding box center [704, 69] width 34 height 11
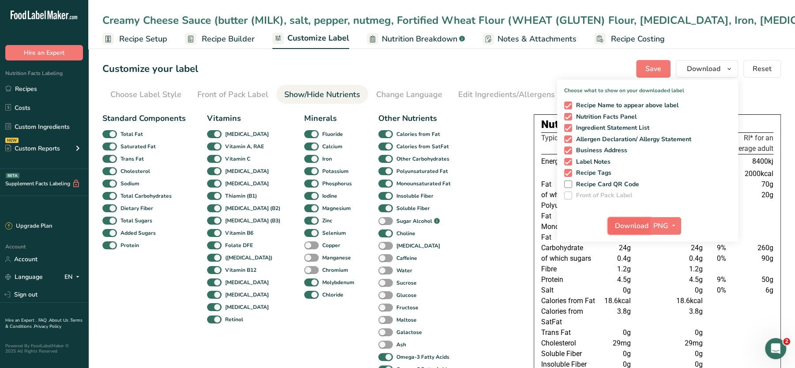
click at [628, 224] on span "Download" at bounding box center [632, 226] width 34 height 11
click at [507, 238] on div "Standard Components Total Fat Saturated Fat Trans Fat [MEDICAL_DATA] Sodium Tot…" at bounding box center [310, 269] width 417 height 320
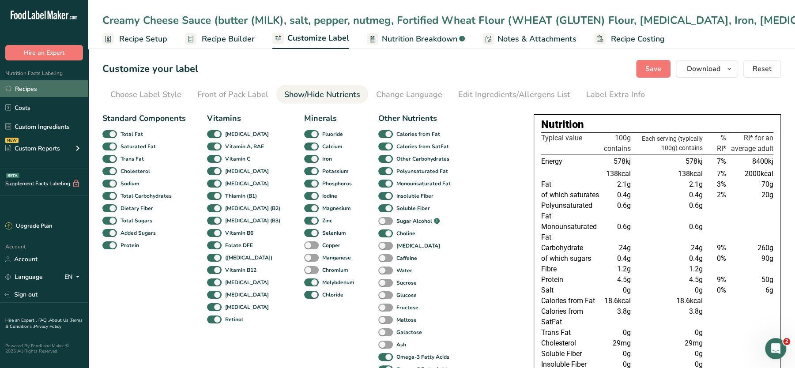
click at [26, 91] on link "Recipes" at bounding box center [44, 88] width 88 height 17
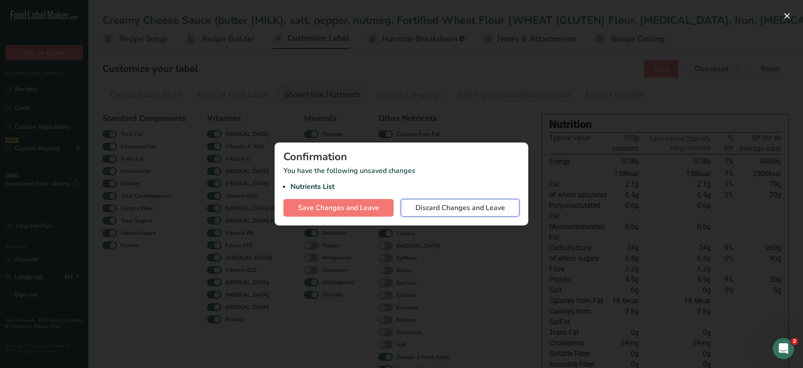
click at [421, 201] on button "Discard Changes and Leave" at bounding box center [460, 208] width 119 height 18
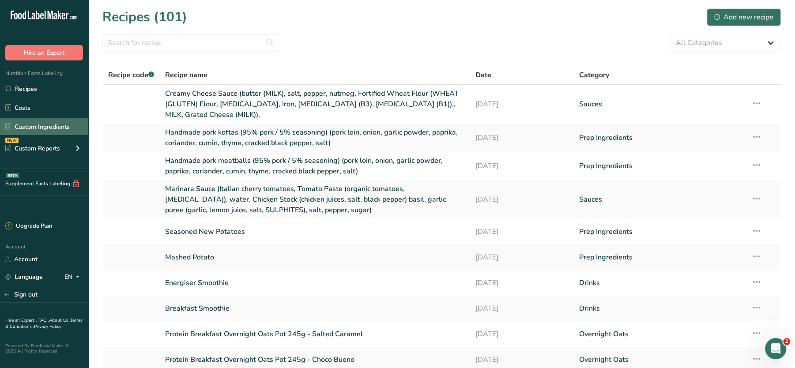
click at [22, 124] on link "Custom Ingredients" at bounding box center [44, 126] width 88 height 17
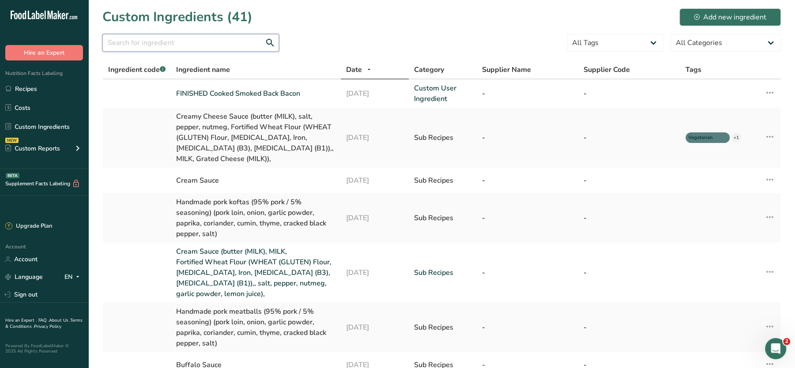
click at [204, 39] on input "text" at bounding box center [190, 43] width 177 height 18
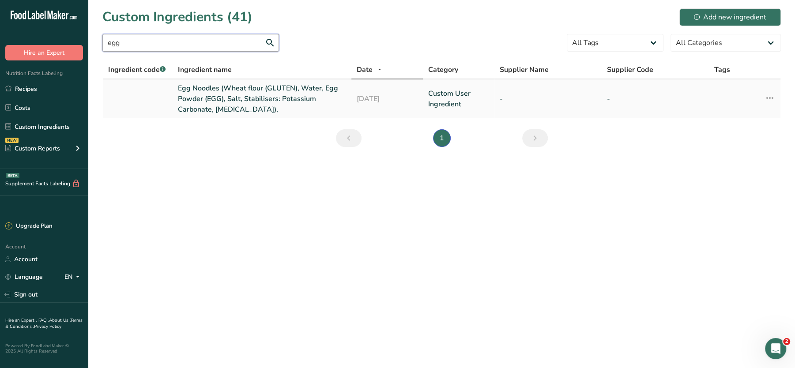
type input "egg"
click at [227, 90] on link "Egg Noodles (Wheat flour (GLUTEN), Water, Egg Powder (EGG), Salt, Stabilisers: …" at bounding box center [262, 99] width 168 height 32
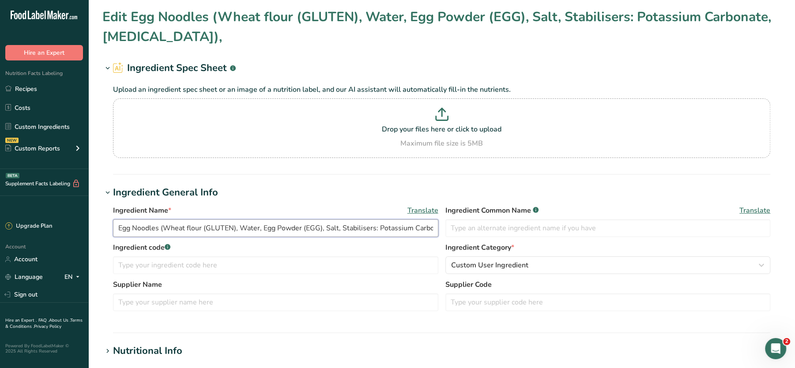
click at [159, 227] on input "Egg Noodles (Wheat flour (GLUTEN), Water, Egg Powder (EGG), Salt, Stabilisers: …" at bounding box center [275, 228] width 325 height 18
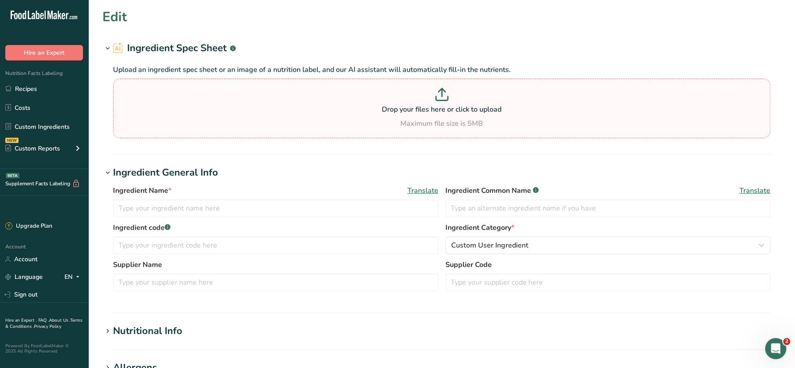
click at [405, 113] on p "Drop your files here or click to upload" at bounding box center [441, 109] width 653 height 11
click at [405, 113] on input "Drop your files here or click to upload Maximum file size is 5MB" at bounding box center [441, 109] width 657 height 60
type input "C:\fakepath\Creamy Cheese Sauce (butter (MILK), salt, pepper, nutmeg, Fortified…"
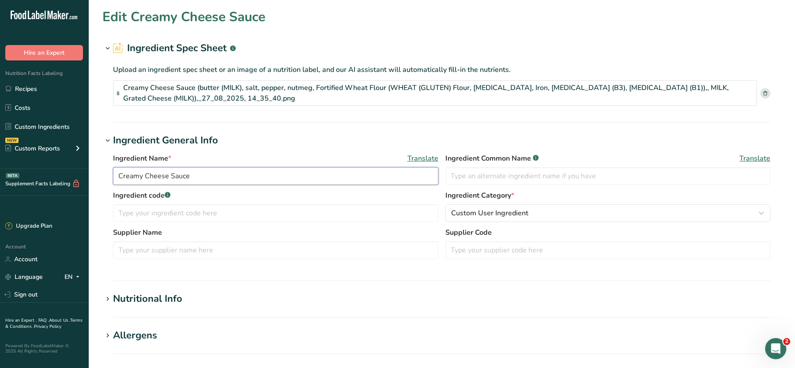
click at [212, 171] on input "Creamy Cheese Sauce" at bounding box center [275, 176] width 325 height 18
paste input "Egg Noodles (Wheat flour (GLUTEN), Water, Egg Powder (EGG), Salt, Stabilisers: …"
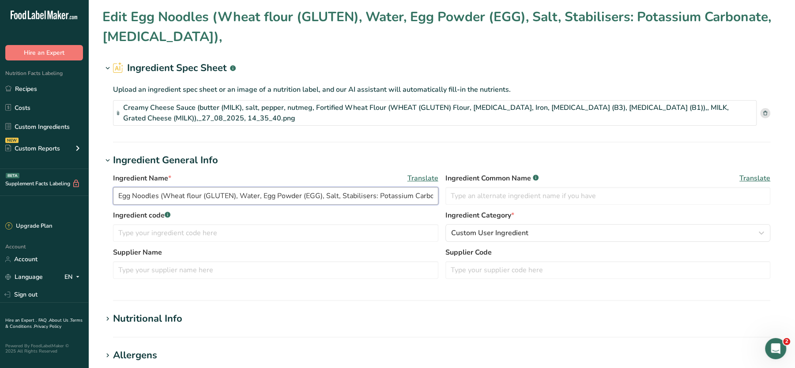
drag, startPoint x: 157, startPoint y: 195, endPoint x: 87, endPoint y: 195, distance: 70.2
click at [87, 195] on div ".a-20{fill:#fff;} Hire an Expert Nutrition Facts Labeling Recipes Costs Custom …" at bounding box center [397, 332] width 795 height 664
click at [155, 184] on div "Ingredient Name * Translate Egg Noodles (Wheat flour (GLUTEN), Water, Egg Powde…" at bounding box center [275, 189] width 325 height 32
drag, startPoint x: 160, startPoint y: 197, endPoint x: 555, endPoint y: 230, distance: 395.9
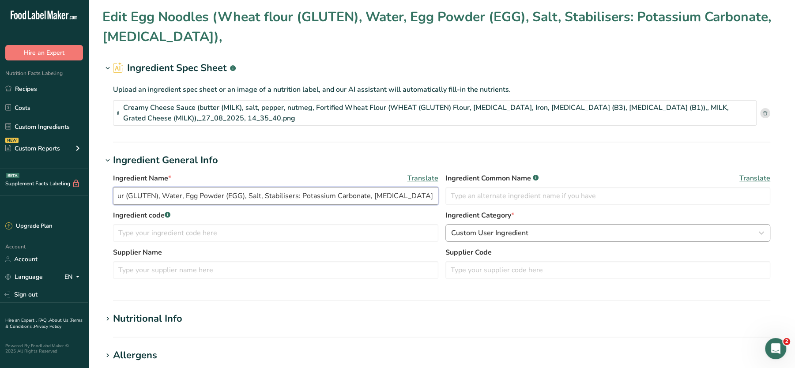
click at [555, 230] on div "Ingredient Name * Translate Egg Noodles (Wheat flour (GLUTEN), Water, Egg Powde…" at bounding box center [441, 229] width 678 height 122
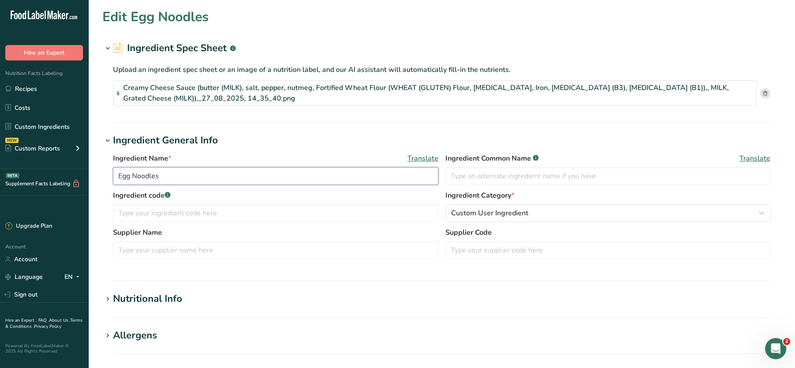
click at [119, 174] on input "Egg Noodles" at bounding box center [275, 176] width 325 height 18
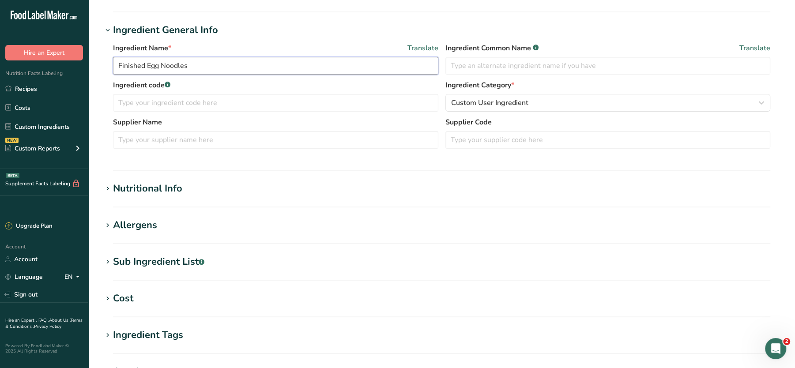
scroll to position [143, 0]
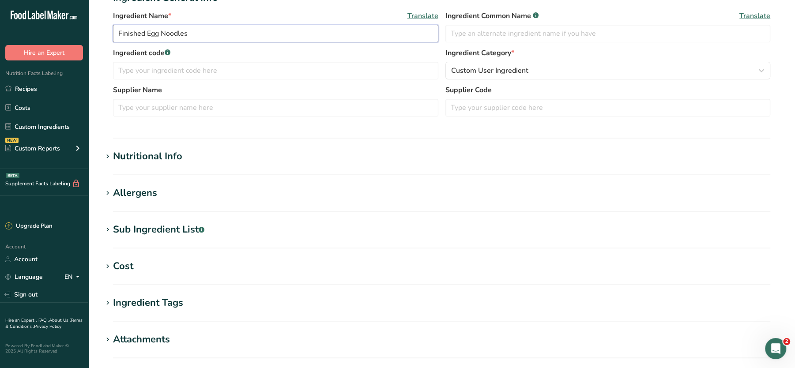
type input "Finished Egg Noodles"
click at [169, 154] on div "Nutritional Info" at bounding box center [147, 156] width 69 height 15
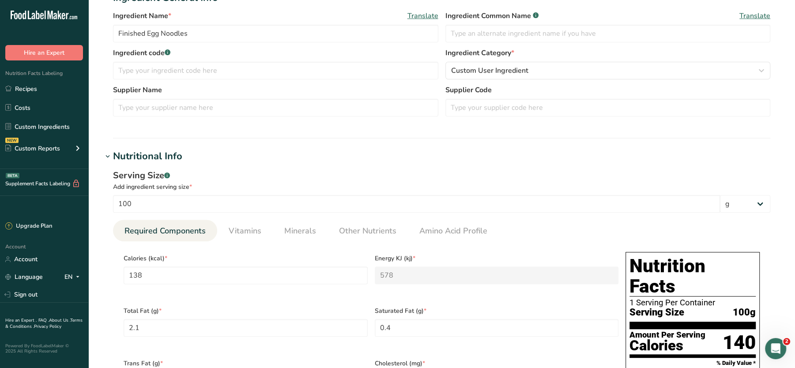
click at [169, 154] on div "Nutritional Info" at bounding box center [147, 156] width 69 height 15
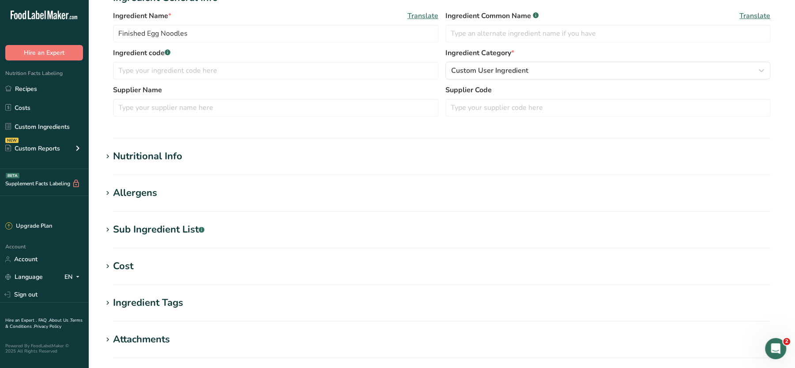
click at [143, 186] on div "Allergens" at bounding box center [135, 193] width 44 height 15
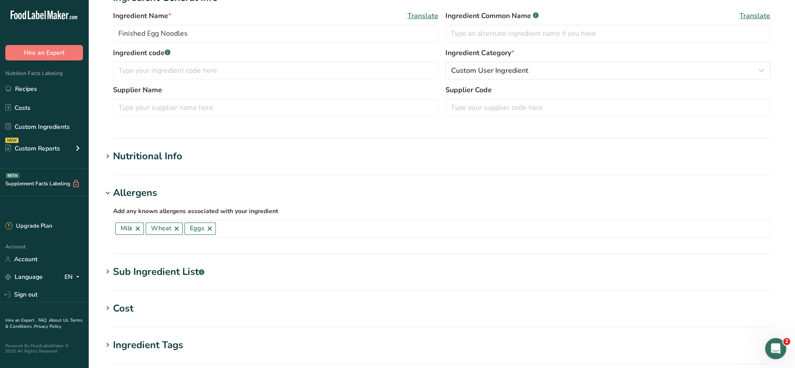
click at [143, 186] on div "Allergens" at bounding box center [135, 193] width 44 height 15
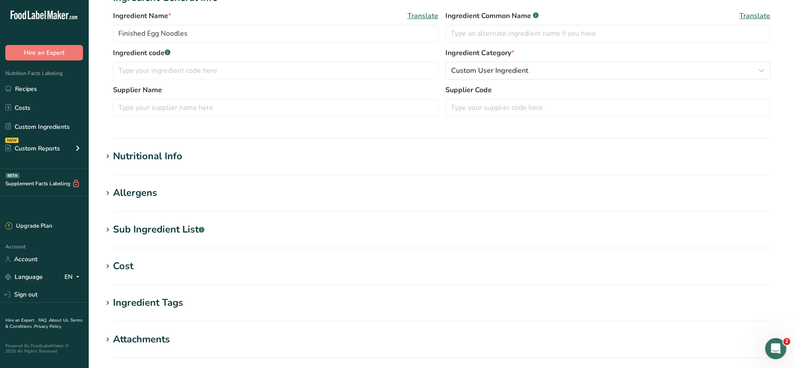
click at [146, 233] on div "Sub Ingredient List .a-a{fill:#347362;}.b-a{fill:#fff;}" at bounding box center [158, 229] width 91 height 15
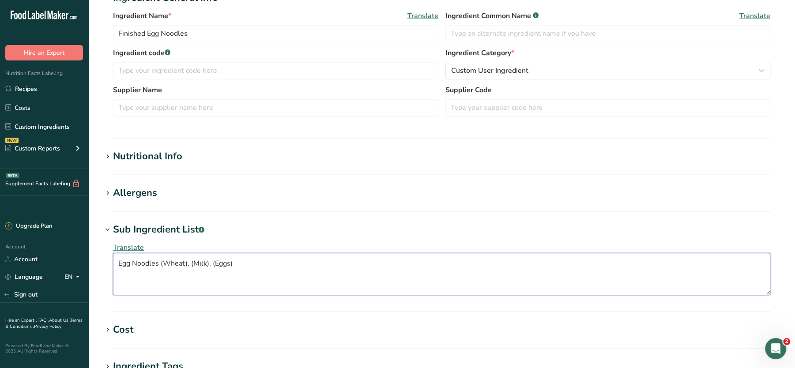
click at [176, 256] on textarea "Egg Noodles (Wheat), (Milk), (Eggs)" at bounding box center [441, 274] width 657 height 42
click at [269, 267] on textarea "Egg Noodles (Wheat), (Milk), (Eggs)" at bounding box center [441, 274] width 657 height 42
paste textarea "(Wheat flour (GLUTEN), Water, Egg Powder (EGG), Salt, Stabilisers: Potassium Ca…"
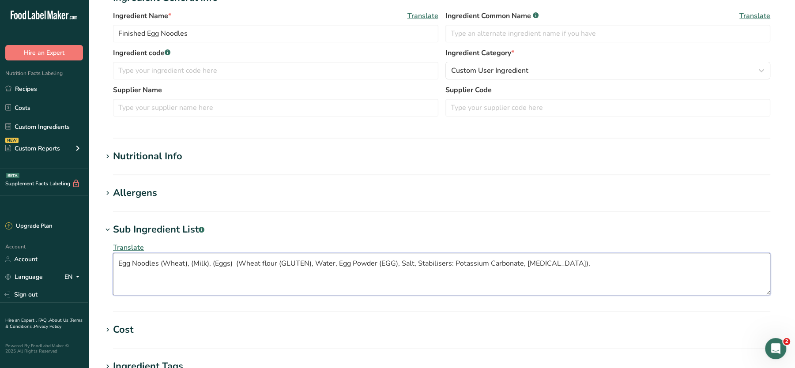
drag, startPoint x: 237, startPoint y: 264, endPoint x: 98, endPoint y: 266, distance: 138.6
click at [98, 266] on section "Edit Finished Egg Noodles Ingredient Spec Sheet .a-a{fill:#347362;}.b-a{fill:#f…" at bounding box center [441, 197] width 707 height 680
click at [483, 265] on textarea "(Wheat flour (GLUTEN), Water, Egg Powder (EGG), Salt, Stabilisers: Potassium Ca…" at bounding box center [441, 274] width 657 height 42
click at [178, 263] on textarea "Wheat flour (GLUTEN), Water, Egg Powder (EGG), Salt, Stabilisers: Potassium Car…" at bounding box center [441, 274] width 657 height 42
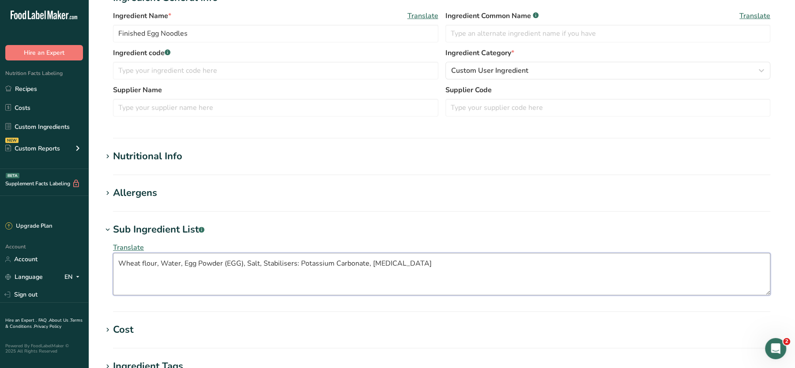
click at [242, 262] on textarea "Wheat flour, Water, Egg Powder (EGG), Salt, Stabilisers: Potassium Carbonate, S…" at bounding box center [441, 274] width 657 height 42
click at [305, 267] on textarea "Wheat flour, Water, Egg Powder, Salt, Stabilisers: Potassium Carbonate, Sodium …" at bounding box center [441, 274] width 657 height 42
type textarea "Wheat flour, Water, Egg Powder, Salt, Stabilisers: Potassium Carbonate, Sodium …"
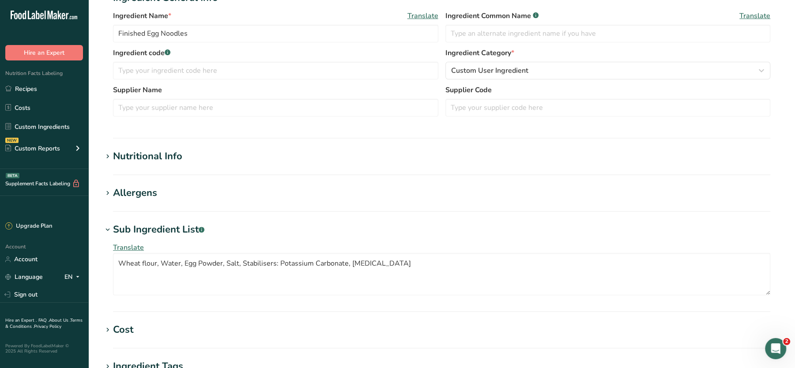
click at [132, 194] on div "Allergens" at bounding box center [135, 193] width 44 height 15
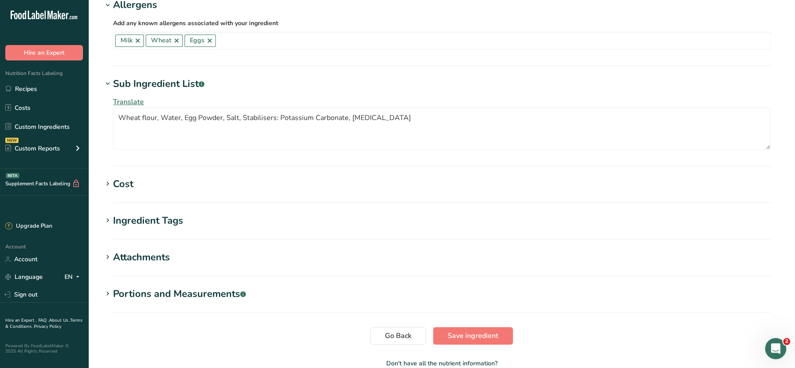
scroll to position [332, 0]
click at [468, 333] on span "Save ingredient" at bounding box center [473, 334] width 51 height 11
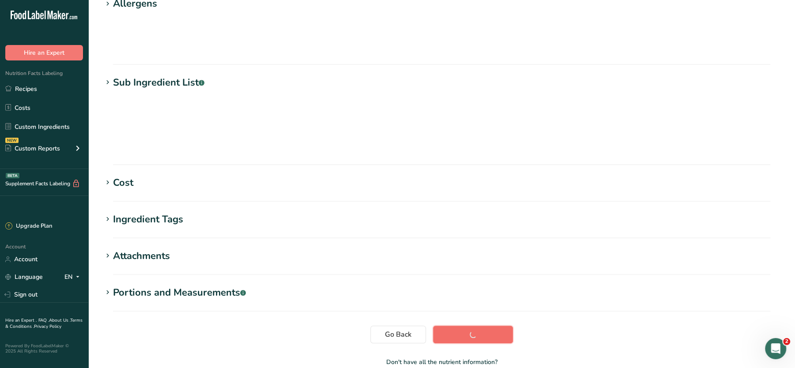
scroll to position [98, 0]
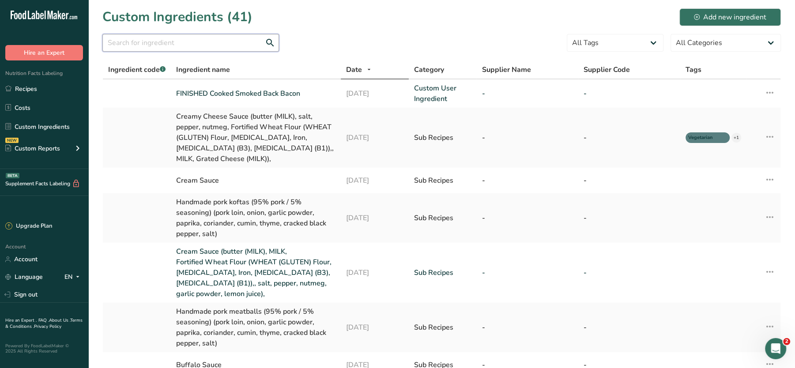
click at [187, 41] on input "text" at bounding box center [190, 43] width 177 height 18
click at [200, 180] on div "Cream Sauce" at bounding box center [255, 180] width 159 height 11
click at [765, 177] on icon at bounding box center [769, 180] width 11 height 16
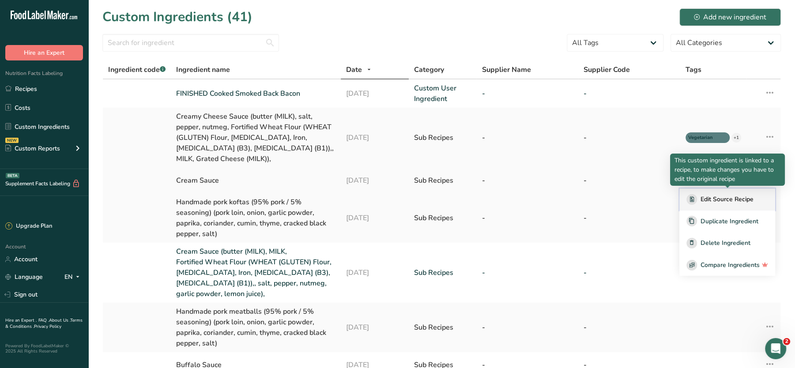
click at [711, 203] on span "Edit Source Recipe" at bounding box center [726, 199] width 53 height 9
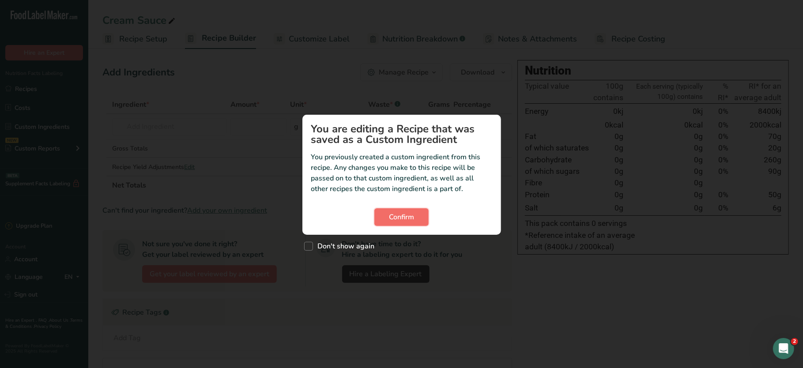
click at [389, 215] on span "Confirm" at bounding box center [401, 217] width 25 height 11
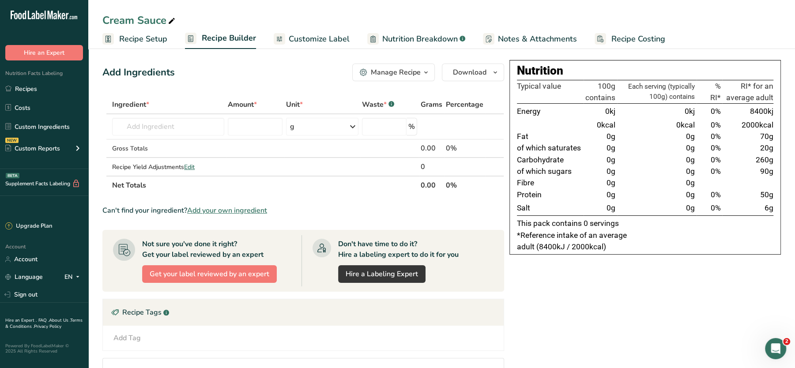
click at [307, 35] on span "Customize Label" at bounding box center [319, 39] width 61 height 12
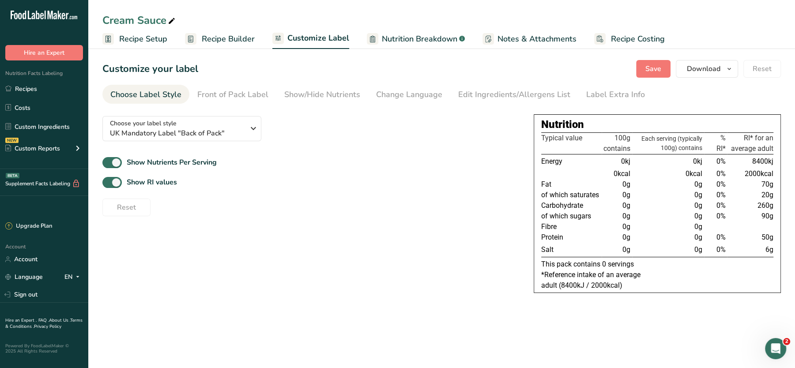
click at [527, 37] on span "Notes & Attachments" at bounding box center [536, 39] width 79 height 12
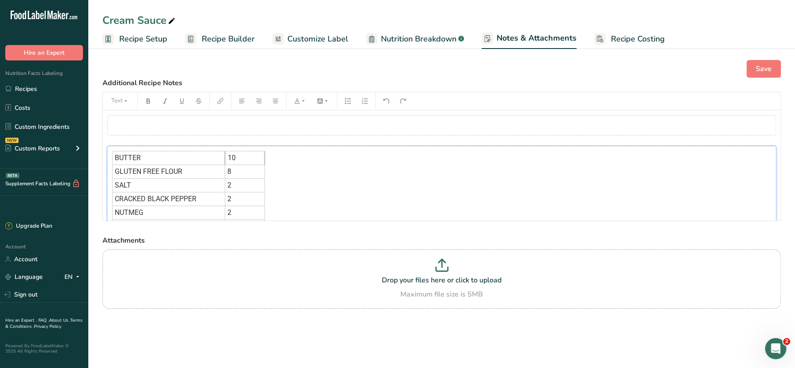
click at [333, 184] on div "BUTTER 10 GLUTEN FREE FLOUR 8 SALT 2 CRACKED BLACK PEPPER 2 NUTMEG 2 LEMON JUIC…" at bounding box center [441, 206] width 669 height 120
click at [49, 128] on link "Custom Ingredients" at bounding box center [44, 126] width 88 height 17
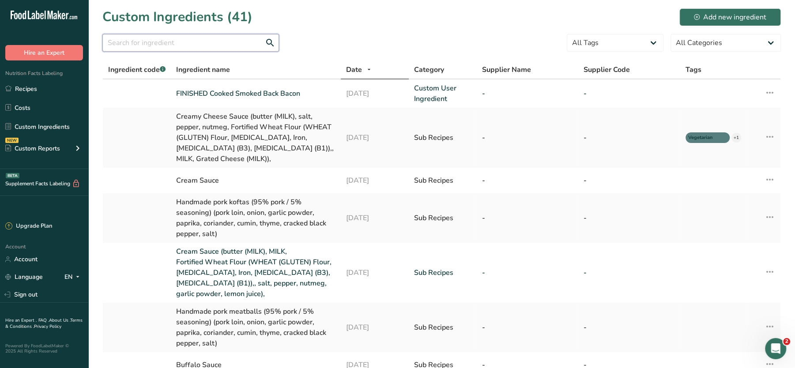
click at [215, 50] on input "text" at bounding box center [190, 43] width 177 height 18
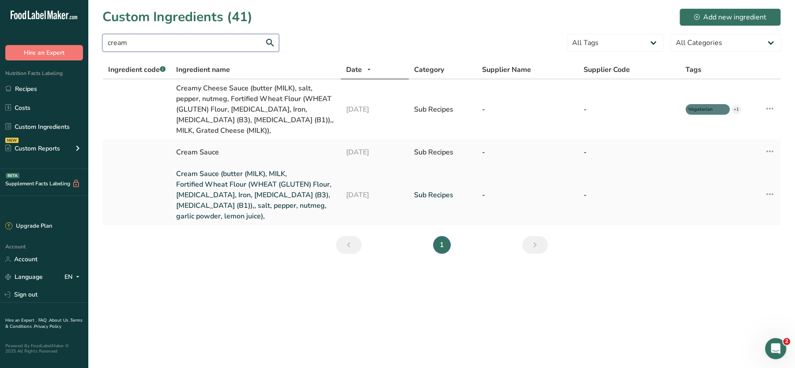
type input "cream"
click at [769, 194] on icon at bounding box center [769, 194] width 11 height 16
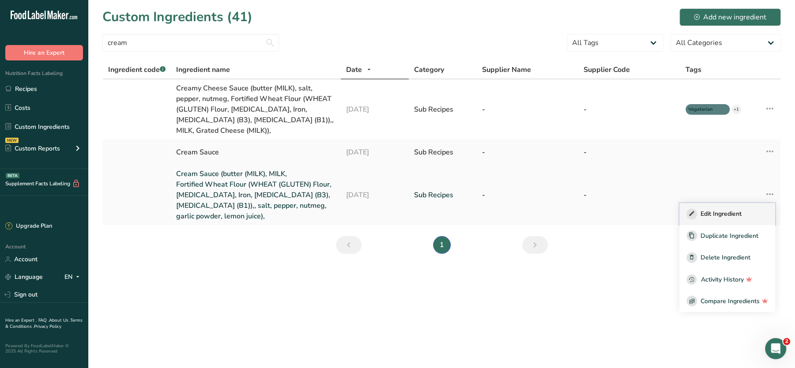
click at [723, 217] on span "Edit Ingredient" at bounding box center [720, 213] width 41 height 9
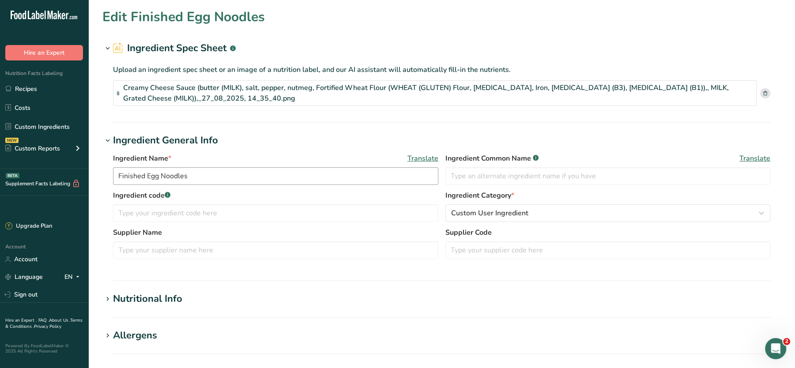
type input "Cream Sauce (butter (MILK), MILK, Fortified Wheat Flour (WHEAT (GLUTEN) Flour, …"
type input "0"
type KJ "0"
type Fat "0"
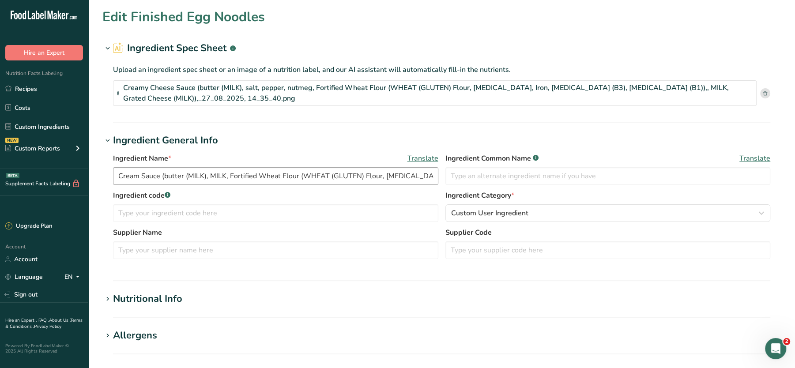
type Fat "0"
type input "0"
type Carbohydrates "0"
type Fiber "0"
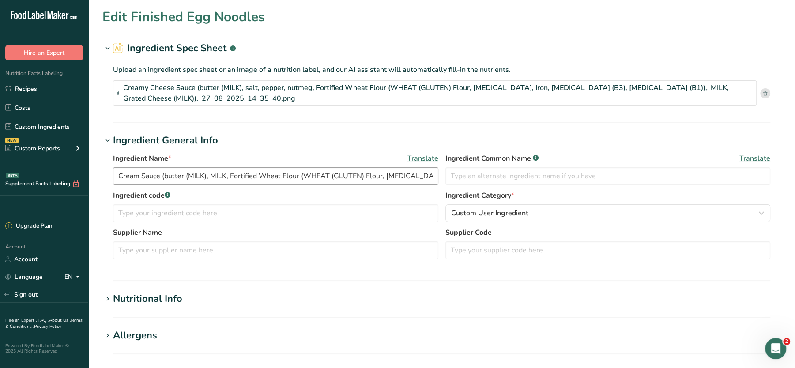
type Sugars "0"
type input "0"
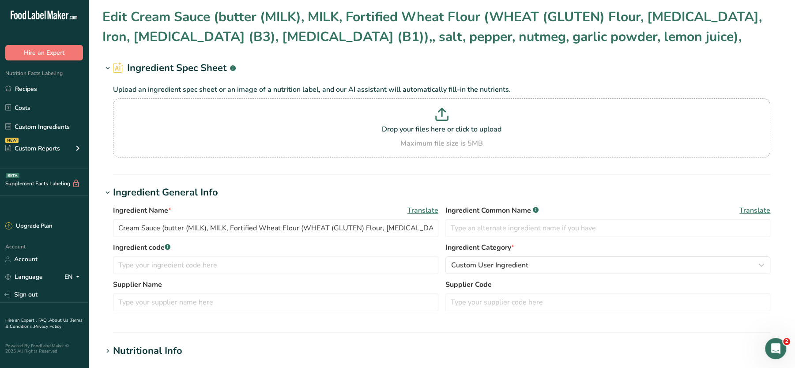
drag, startPoint x: 790, startPoint y: 86, endPoint x: 804, endPoint y: 166, distance: 80.7
click at [794, 166] on html ".a-20{fill:#fff;} Hire an Expert Nutrition Facts Labeling Recipes Costs Custom …" at bounding box center [397, 348] width 795 height 696
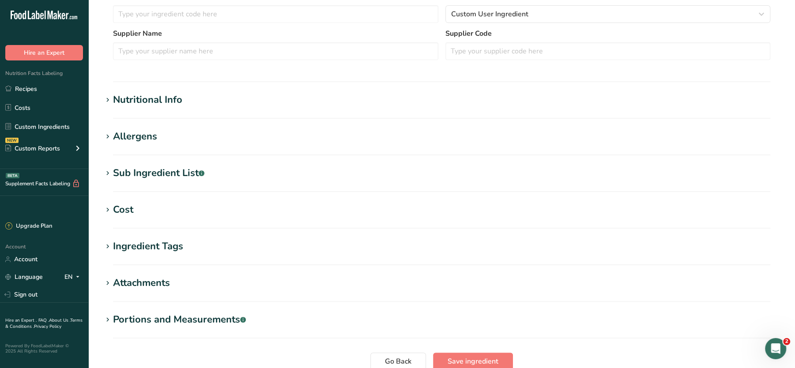
scroll to position [252, 0]
click at [156, 99] on div "Nutritional Info" at bounding box center [147, 99] width 69 height 15
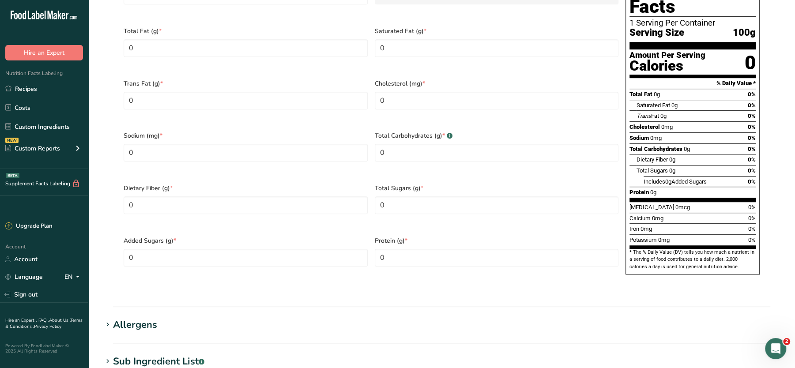
scroll to position [0, 0]
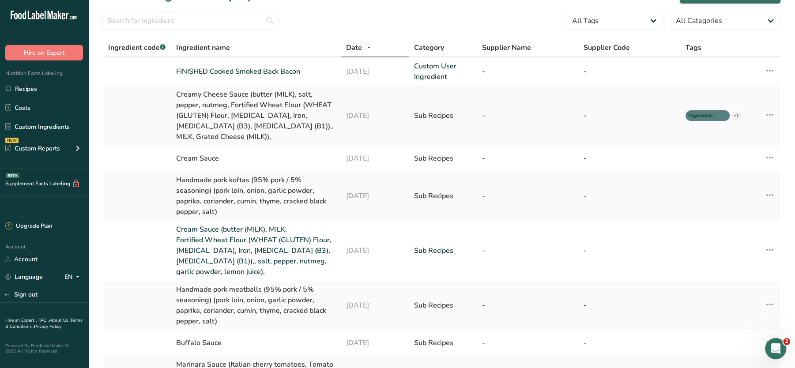
scroll to position [23, 0]
click at [773, 154] on icon at bounding box center [769, 157] width 11 height 16
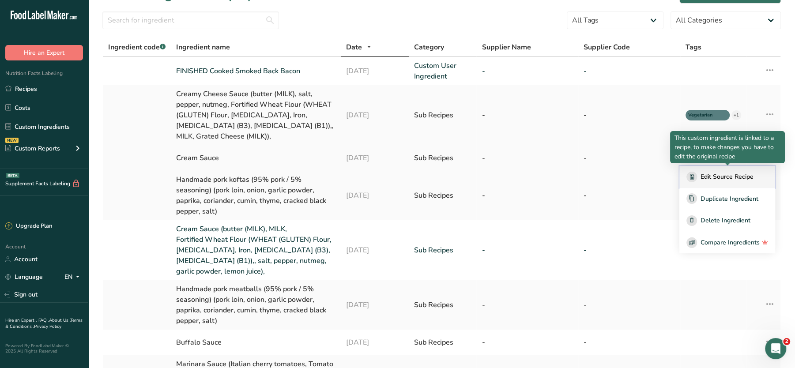
click at [742, 172] on span "Edit Source Recipe" at bounding box center [726, 176] width 53 height 9
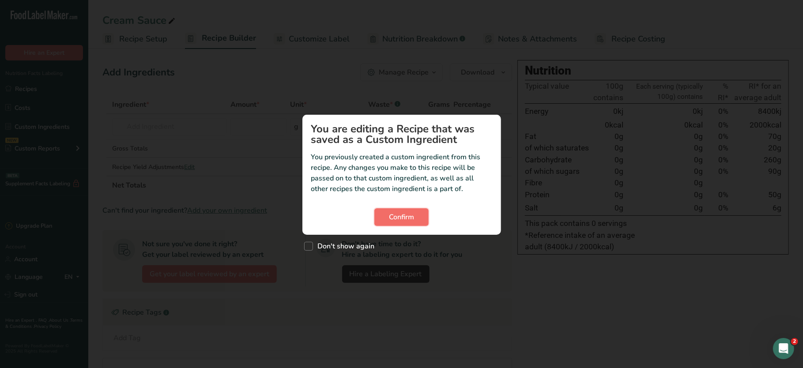
click at [403, 214] on span "Confirm" at bounding box center [401, 217] width 25 height 11
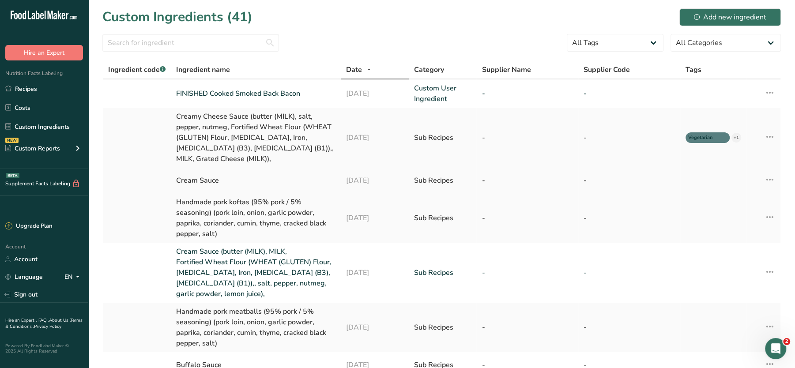
click at [194, 180] on div "Cream Sauce" at bounding box center [255, 180] width 159 height 11
click at [772, 183] on icon at bounding box center [769, 180] width 11 height 16
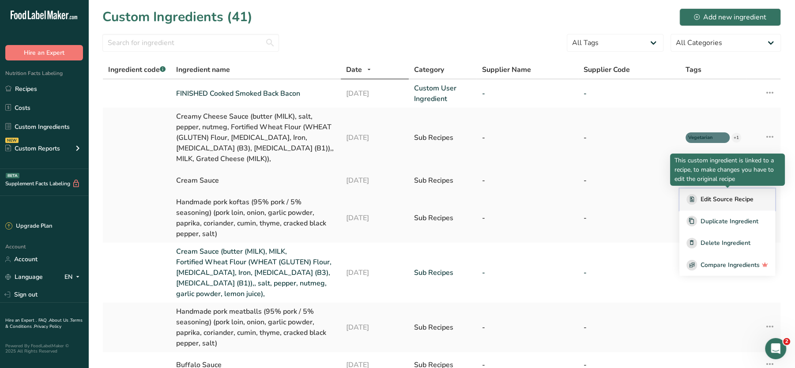
click at [737, 196] on span "Edit Source Recipe" at bounding box center [726, 199] width 53 height 9
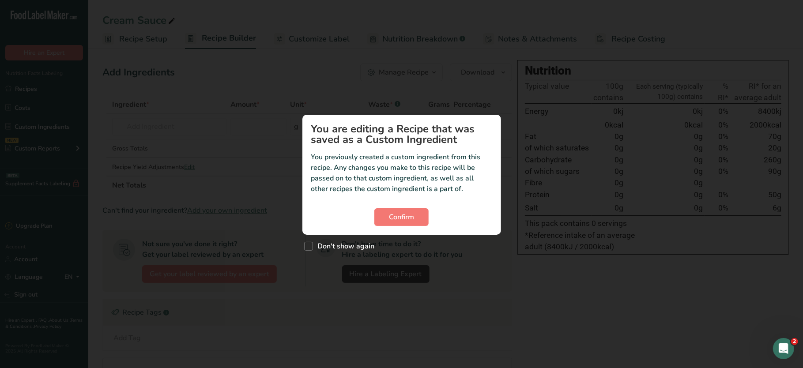
click at [520, 32] on div "Custom ingredient modal" at bounding box center [401, 184] width 803 height 368
click at [396, 214] on span "Confirm" at bounding box center [401, 217] width 25 height 11
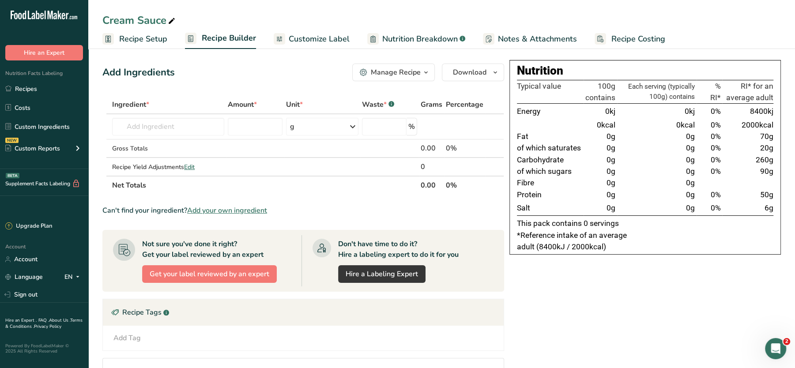
click at [544, 38] on span "Notes & Attachments" at bounding box center [537, 39] width 79 height 12
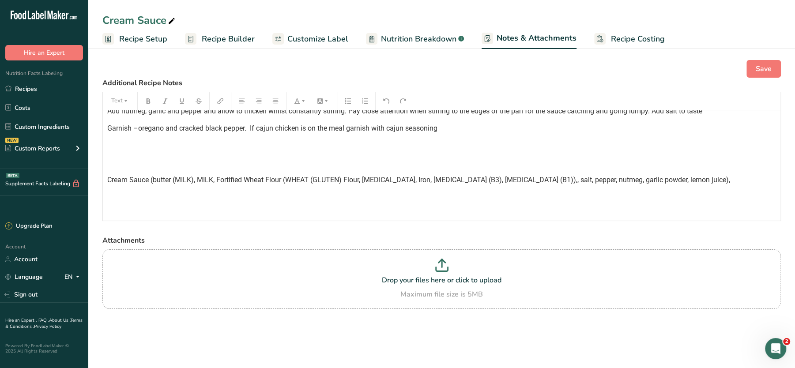
scroll to position [226, 0]
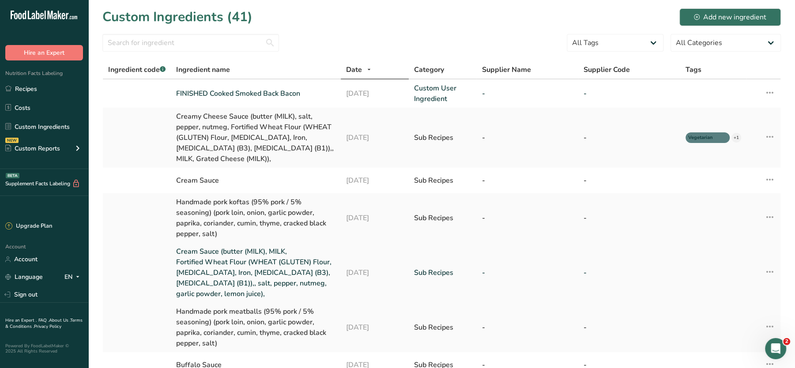
click at [769, 273] on icon at bounding box center [769, 272] width 11 height 16
click at [708, 337] on span "Delete Ingredient" at bounding box center [725, 335] width 50 height 9
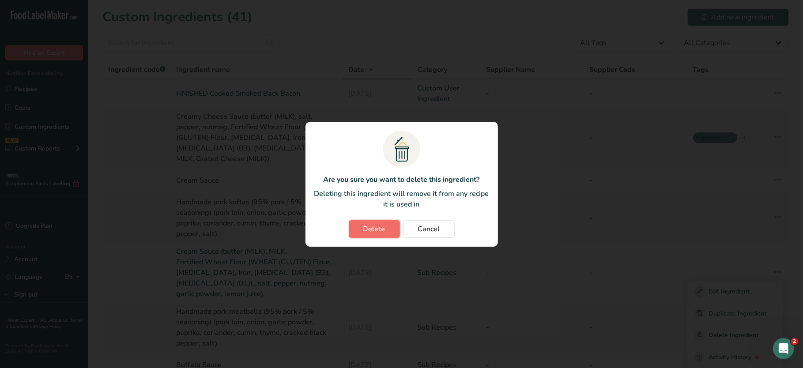
click at [367, 223] on button "Delete" at bounding box center [374, 229] width 51 height 18
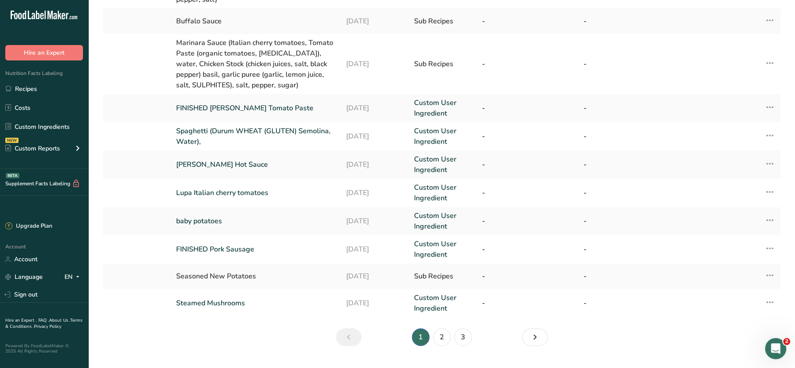
scroll to position [303, 0]
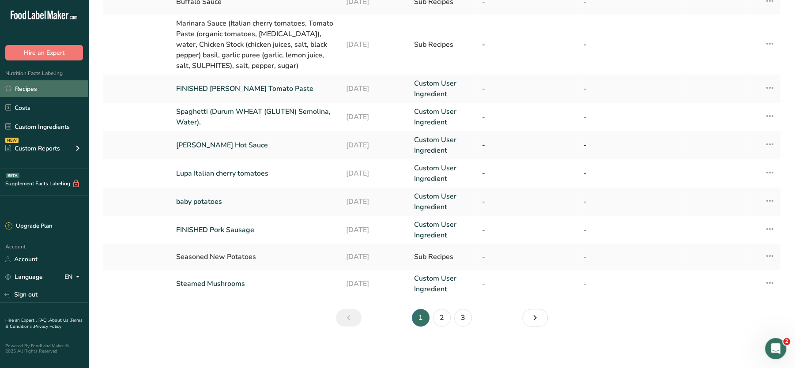
click at [29, 85] on link "Recipes" at bounding box center [44, 88] width 88 height 17
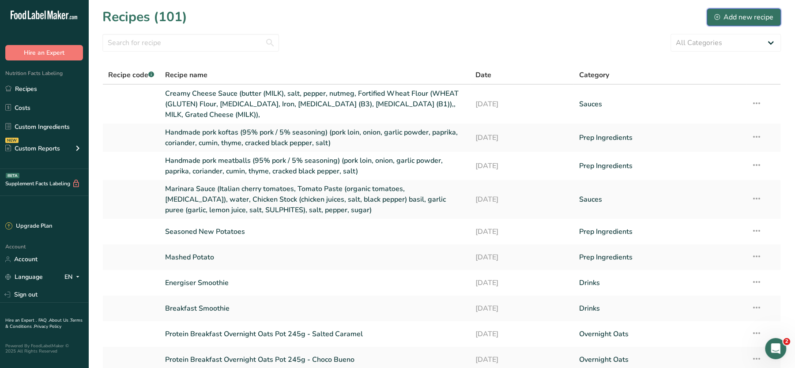
click at [736, 15] on div "Add new recipe" at bounding box center [743, 17] width 59 height 11
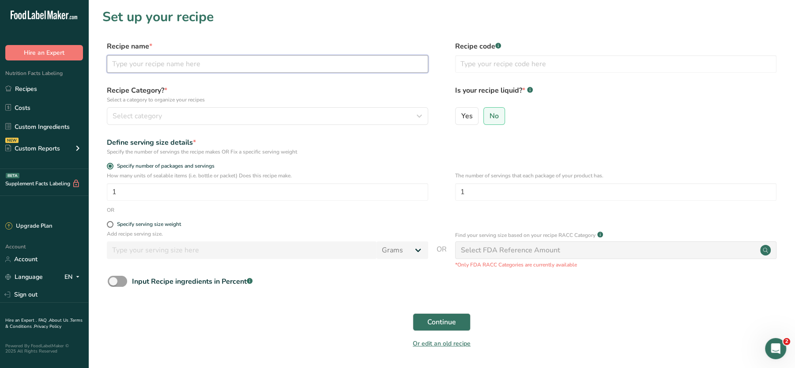
click at [189, 70] on input "text" at bounding box center [267, 64] width 321 height 18
paste input "Egg Fried Rice (basmati rice, salt, pepper, EGG, BUTTER (MILK)),"
type input "Egg Fried Rice (basmati rice, salt, pepper, EGG, BUTTER (MILK)),"
click at [208, 115] on div "Select category" at bounding box center [265, 116] width 305 height 11
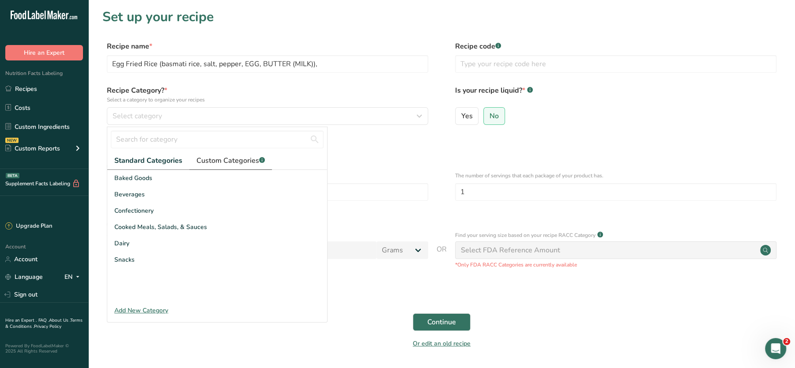
click at [222, 157] on span "Custom Categories .a-a{fill:#347362;}.b-a{fill:#fff;}" at bounding box center [230, 160] width 68 height 11
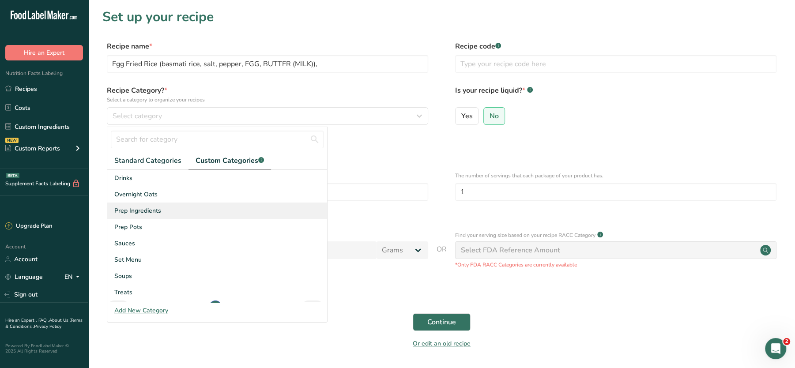
click at [135, 211] on span "Prep Ingredients" at bounding box center [137, 210] width 47 height 9
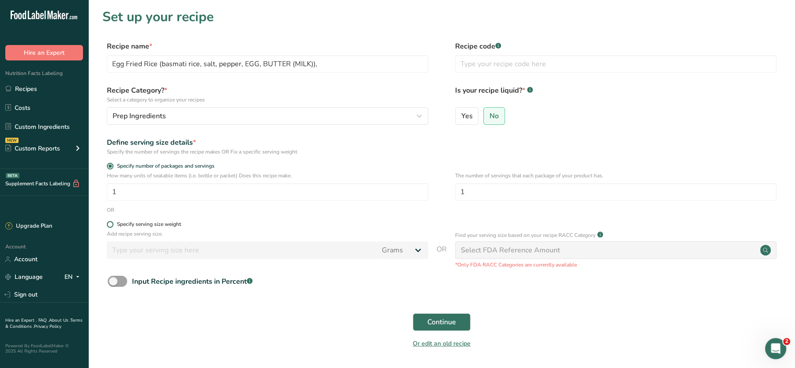
click at [110, 224] on span at bounding box center [110, 224] width 7 height 7
click at [110, 224] on input "Specify serving size weight" at bounding box center [110, 225] width 6 height 6
radio input "true"
radio input "false"
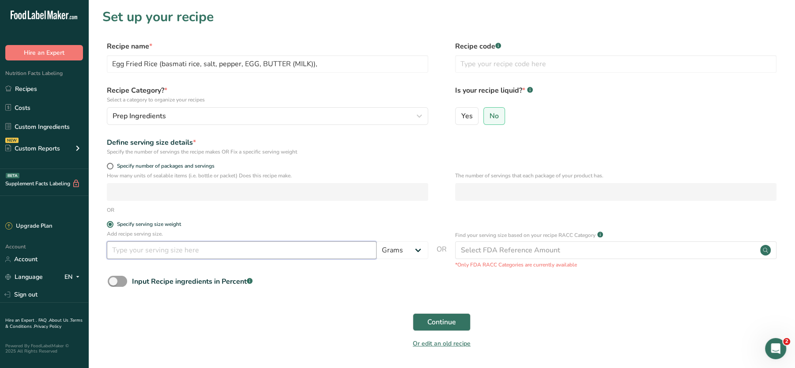
click at [123, 244] on input "number" at bounding box center [242, 250] width 270 height 18
type input "100"
click at [437, 320] on span "Continue" at bounding box center [441, 322] width 29 height 11
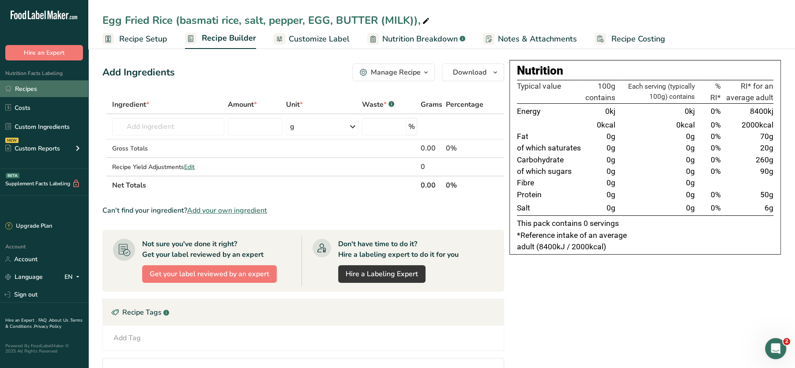
click at [41, 89] on link "Recipes" at bounding box center [44, 88] width 88 height 17
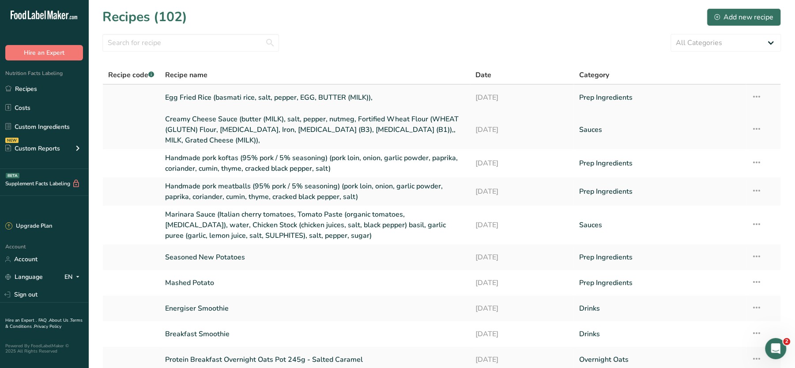
click at [764, 95] on td "Recipe Setup Delete Recipe Duplicate Recipe Scale Recipe Save as Sub-Recipe .a-…" at bounding box center [763, 98] width 34 height 26
click at [757, 95] on icon at bounding box center [756, 97] width 11 height 16
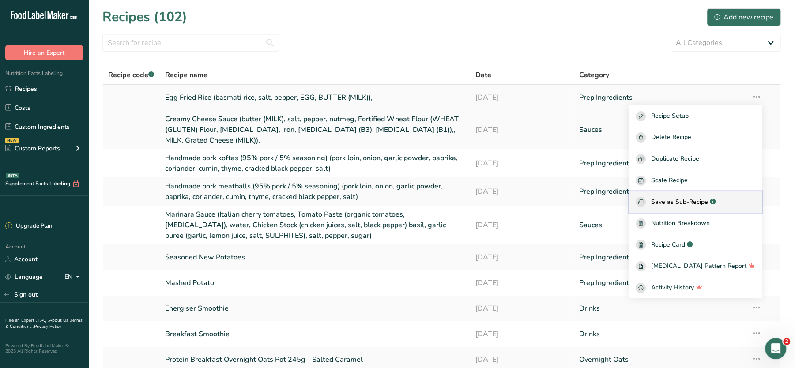
click at [689, 199] on span "Save as Sub-Recipe" at bounding box center [679, 201] width 57 height 9
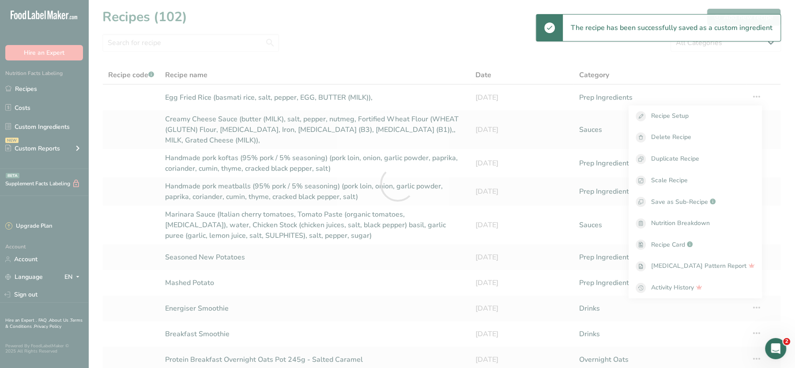
select select "30"
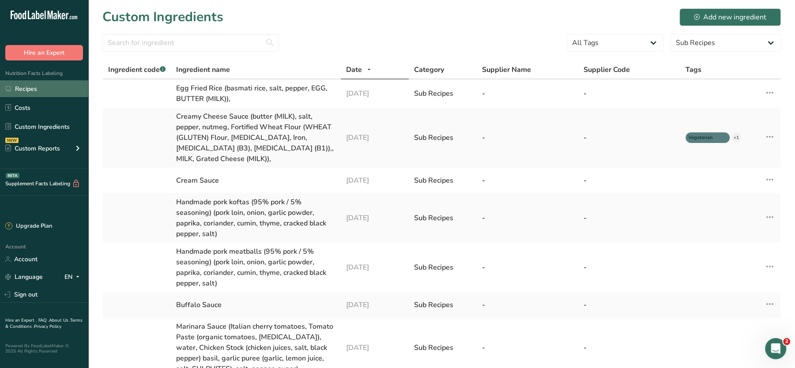
click at [16, 93] on link "Recipes" at bounding box center [44, 88] width 88 height 17
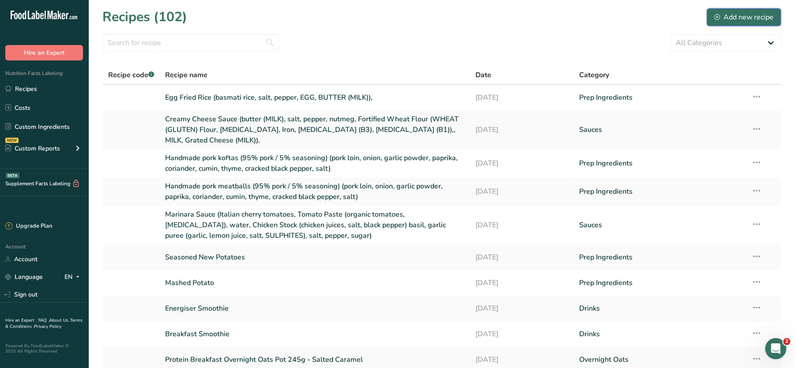
click at [729, 19] on div "Add new recipe" at bounding box center [743, 17] width 59 height 11
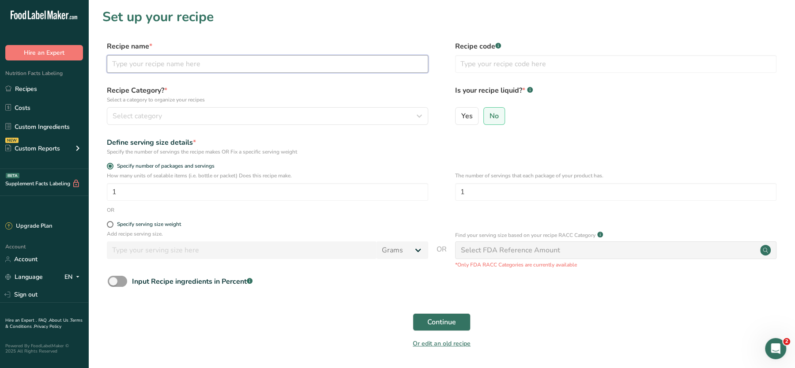
click at [205, 58] on input "text" at bounding box center [267, 64] width 321 height 18
paste input "Baked Beans (haricot beans, tomatoes, water, sugar, modified maize starch, salt…"
type input "Baked Beans (haricot beans, tomatoes, water, sugar, modified maize starch, salt…"
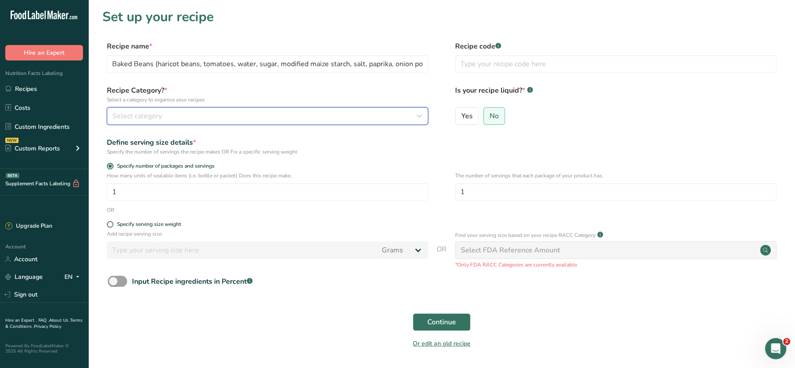
click at [179, 114] on div "Select category" at bounding box center [265, 116] width 305 height 11
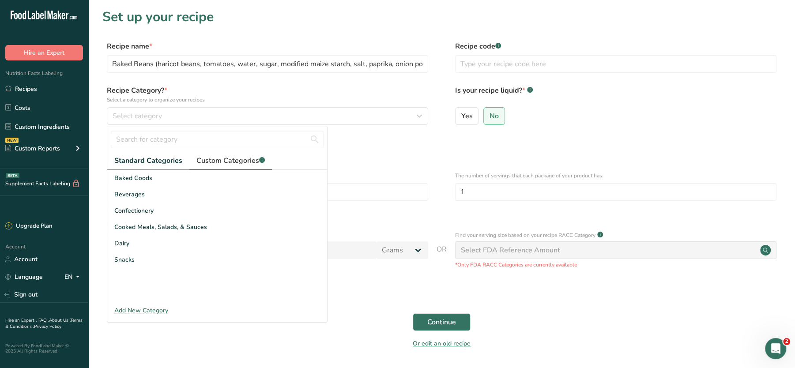
click at [226, 158] on span "Custom Categories .a-a{fill:#347362;}.b-a{fill:#fff;}" at bounding box center [230, 160] width 68 height 11
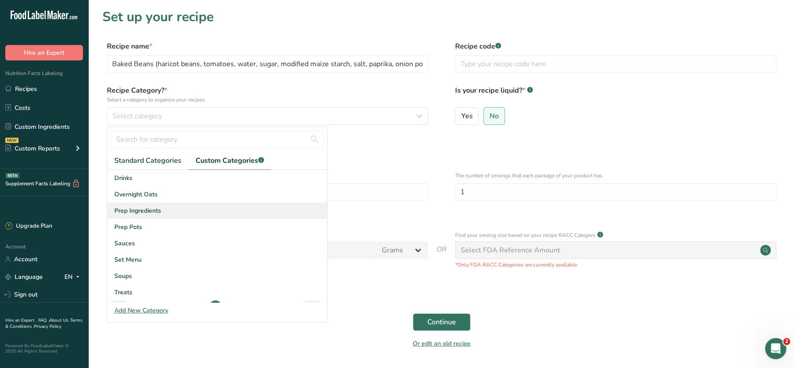
click at [127, 208] on span "Prep Ingredients" at bounding box center [137, 210] width 47 height 9
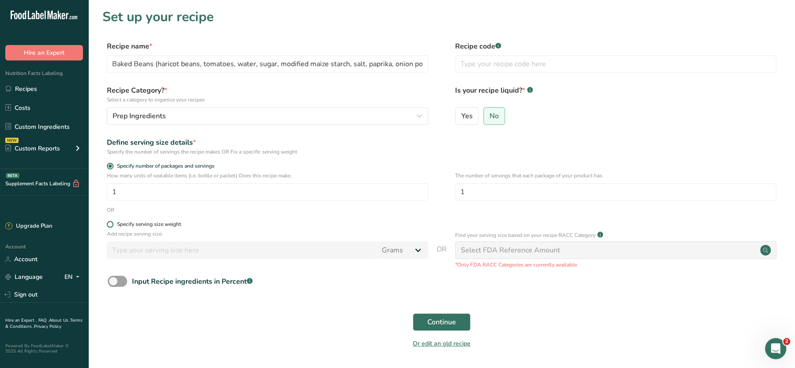
click at [112, 222] on span at bounding box center [110, 224] width 7 height 7
click at [112, 222] on input "Specify serving size weight" at bounding box center [110, 225] width 6 height 6
radio input "true"
radio input "false"
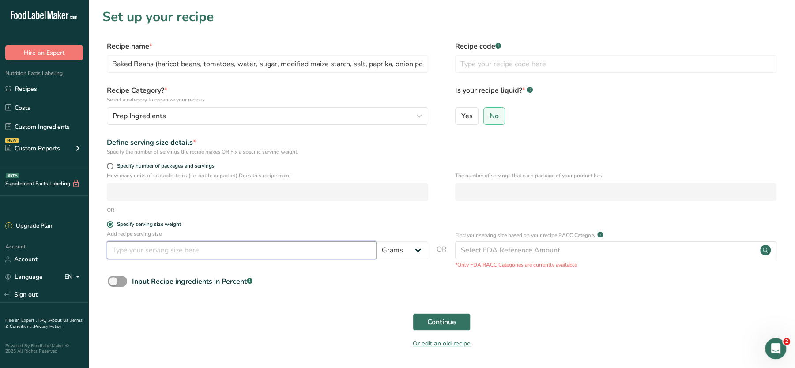
click at [123, 250] on input "number" at bounding box center [242, 250] width 270 height 18
type input "100"
click at [430, 323] on span "Continue" at bounding box center [441, 322] width 29 height 11
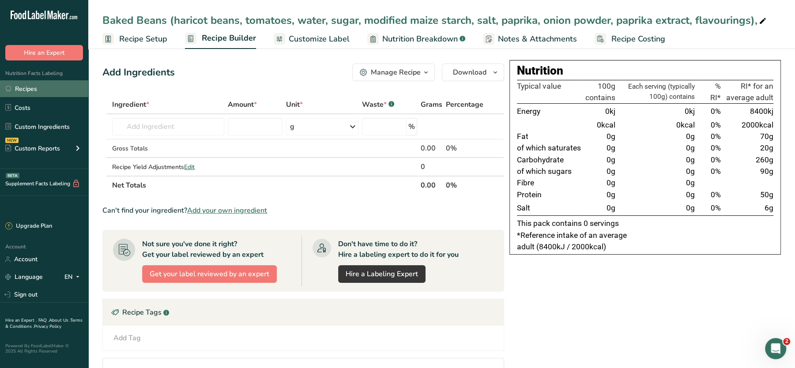
click at [33, 88] on link "Recipes" at bounding box center [44, 88] width 88 height 17
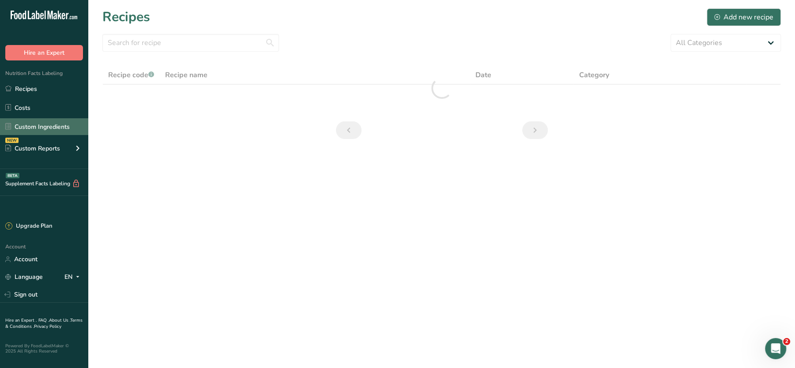
click at [35, 126] on link "Custom Ingredients" at bounding box center [44, 126] width 88 height 17
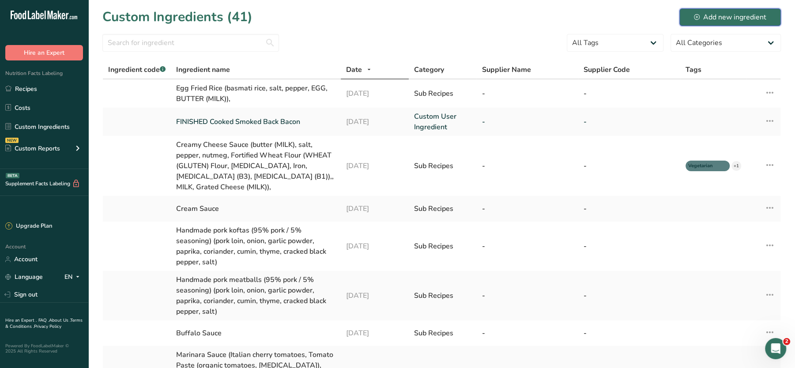
click at [725, 24] on button "Add new ingredient" at bounding box center [730, 17] width 102 height 18
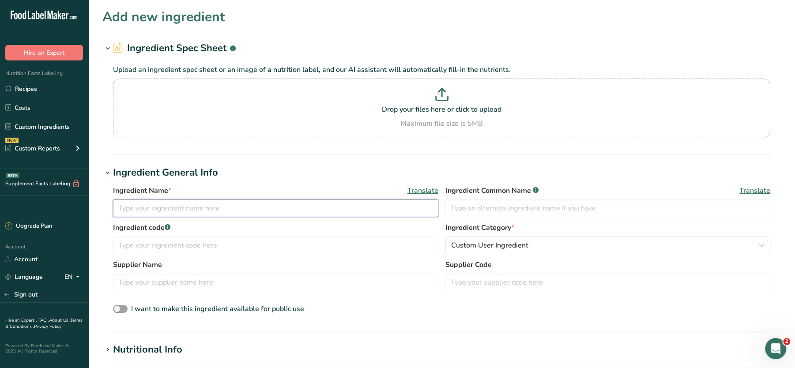
click at [177, 208] on input "text" at bounding box center [275, 208] width 325 height 18
paste input "WHOLE MILK"
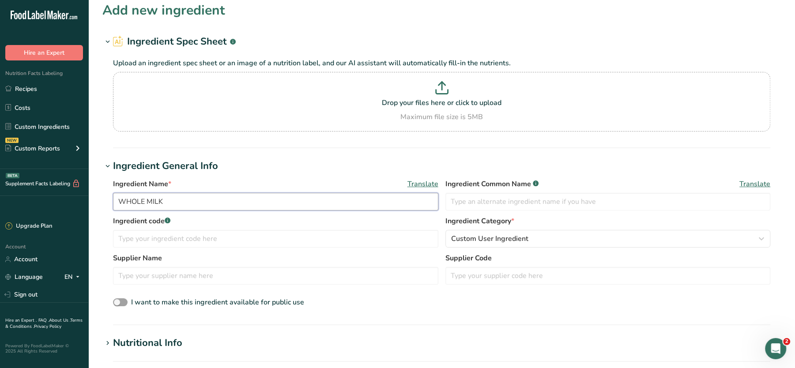
scroll to position [327, 0]
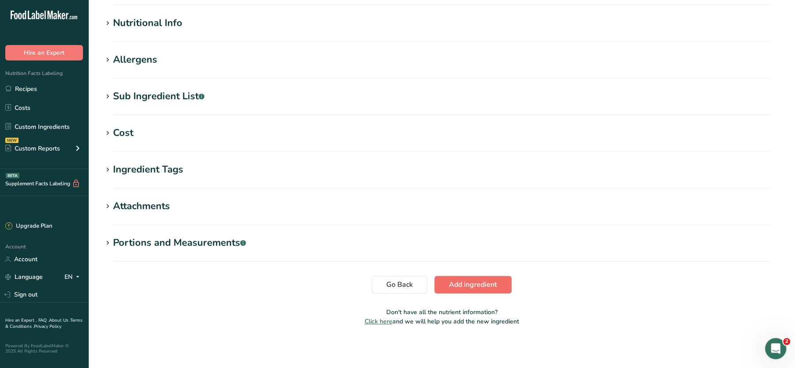
type input "WHOLE MILK"
click at [474, 280] on span "Add ingredient" at bounding box center [473, 284] width 48 height 11
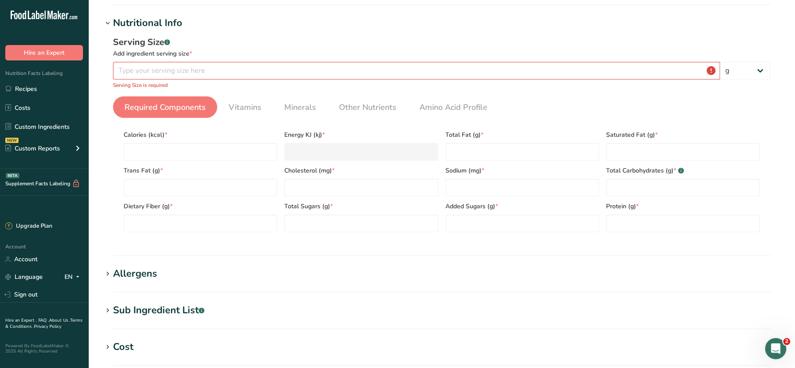
scroll to position [98, 0]
click at [210, 70] on input "number" at bounding box center [416, 71] width 607 height 18
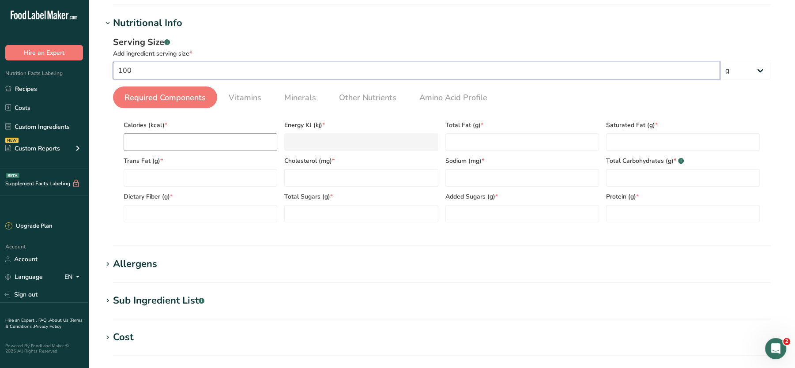
type input "100"
click at [171, 149] on input "number" at bounding box center [201, 142] width 154 height 18
type input "0"
type KJ "0"
type input "0"
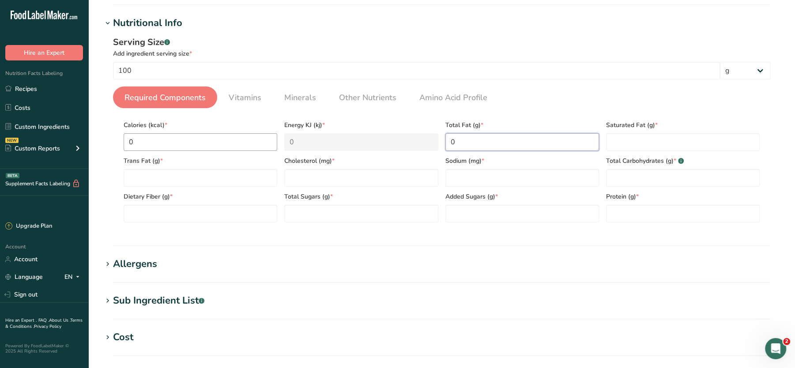
type Fat "0"
type input "0"
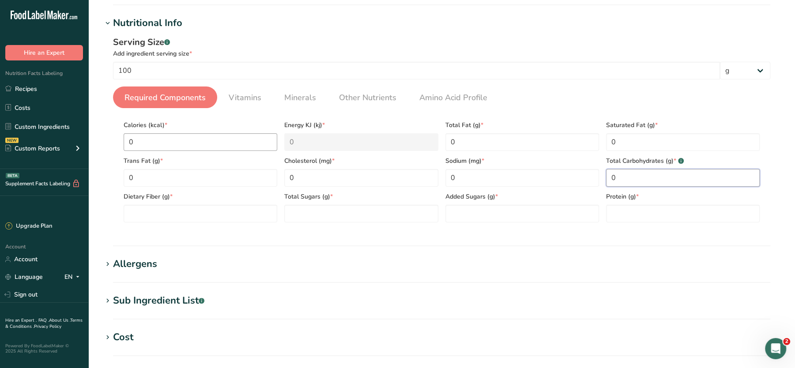
type Carbohydrates "0"
type Fiber "0"
type Sugars "0"
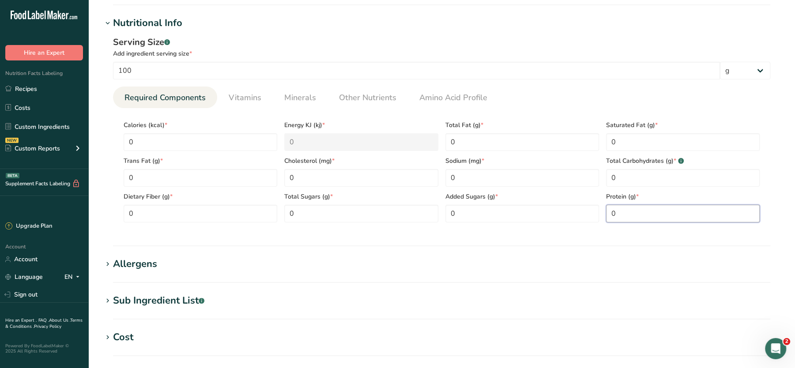
scroll to position [303, 0]
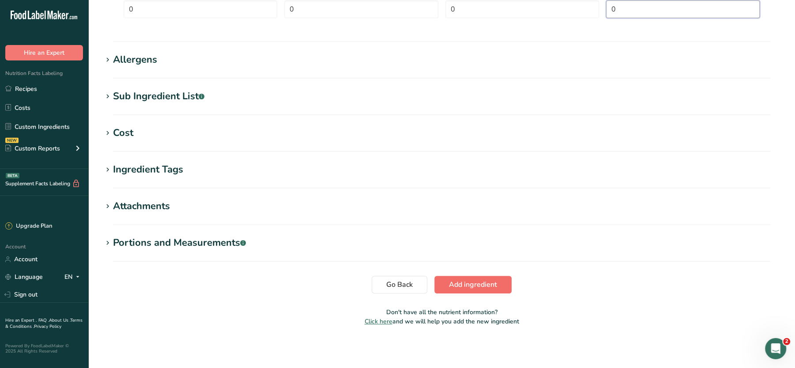
type input "0"
click at [464, 287] on span "Add ingredient" at bounding box center [473, 284] width 48 height 11
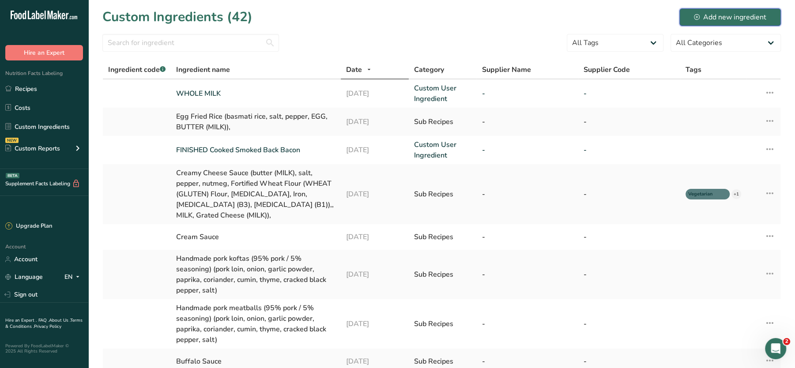
click at [707, 13] on div "Add new ingredient" at bounding box center [730, 17] width 72 height 11
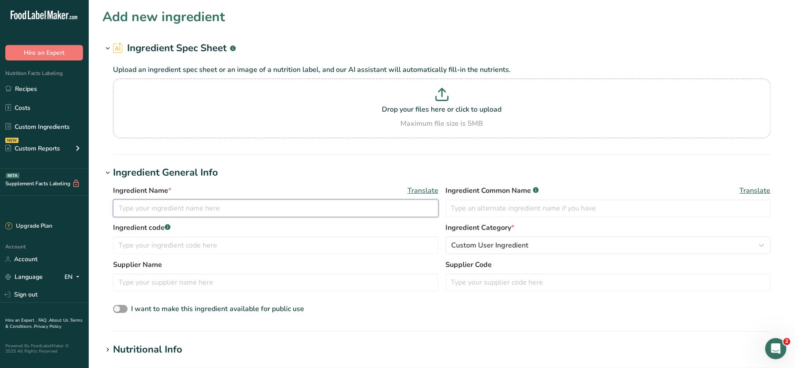
click at [296, 200] on input "text" at bounding box center [275, 208] width 325 height 18
type input "Rowse Honey"
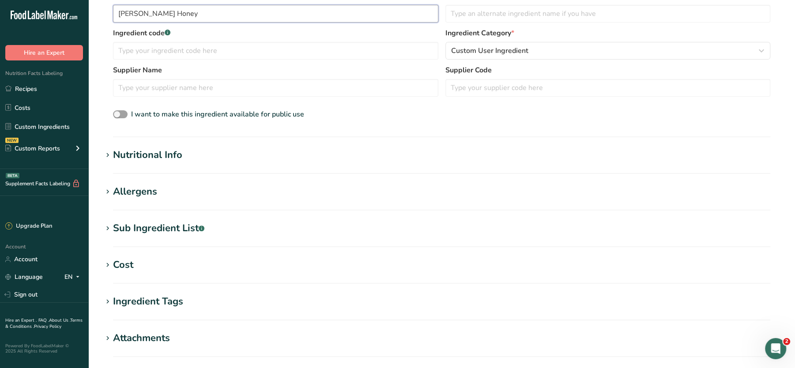
scroll to position [327, 0]
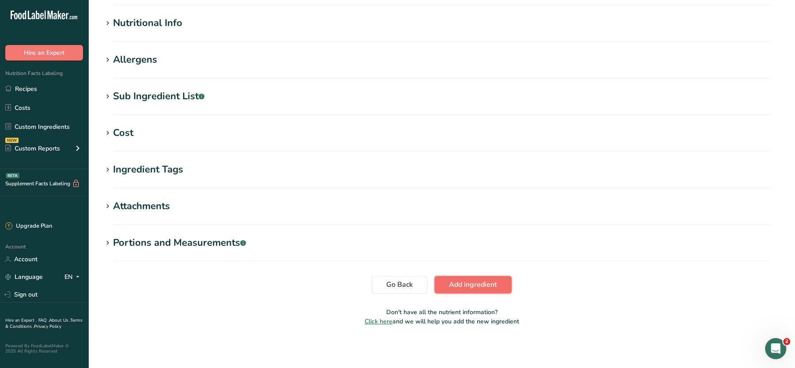
click at [459, 291] on button "Add ingredient" at bounding box center [472, 285] width 77 height 18
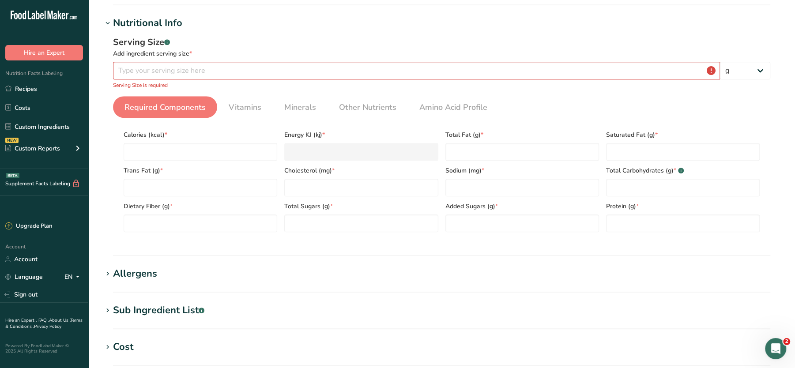
scroll to position [98, 0]
click at [225, 68] on input "number" at bounding box center [416, 71] width 607 height 18
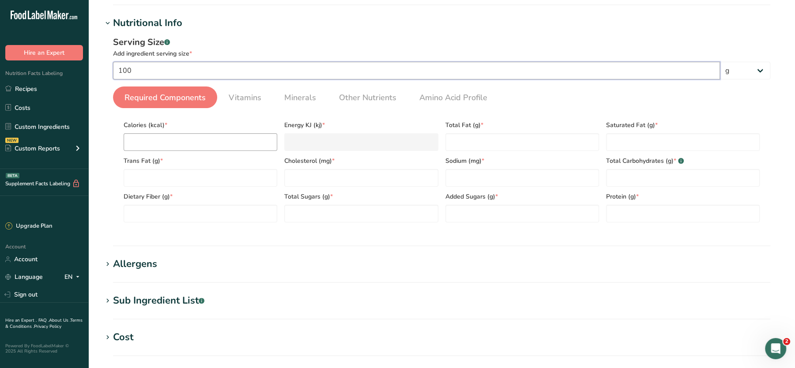
type input "100"
click at [196, 137] on input "number" at bounding box center [201, 142] width 154 height 18
type input "0"
type KJ "0"
type input "0"
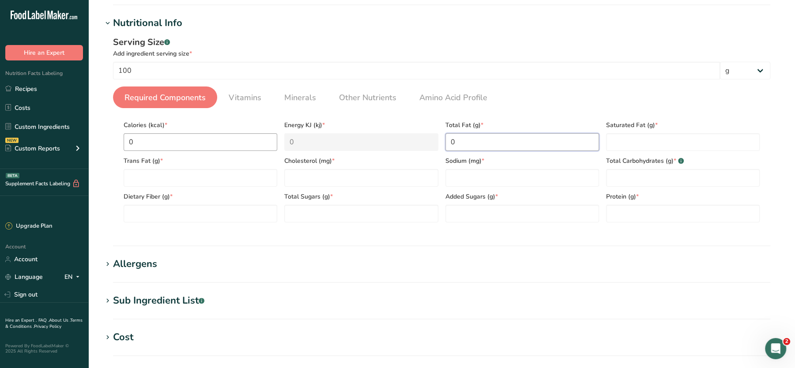
type Fat "0"
type input "0"
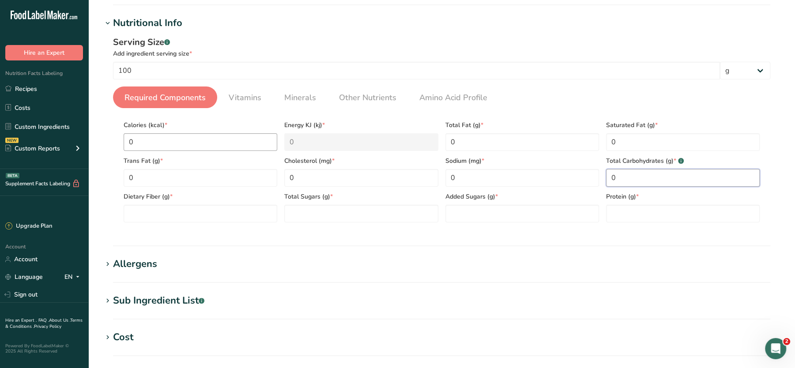
type Carbohydrates "0"
type Fiber "0"
type Sugars "0"
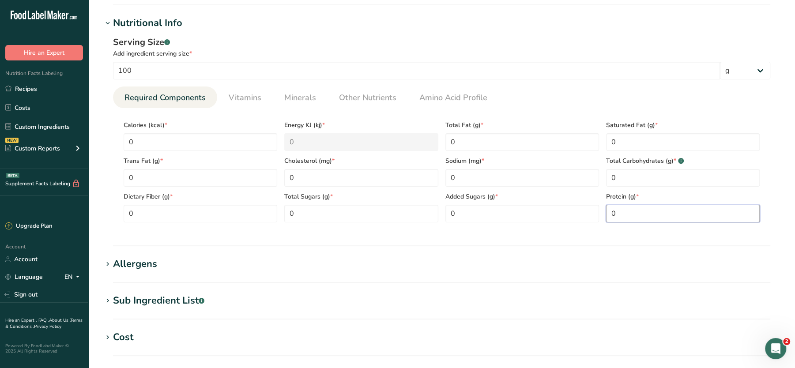
scroll to position [303, 0]
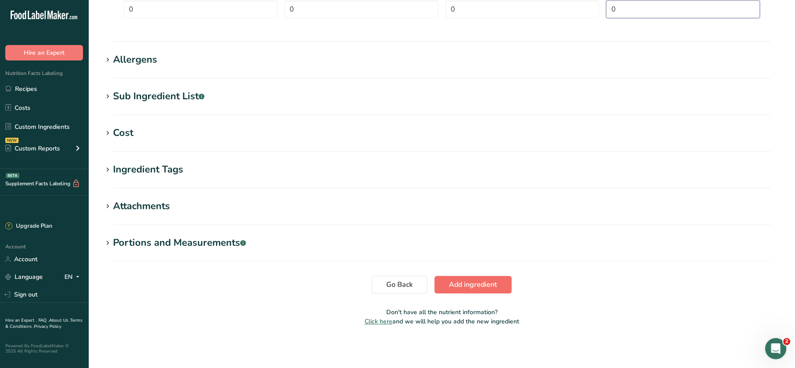
type input "0"
click at [443, 289] on button "Add ingredient" at bounding box center [472, 285] width 77 height 18
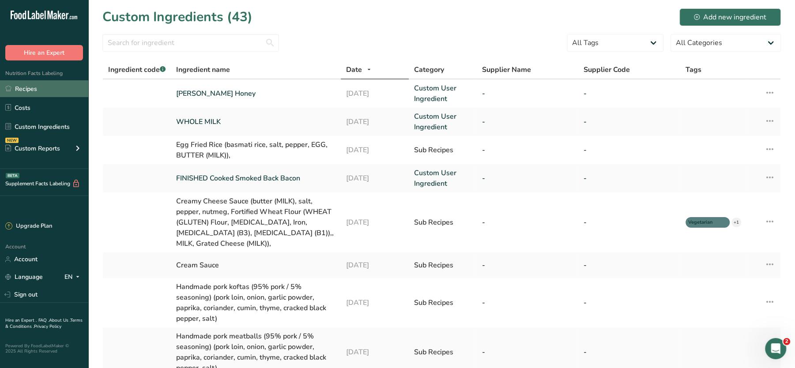
click at [30, 90] on link "Recipes" at bounding box center [44, 88] width 88 height 17
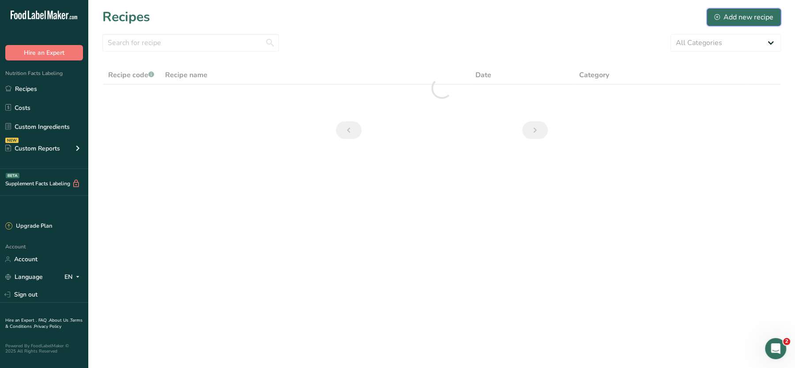
click at [730, 12] on div "Add new recipe" at bounding box center [743, 17] width 59 height 11
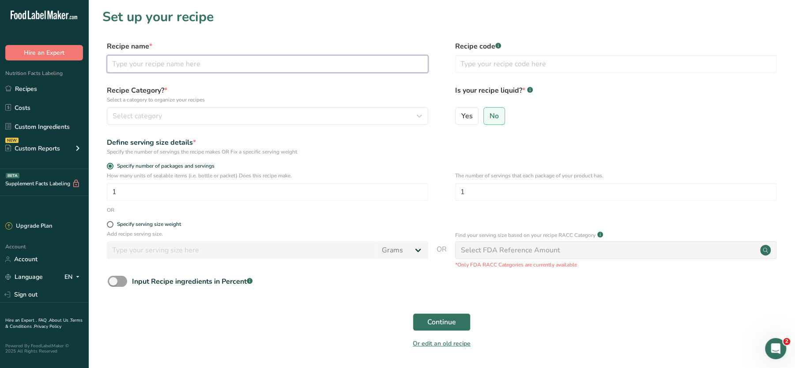
click at [191, 58] on input "text" at bounding box center [267, 64] width 321 height 18
paste input "Coconut Basmati Rice (basmati rice, Coconut Extract 81.82%, water, Stabilizer (…"
type input "Coconut Basmati Rice (basmati rice, Coconut Extract 81.82%, water, Stabilizer (…"
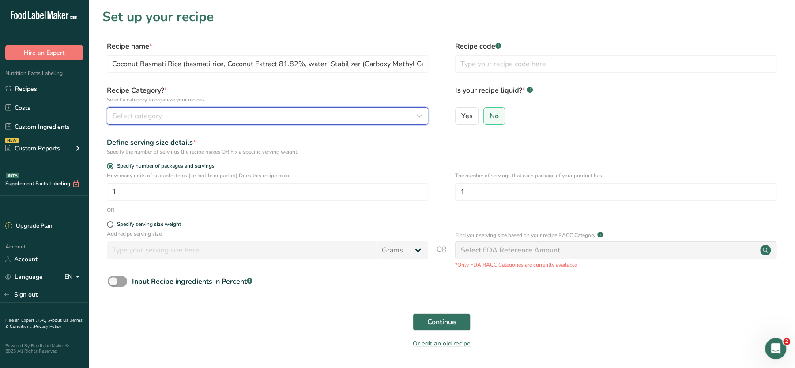
click at [161, 110] on button "Select category" at bounding box center [267, 116] width 321 height 18
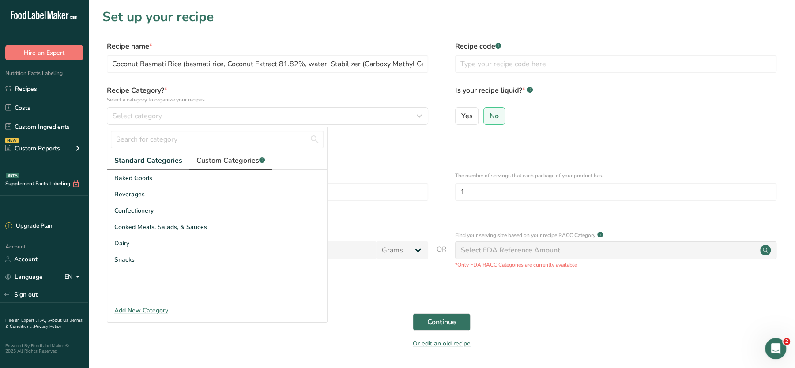
click at [217, 158] on span "Custom Categories .a-a{fill:#347362;}.b-a{fill:#fff;}" at bounding box center [230, 160] width 68 height 11
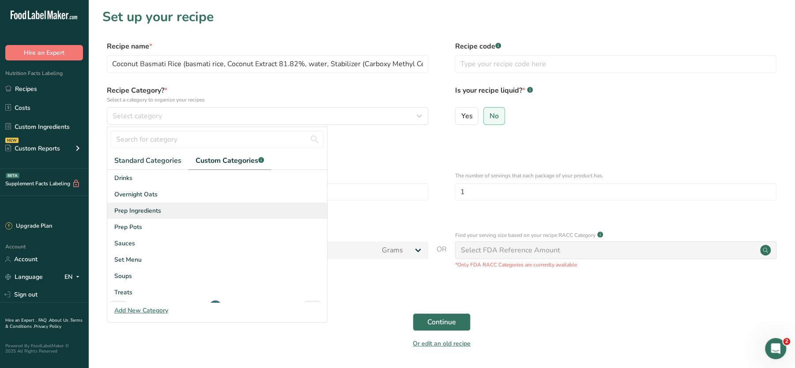
click at [139, 212] on span "Prep Ingredients" at bounding box center [137, 210] width 47 height 9
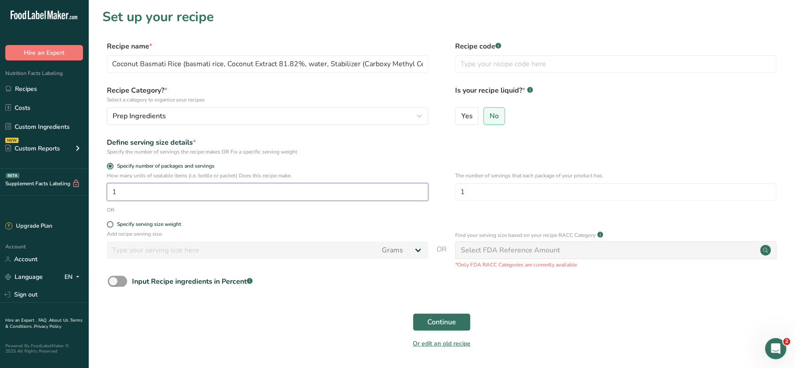
click at [255, 199] on input "1" at bounding box center [267, 192] width 321 height 18
type input "100"
click at [447, 324] on span "Continue" at bounding box center [441, 322] width 29 height 11
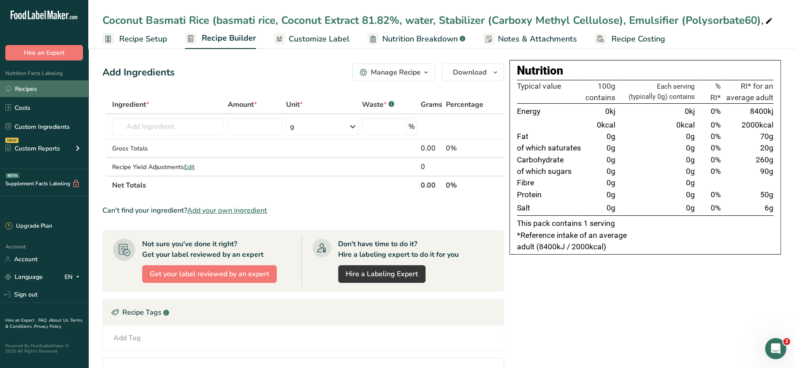
click at [35, 87] on link "Recipes" at bounding box center [44, 88] width 88 height 17
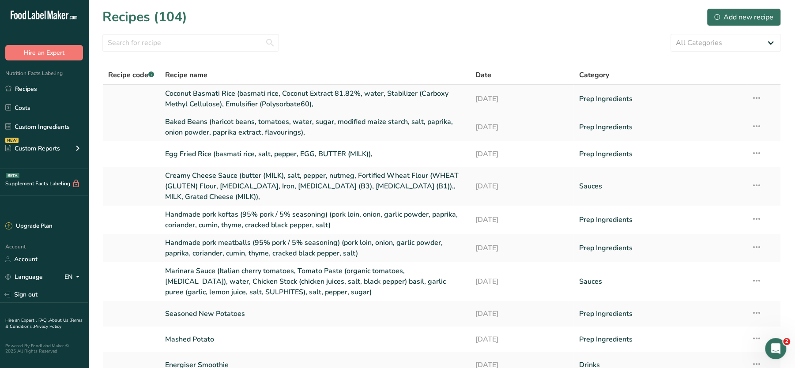
click at [757, 96] on icon at bounding box center [756, 98] width 11 height 16
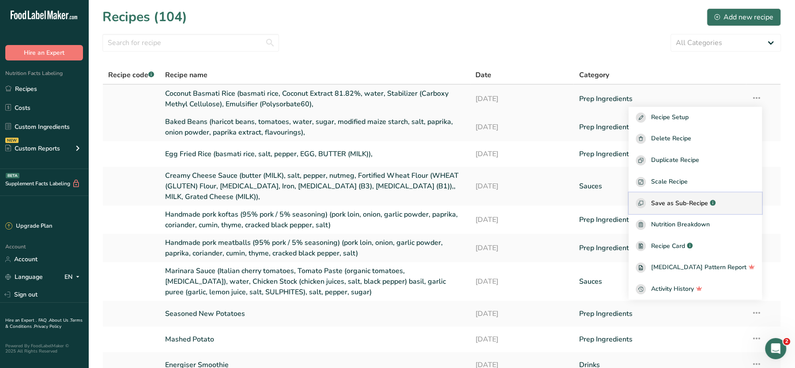
click at [670, 206] on span "Save as Sub-Recipe" at bounding box center [679, 203] width 57 height 9
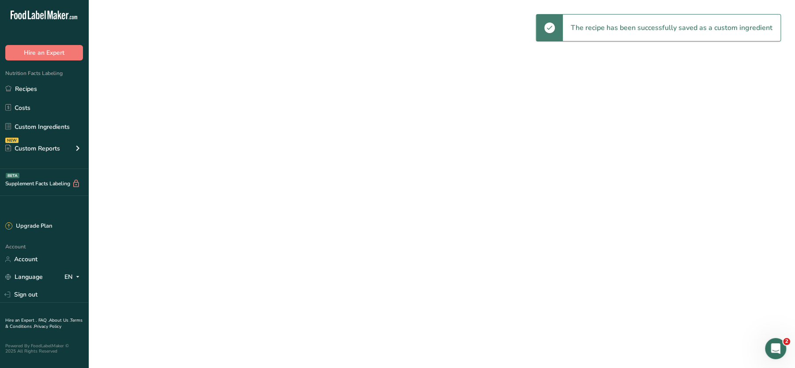
select select "30"
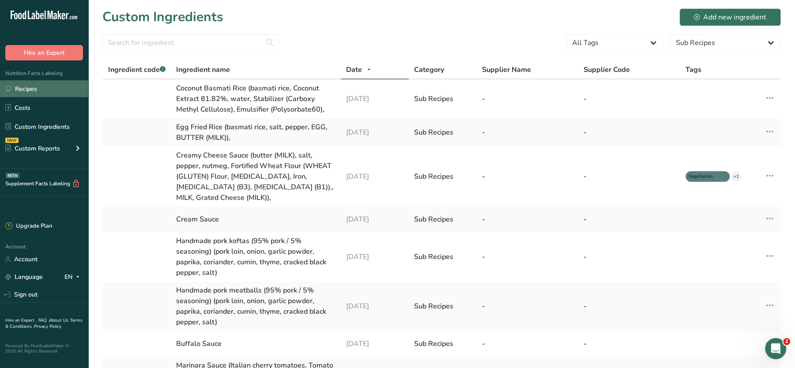
click at [36, 90] on link "Recipes" at bounding box center [44, 88] width 88 height 17
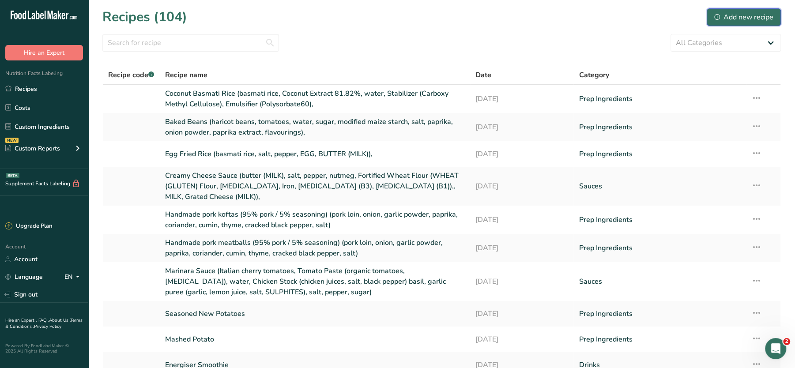
click at [729, 19] on div "Add new recipe" at bounding box center [743, 17] width 59 height 11
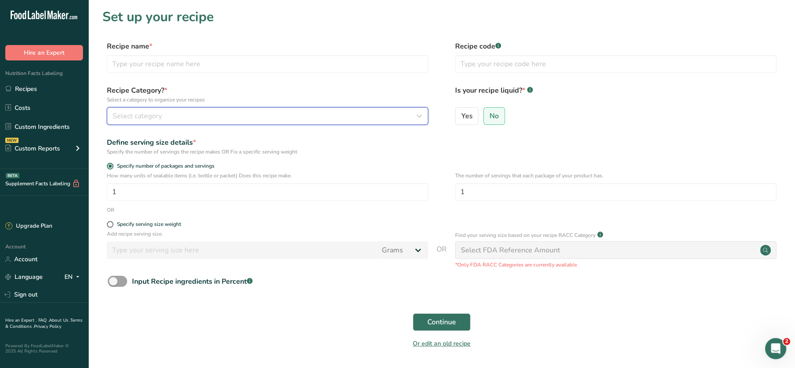
click at [204, 118] on div "Select category" at bounding box center [265, 116] width 305 height 11
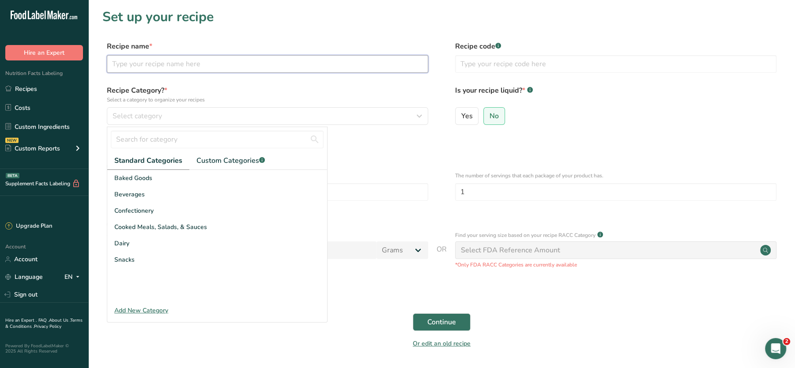
click at [206, 66] on input "text" at bounding box center [267, 64] width 321 height 18
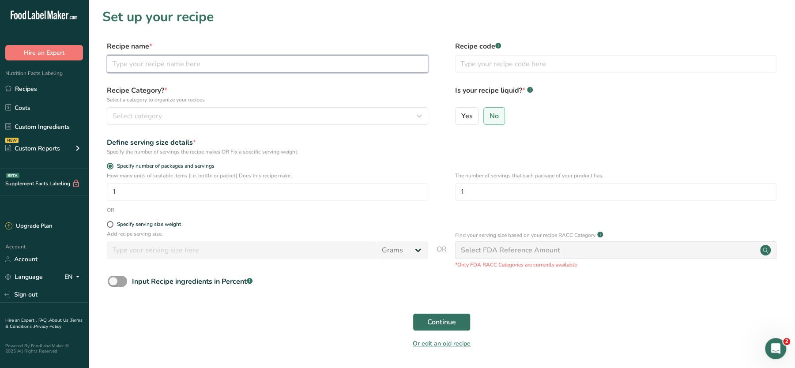
paste input "Chipotle Chilli Peppers, Adobo Sauce (water, Tomato Paste (organic tomatoes, ci…"
type input "Chipotle Chilli Peppers, Adobo Sauce (water, Tomato Paste (organic tomatoes, ci…"
click at [399, 93] on label "Recipe Category? * Select a category to organize your recipes" at bounding box center [267, 94] width 321 height 19
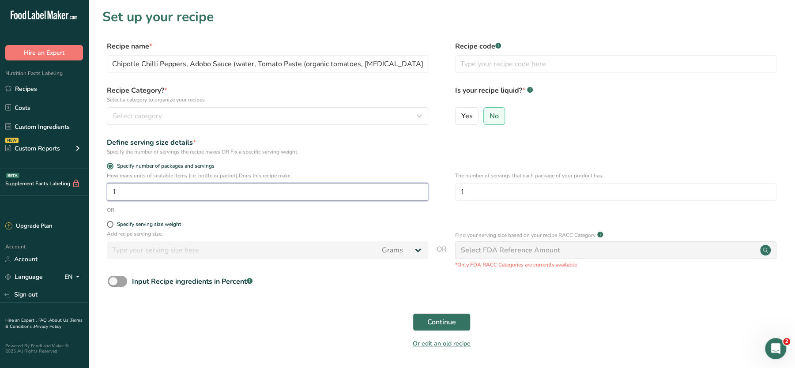
click at [172, 188] on input "1" at bounding box center [267, 192] width 321 height 18
type input "100"
click at [452, 314] on button "Continue" at bounding box center [442, 322] width 58 height 18
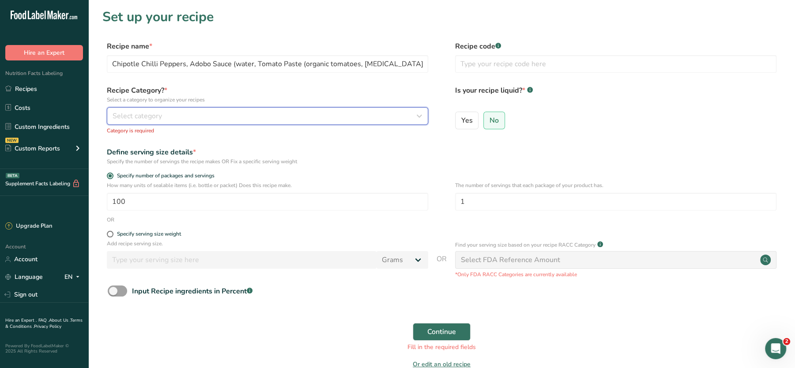
click at [310, 115] on div "Select category" at bounding box center [265, 116] width 305 height 11
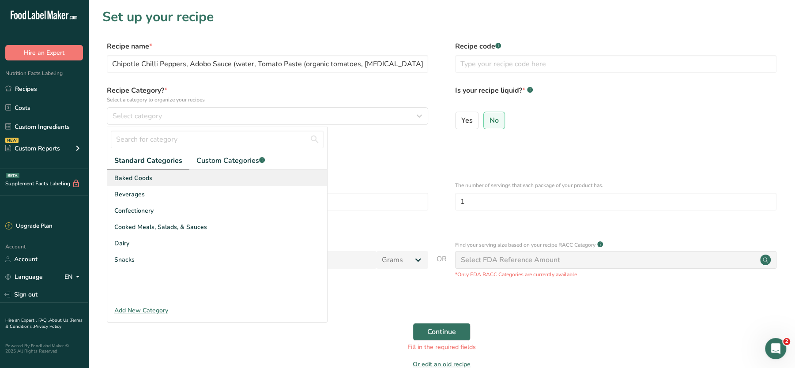
click at [202, 171] on div "Baked Goods" at bounding box center [217, 178] width 220 height 16
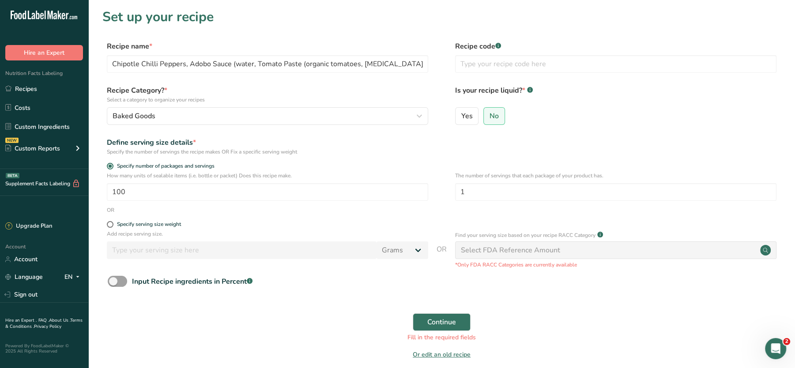
click at [191, 128] on div "Recipe Category? * Select a category to organize your recipes Baked Goods Stand…" at bounding box center [441, 107] width 678 height 45
click at [191, 121] on div "Baked Goods" at bounding box center [265, 116] width 305 height 11
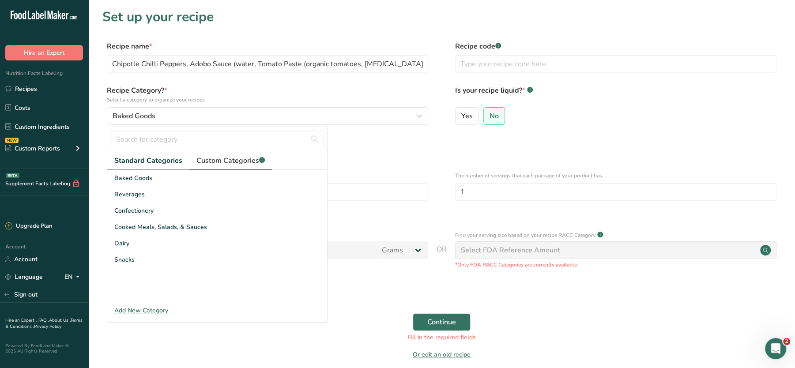
click at [214, 163] on span "Custom Categories .a-a{fill:#347362;}.b-a{fill:#fff;}" at bounding box center [230, 160] width 68 height 11
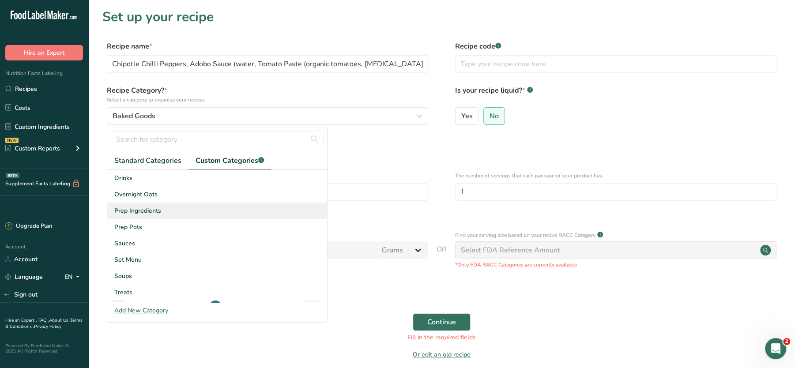
click at [147, 213] on span "Prep Ingredients" at bounding box center [137, 210] width 47 height 9
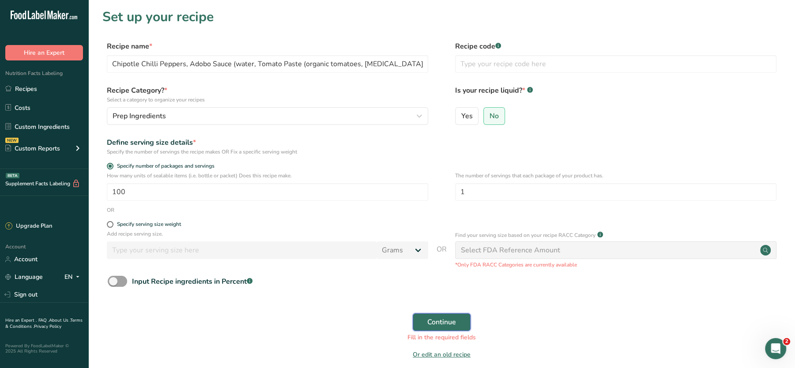
click at [431, 324] on span "Continue" at bounding box center [441, 322] width 29 height 11
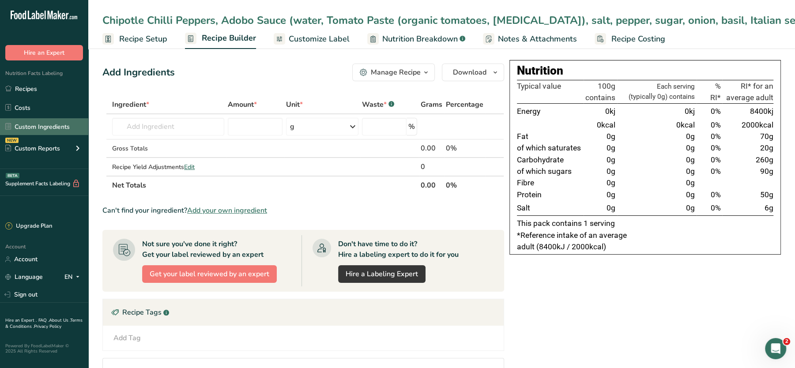
click at [47, 129] on link "Custom Ingredients" at bounding box center [44, 126] width 88 height 17
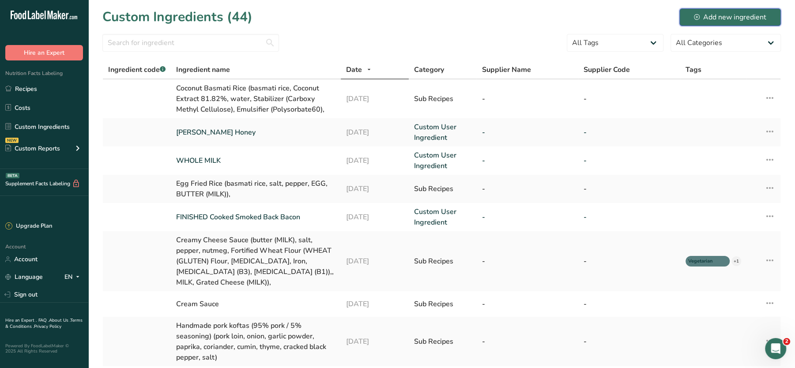
click at [727, 15] on div "Add new ingredient" at bounding box center [730, 17] width 72 height 11
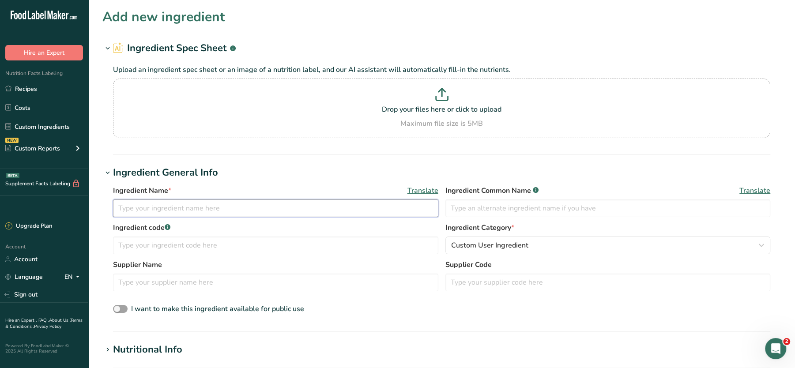
click at [154, 209] on input "text" at bounding box center [275, 208] width 325 height 18
paste input "Breaded Chicken (Chicken Breast (UK Red Tractor chicken breast, salt, pepper), …"
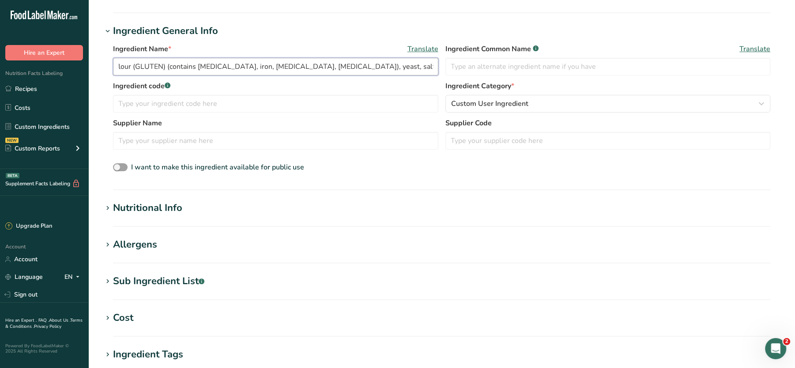
scroll to position [157, 0]
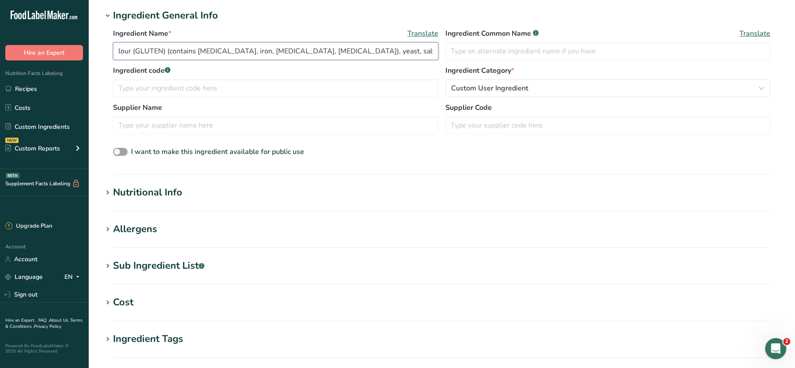
type input "Breaded Chicken (Chicken Breast (UK Red Tractor chicken breast, salt, pepper), …"
click at [135, 205] on section "Nutritional Info Serving Size .a-a{fill:#347362;}.b-a{fill:#fff;} Add ingredien…" at bounding box center [441, 198] width 678 height 26
click at [153, 188] on div "Nutritional Info" at bounding box center [147, 192] width 69 height 15
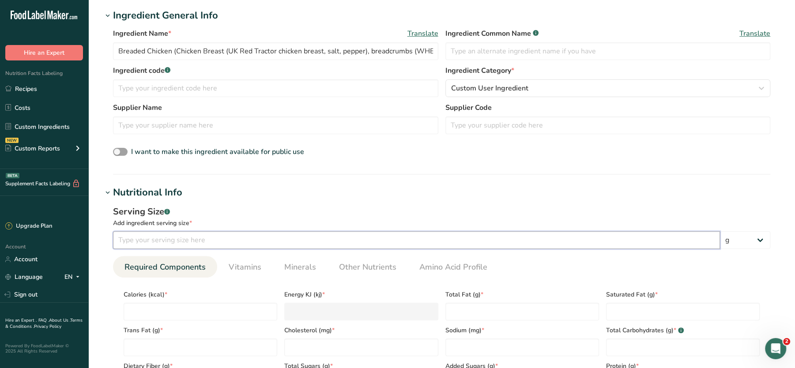
click at [168, 233] on input "number" at bounding box center [416, 240] width 607 height 18
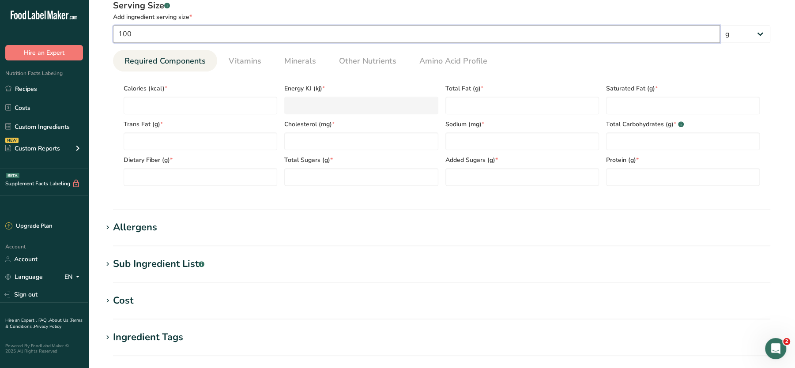
scroll to position [367, 0]
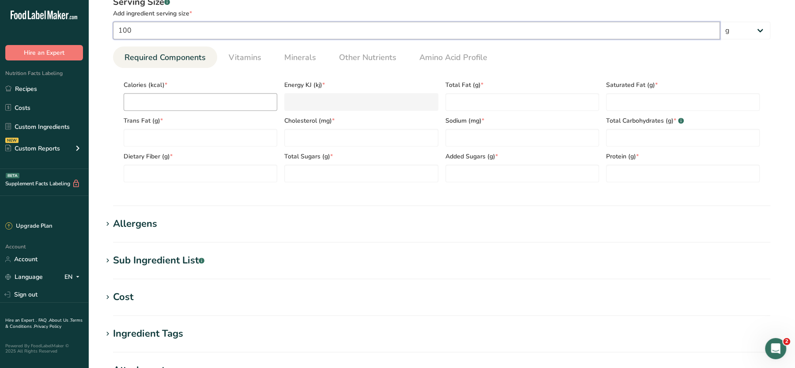
type input "100"
click at [175, 98] on input "number" at bounding box center [201, 102] width 154 height 18
type input "0"
type KJ "0"
type input "0"
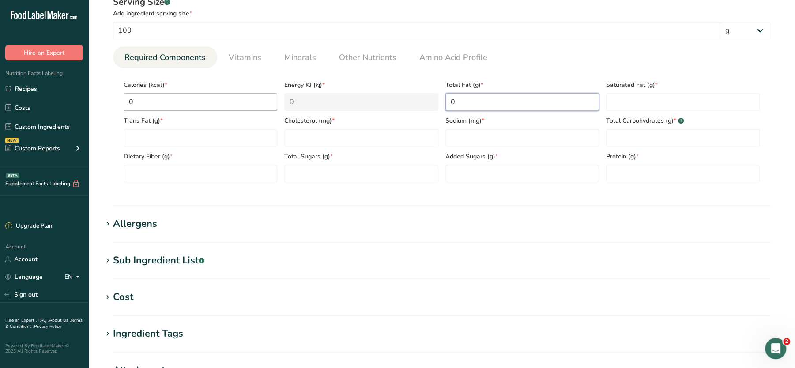
type Fat "0"
type input "0"
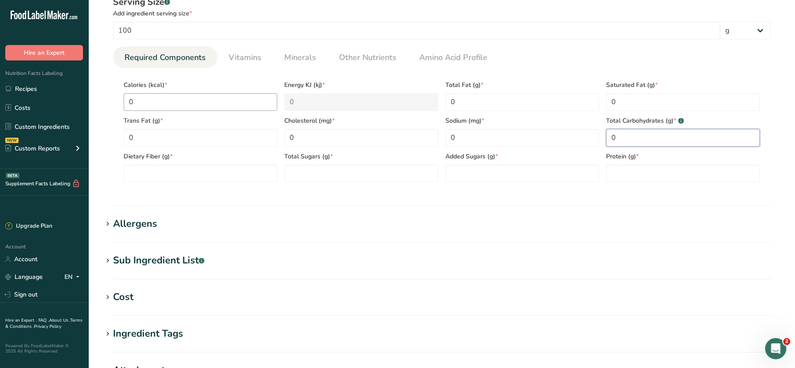
type Carbohydrates "0"
type Fiber "0"
type Sugars "0"
type input "0"
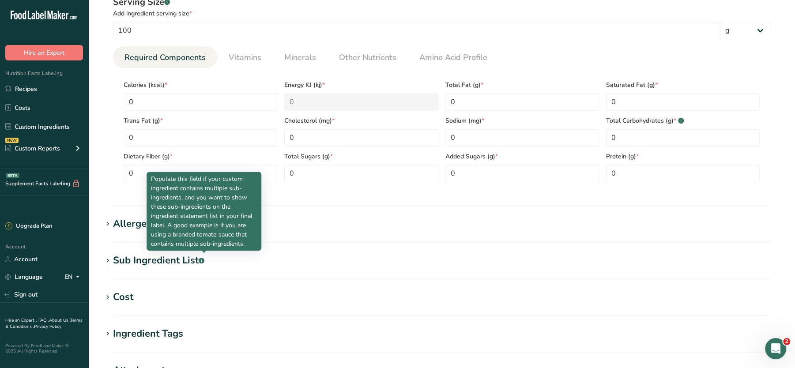
scroll to position [531, 0]
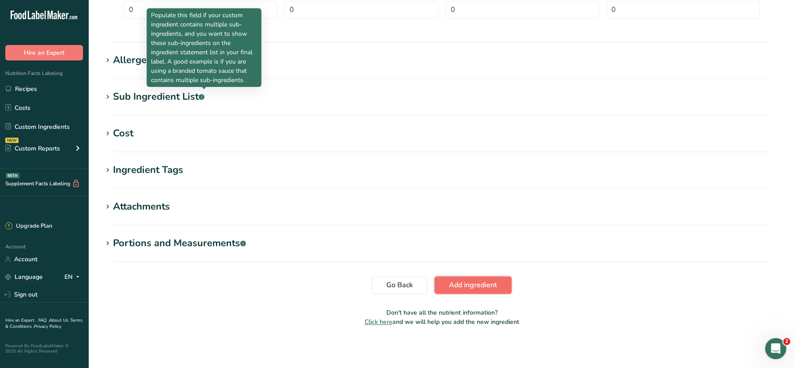
click at [440, 282] on button "Add ingredient" at bounding box center [472, 285] width 77 height 18
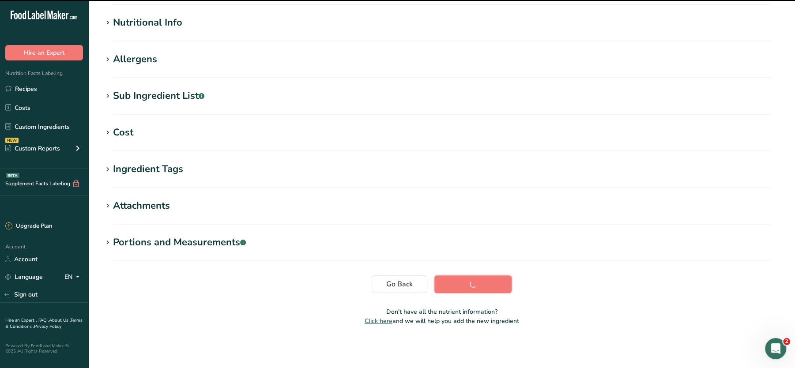
scroll to position [98, 0]
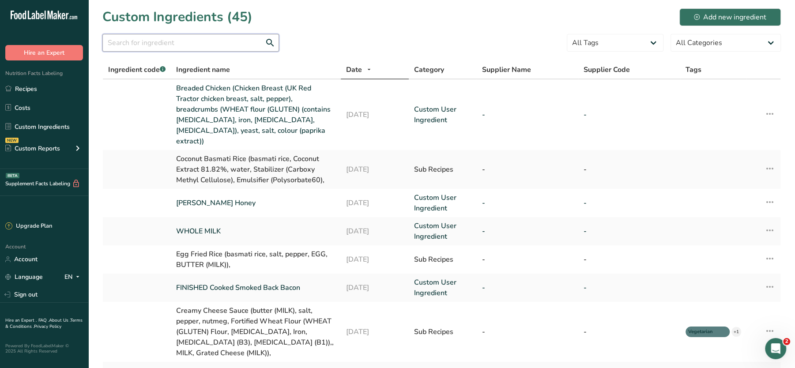
click at [203, 36] on input "text" at bounding box center [190, 43] width 177 height 18
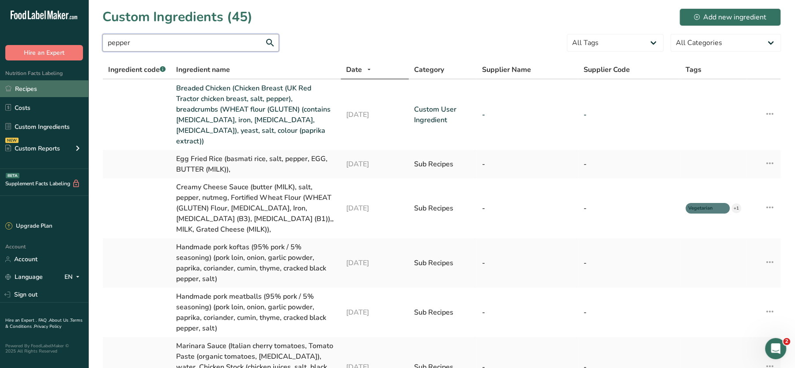
type input "pepper"
click at [32, 87] on link "Recipes" at bounding box center [44, 88] width 88 height 17
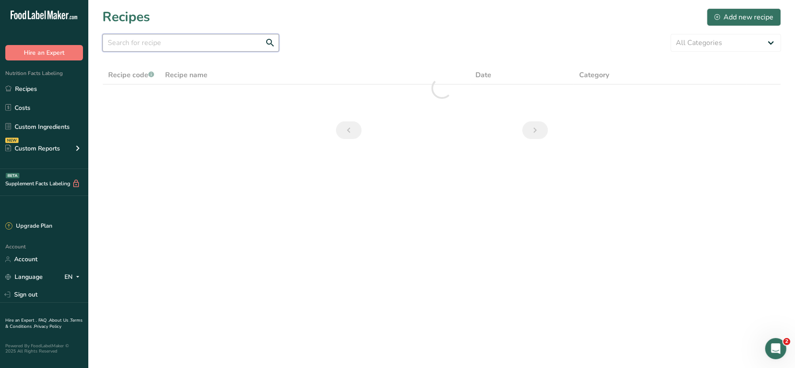
click at [206, 38] on input "text" at bounding box center [190, 43] width 177 height 18
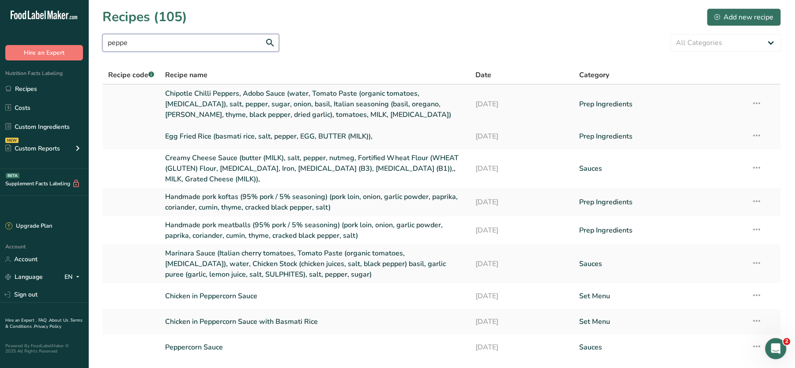
type input "pepper"
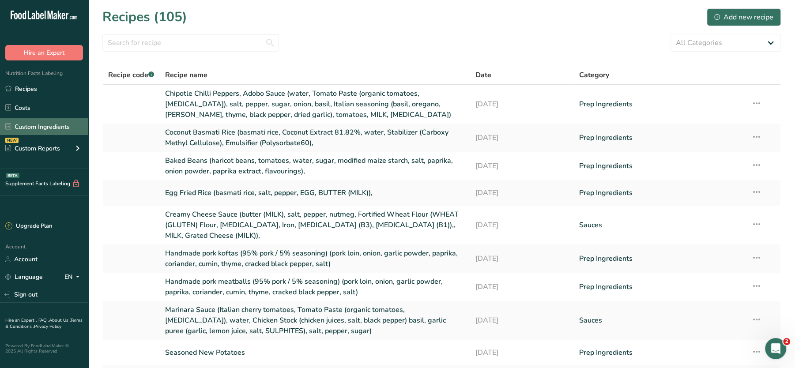
click at [30, 128] on link "Custom Ingredients" at bounding box center [44, 126] width 88 height 17
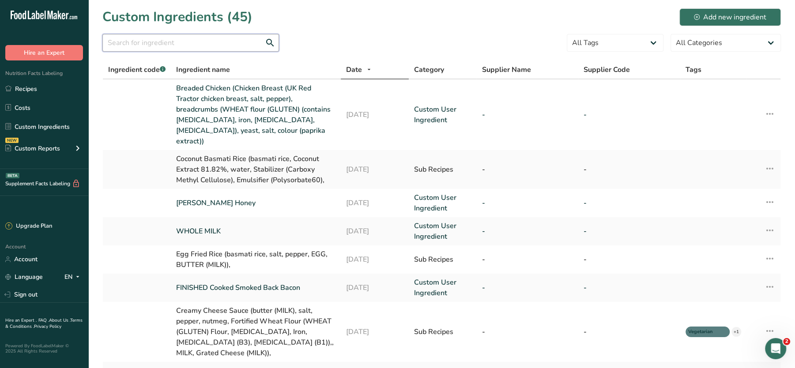
click at [225, 47] on input "text" at bounding box center [190, 43] width 177 height 18
paste input "pepper"
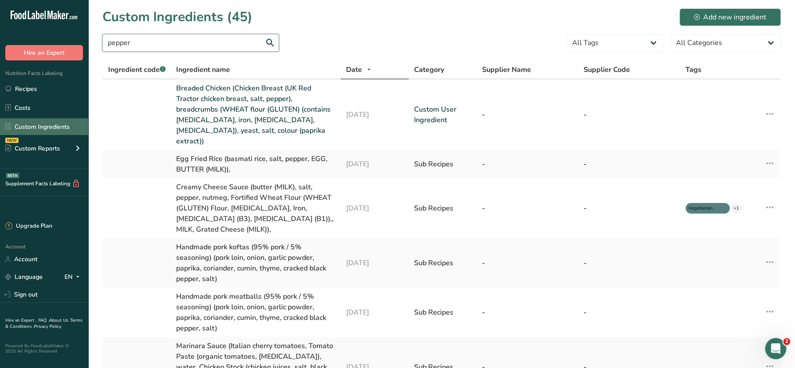
type input "pepper"
click at [51, 123] on link "Custom Ingredients" at bounding box center [44, 126] width 88 height 17
click at [692, 18] on button "Add new ingredient" at bounding box center [730, 17] width 102 height 18
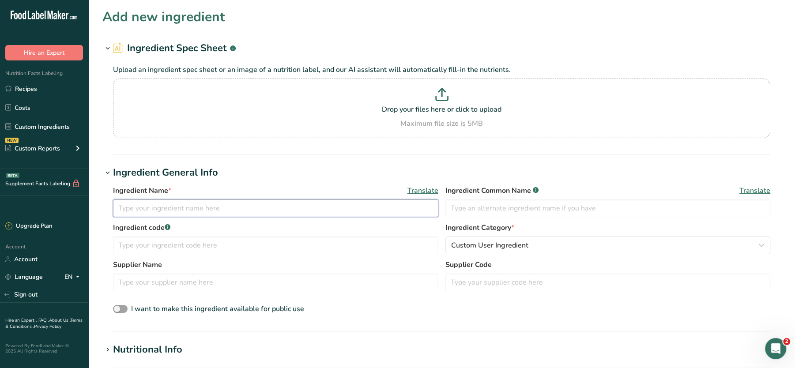
click at [150, 207] on input "text" at bounding box center [275, 208] width 325 height 18
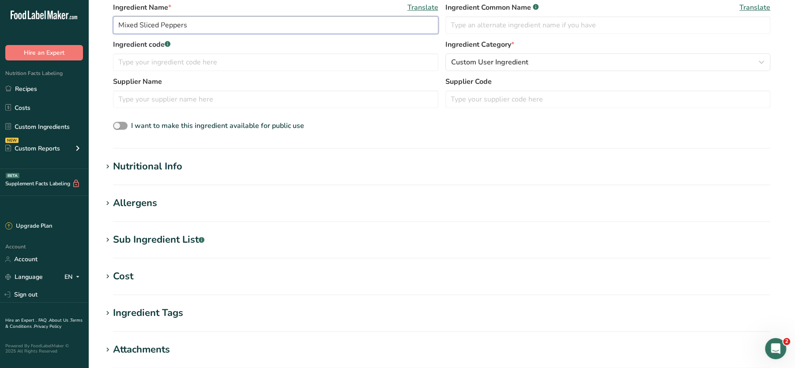
scroll to position [292, 0]
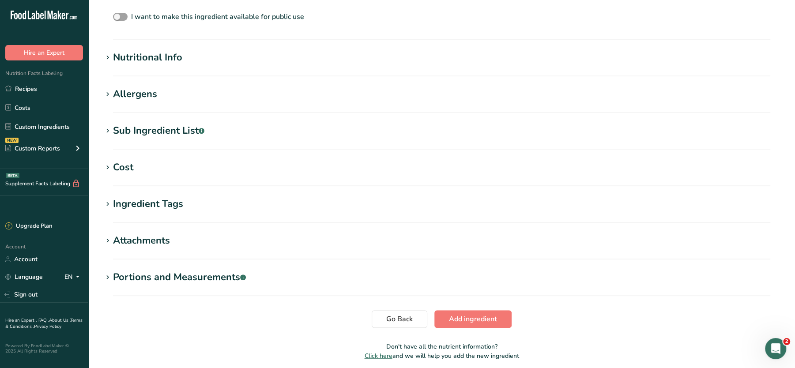
type input "Mixed Sliced Peppers"
click at [178, 59] on div "Nutritional Info" at bounding box center [147, 57] width 69 height 15
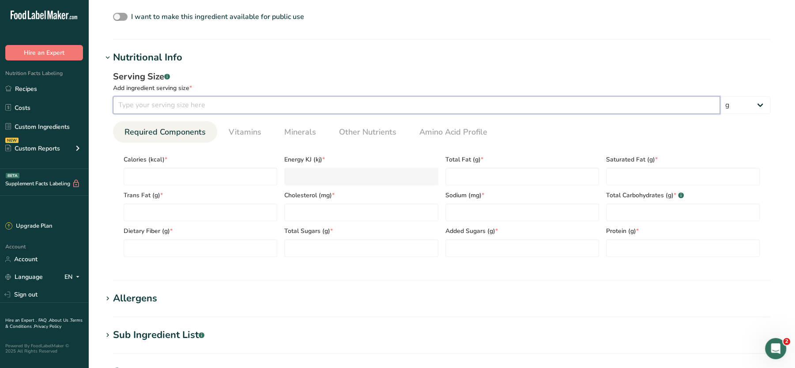
click at [181, 106] on input "number" at bounding box center [416, 105] width 607 height 18
type input "100"
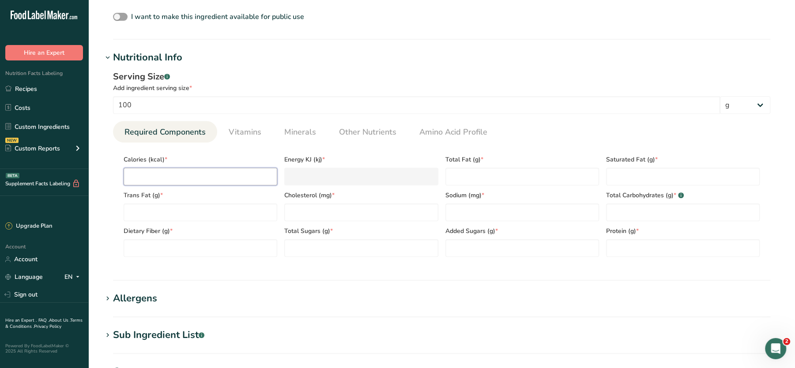
click at [161, 182] on input "number" at bounding box center [201, 177] width 154 height 18
type input "0"
type KJ "0"
type input "0"
type Fat "0"
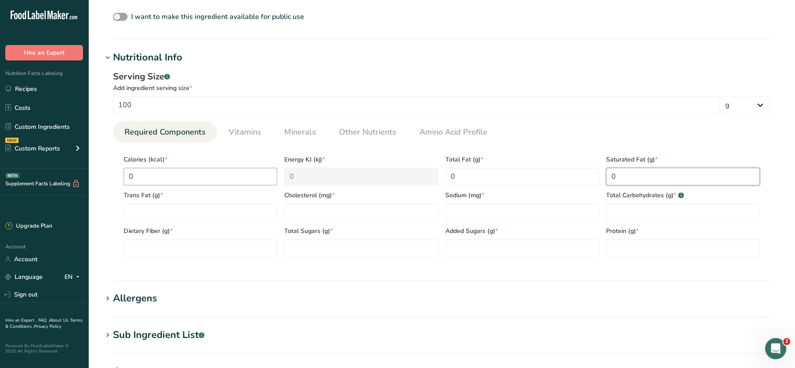
type Fat "0"
type input "0"
type Carbohydrates "0"
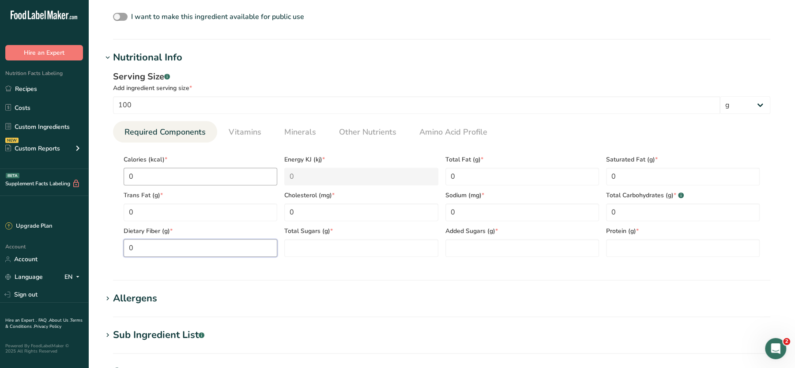
type Fiber "0"
type Sugars "0"
type input "0"
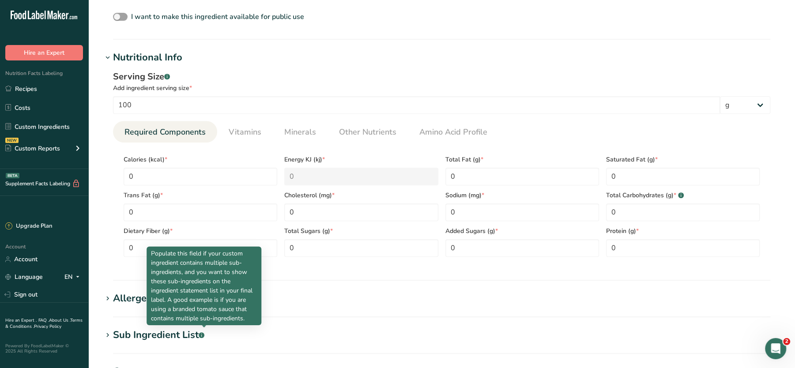
scroll to position [496, 0]
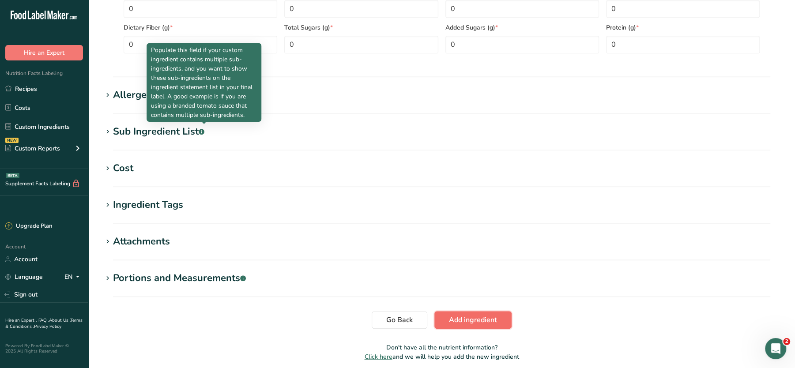
click at [468, 313] on button "Add ingredient" at bounding box center [472, 320] width 77 height 18
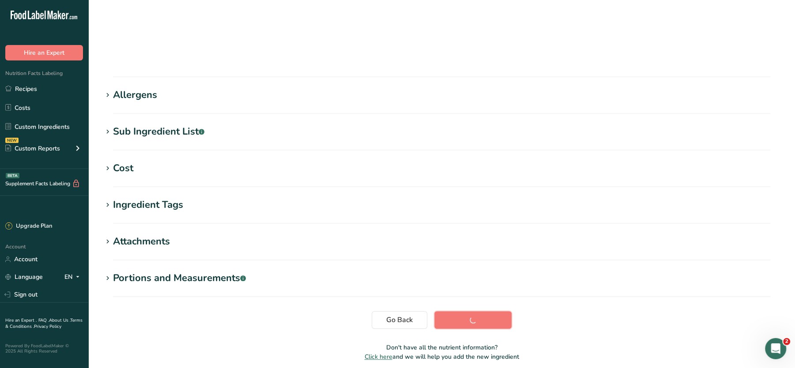
scroll to position [98, 0]
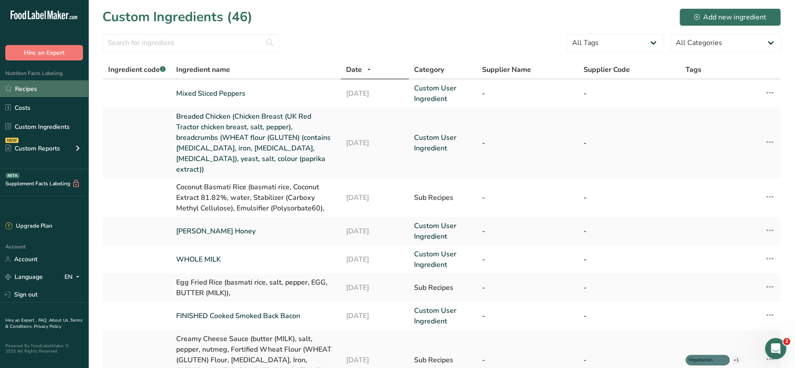
click at [33, 87] on link "Recipes" at bounding box center [44, 88] width 88 height 17
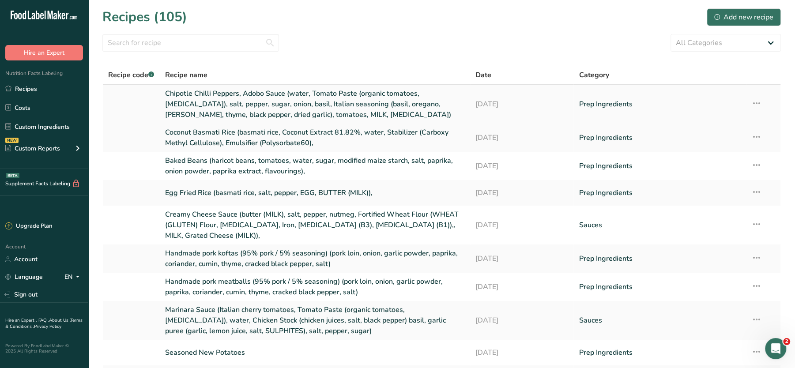
click at [238, 96] on link "Chipotle Chilli Peppers, Adobo Sauce (water, Tomato Paste (organic tomatoes, ci…" at bounding box center [315, 104] width 300 height 32
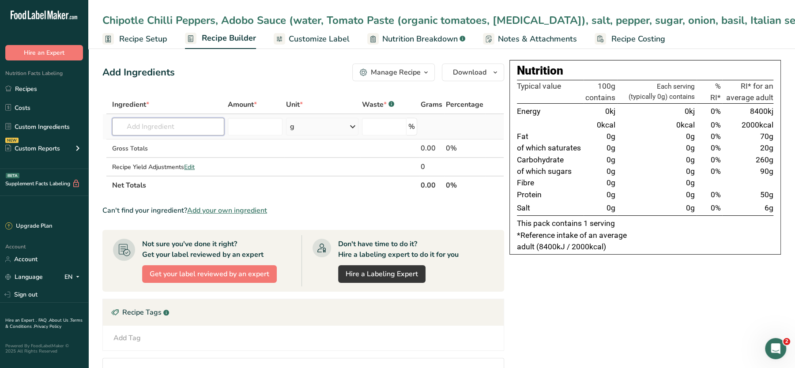
click at [186, 128] on input "text" at bounding box center [168, 127] width 112 height 18
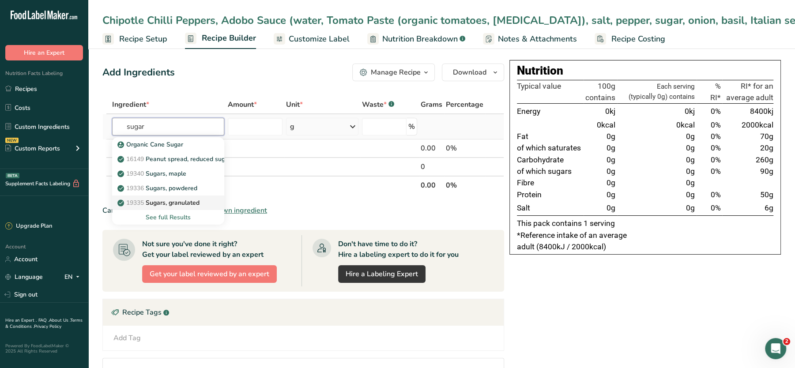
type input "sugar"
click at [157, 198] on p "19335 Sugars, granulated" at bounding box center [159, 202] width 80 height 9
type input "Sugars, granulated"
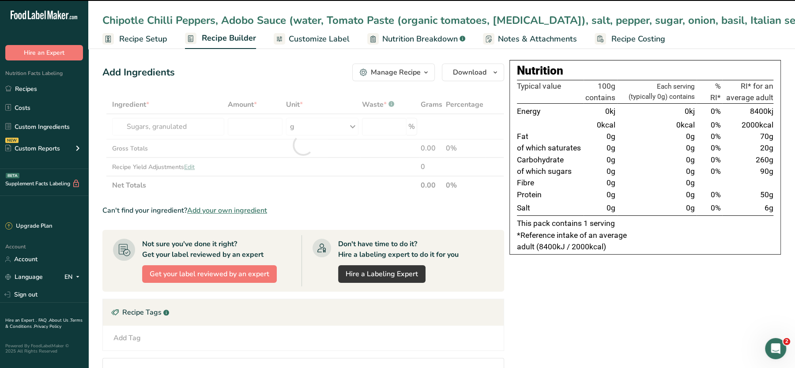
type input "0"
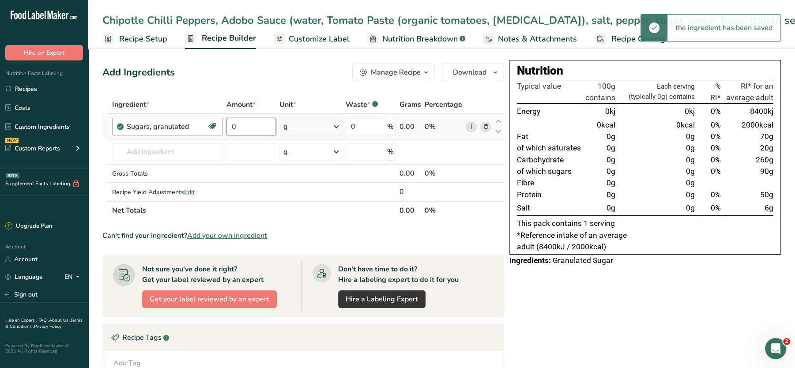
drag, startPoint x: 247, startPoint y: 121, endPoint x: 200, endPoint y: 131, distance: 48.3
click at [200, 131] on tr "Sugars, granulated Dairy free Gluten free Vegan Vegetarian Soy free 0 g Portion…" at bounding box center [303, 126] width 401 height 25
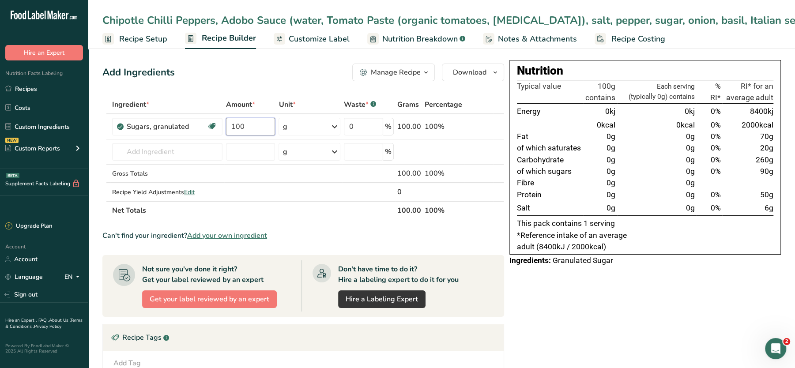
type input "100"
click at [567, 330] on div "Nutrition Typical value 100g contains Each serving (typically 0g) contains % RI…" at bounding box center [644, 289] width 271 height 458
click at [487, 126] on icon at bounding box center [486, 126] width 6 height 9
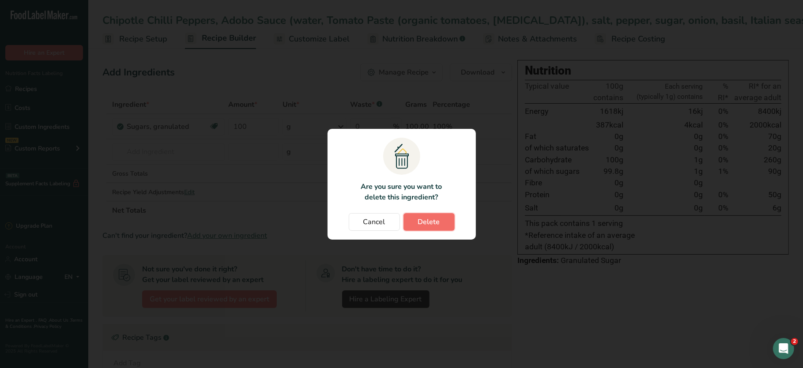
click at [431, 218] on span "Delete" at bounding box center [429, 222] width 22 height 11
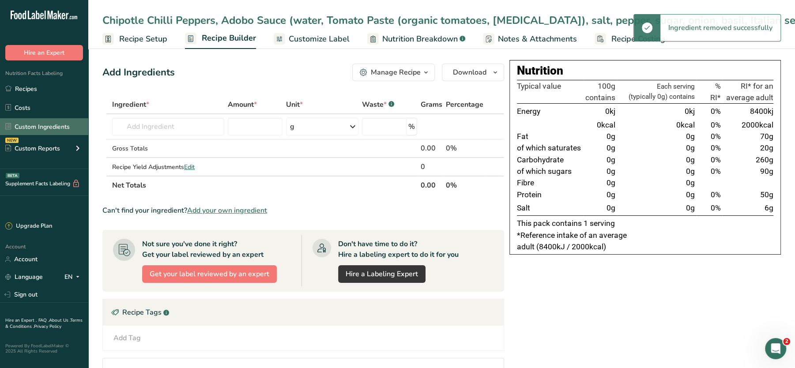
click at [32, 121] on link "Custom Ingredients" at bounding box center [44, 126] width 88 height 17
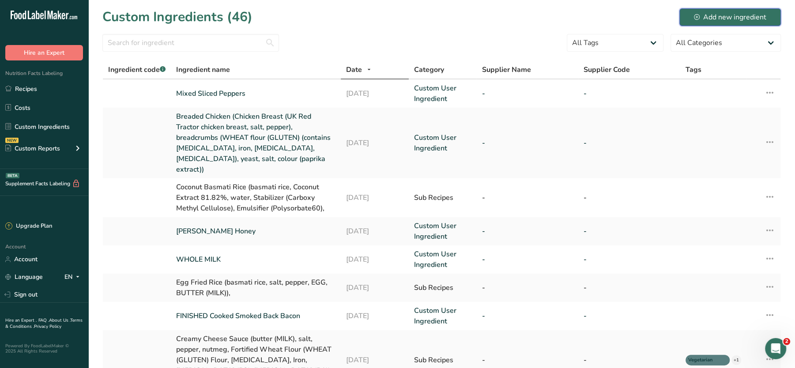
click at [725, 20] on div "Add new ingredient" at bounding box center [730, 17] width 72 height 11
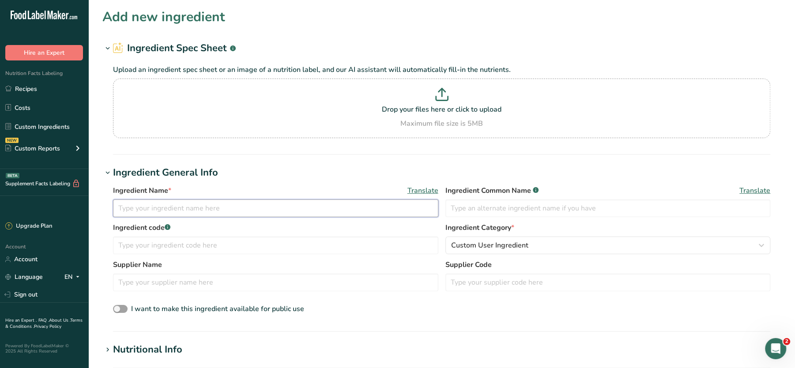
click at [180, 206] on input "text" at bounding box center [275, 208] width 325 height 18
paste input "Silver Spoon Granulated Sugar 5KG"
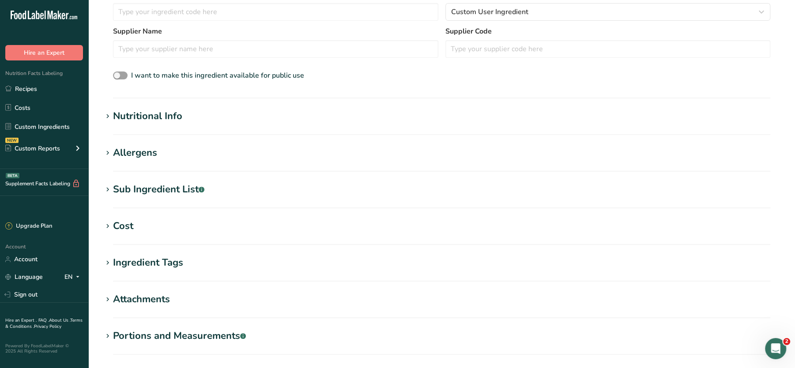
scroll to position [235, 0]
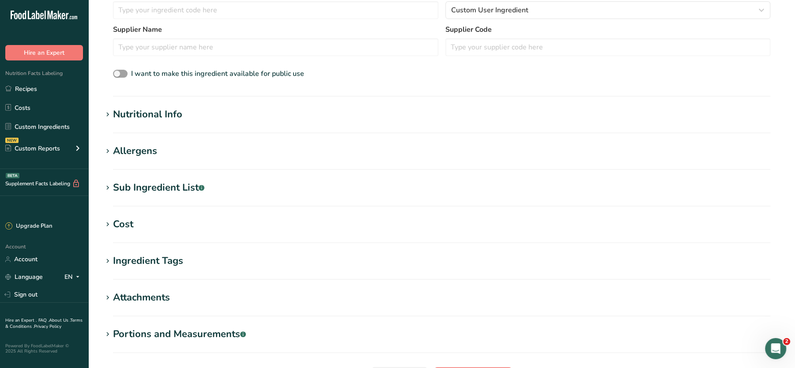
type input "Silver Spoon Granulated Sugar"
click at [160, 108] on div "Nutritional Info" at bounding box center [147, 114] width 69 height 15
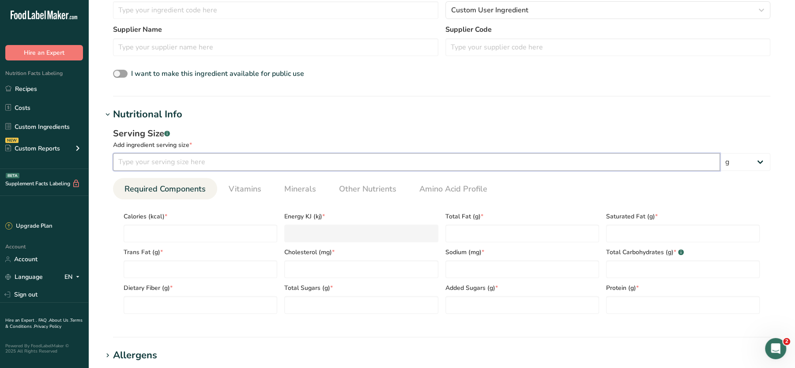
click at [177, 158] on input "number" at bounding box center [416, 162] width 607 height 18
type input "100"
click at [155, 244] on div "Trans Fat (g) *" at bounding box center [200, 260] width 161 height 36
click at [165, 240] on input "number" at bounding box center [201, 234] width 154 height 18
type input "0"
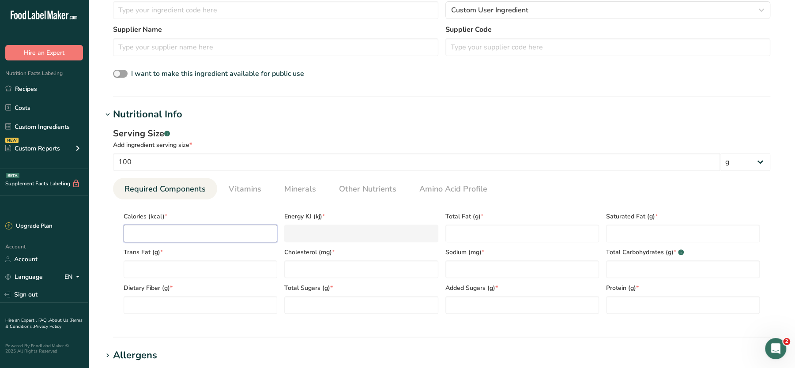
type KJ "0"
type input "0"
type Fat "0"
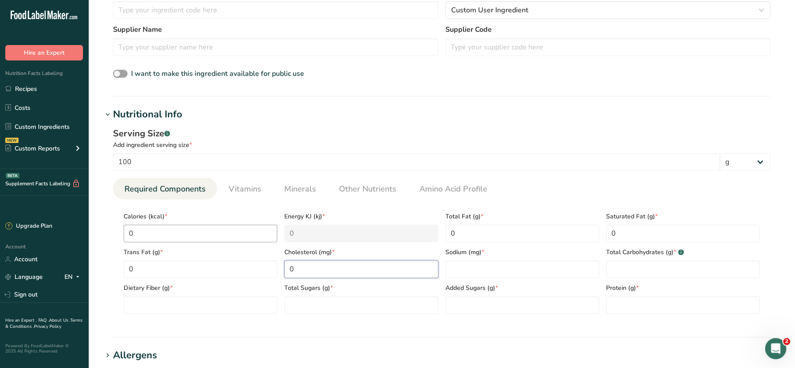
type input "0"
type Carbohydrates "0"
type Fiber "0"
type Sugars "0"
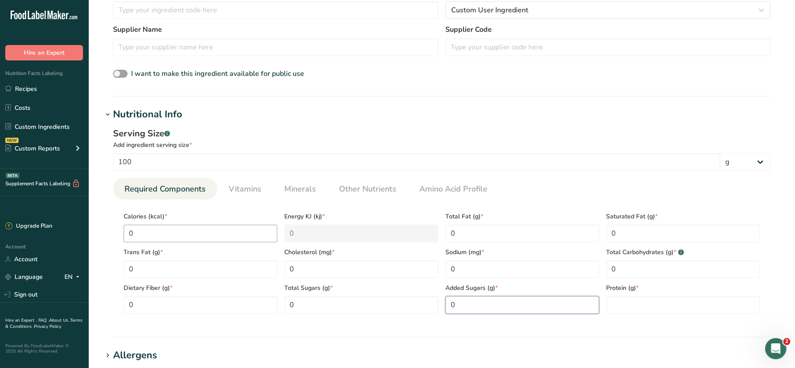
type Sugars "0"
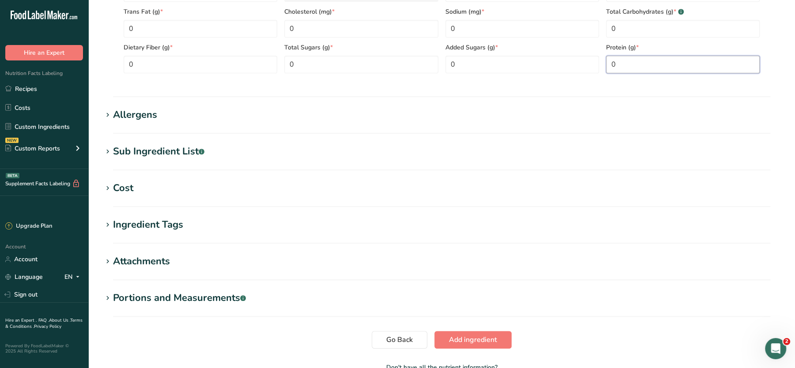
scroll to position [531, 0]
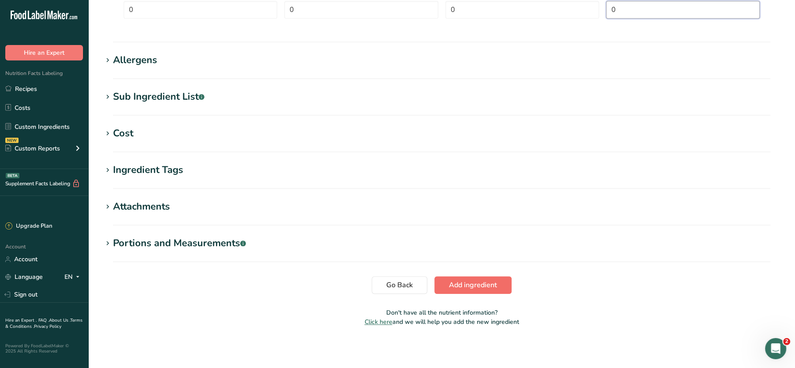
type input "0"
click at [467, 287] on span "Add ingredient" at bounding box center [473, 285] width 48 height 11
